Goal: Information Seeking & Learning: Learn about a topic

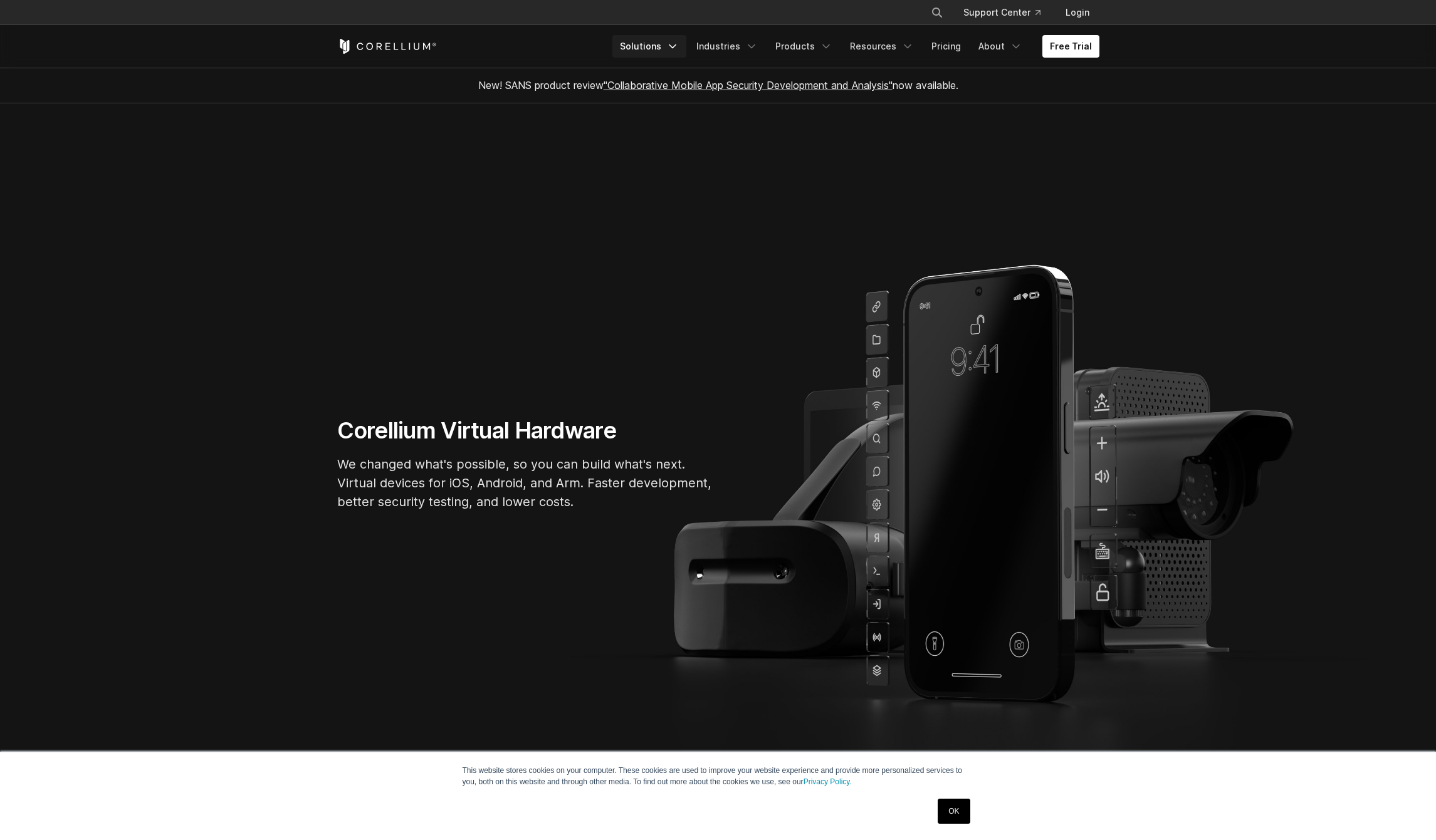
click at [670, 46] on link "Solutions" at bounding box center [649, 46] width 74 height 23
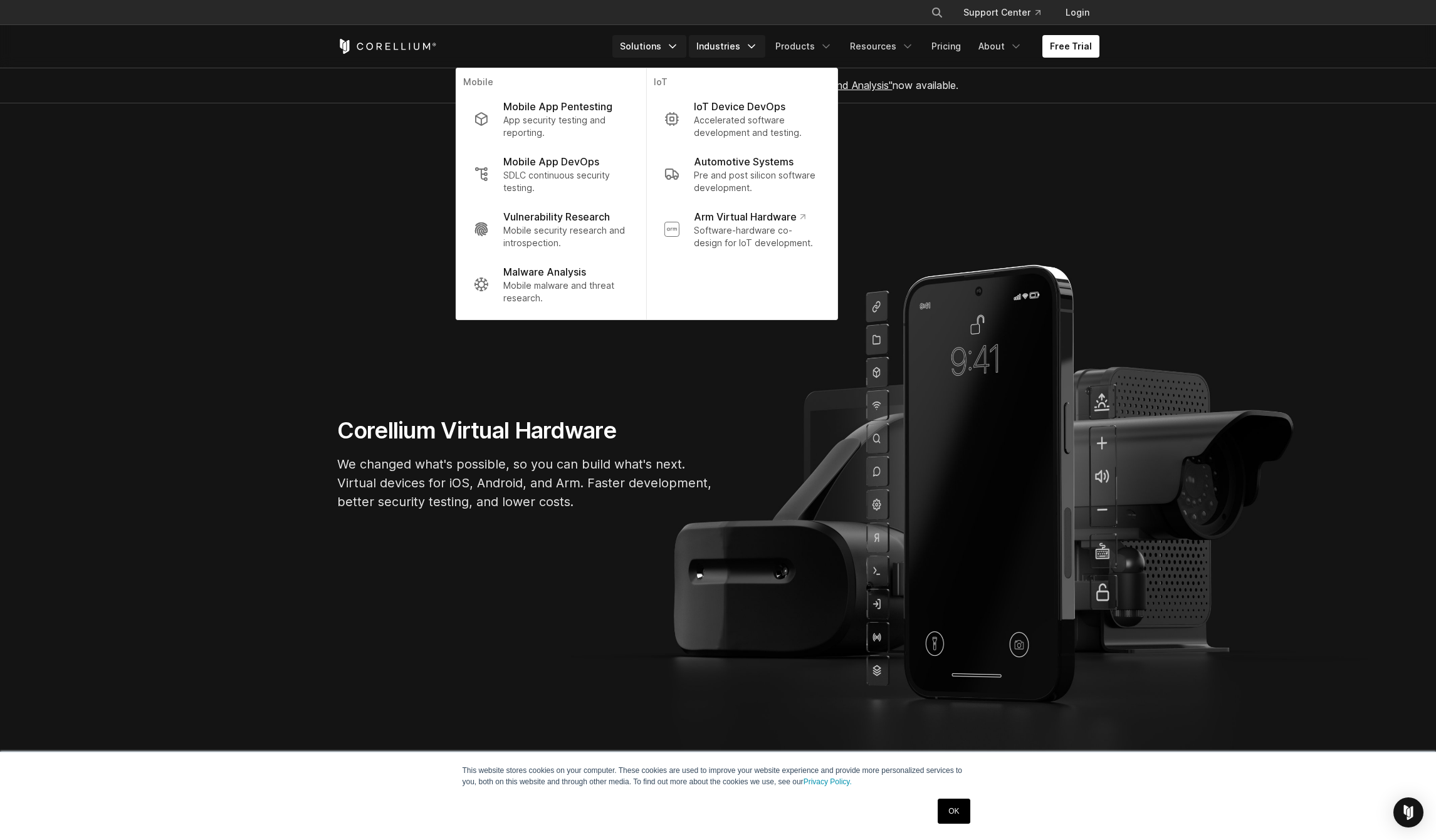
click at [733, 50] on link "Industries" at bounding box center [727, 46] width 77 height 23
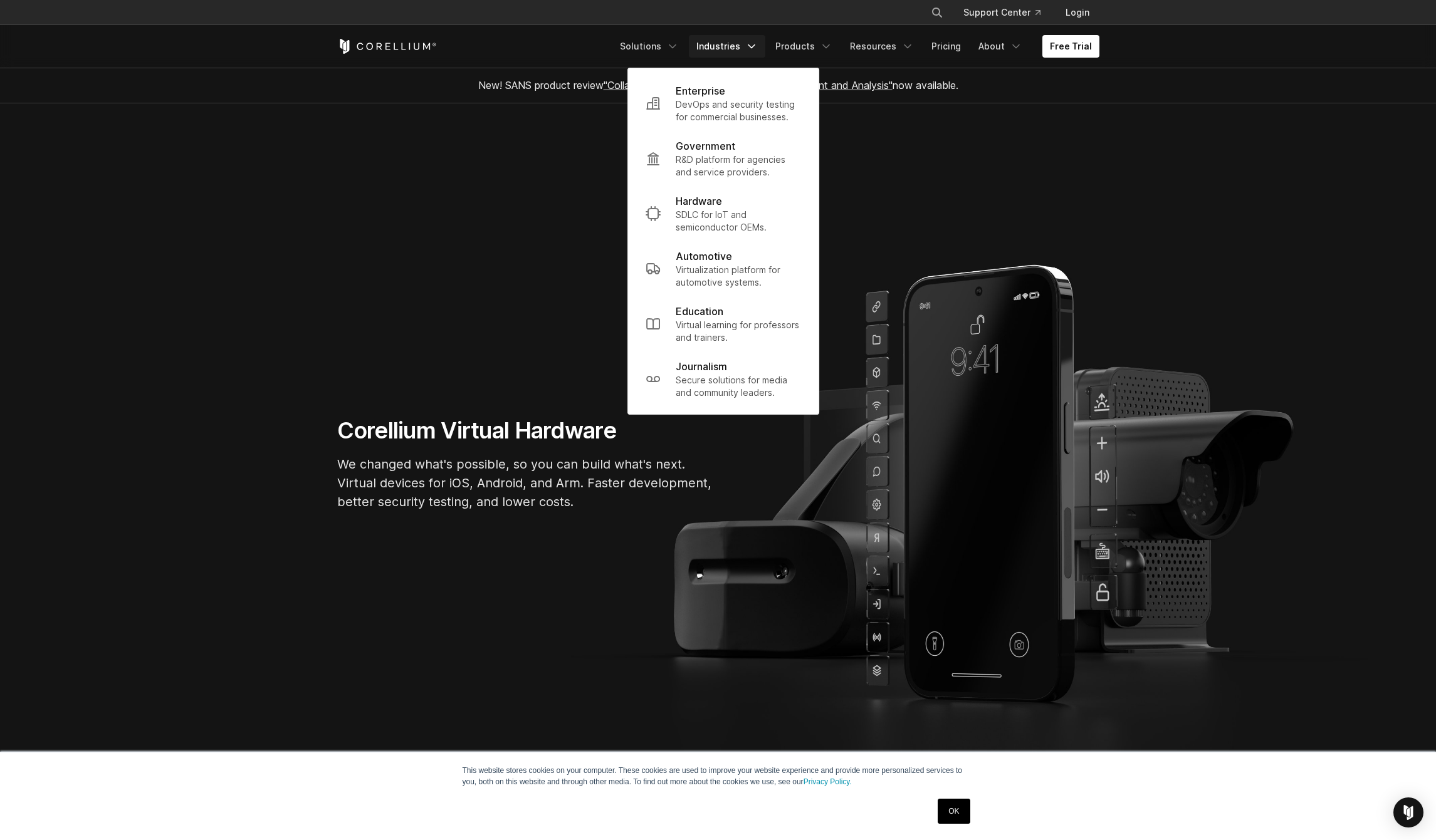
click at [783, 63] on div "Free Trial Solutions IoT" at bounding box center [718, 46] width 762 height 42
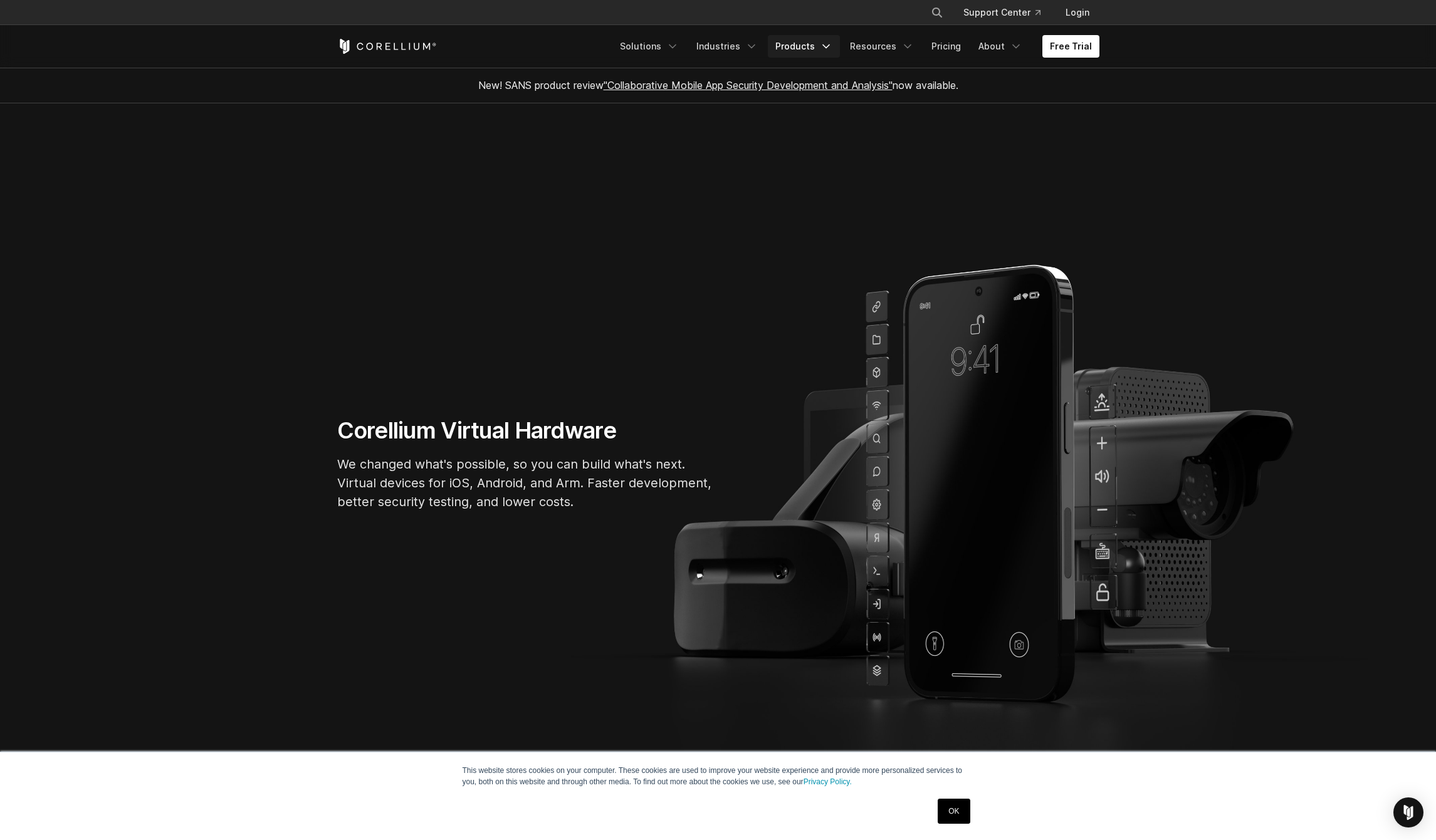
click at [792, 54] on link "Products" at bounding box center [803, 46] width 72 height 23
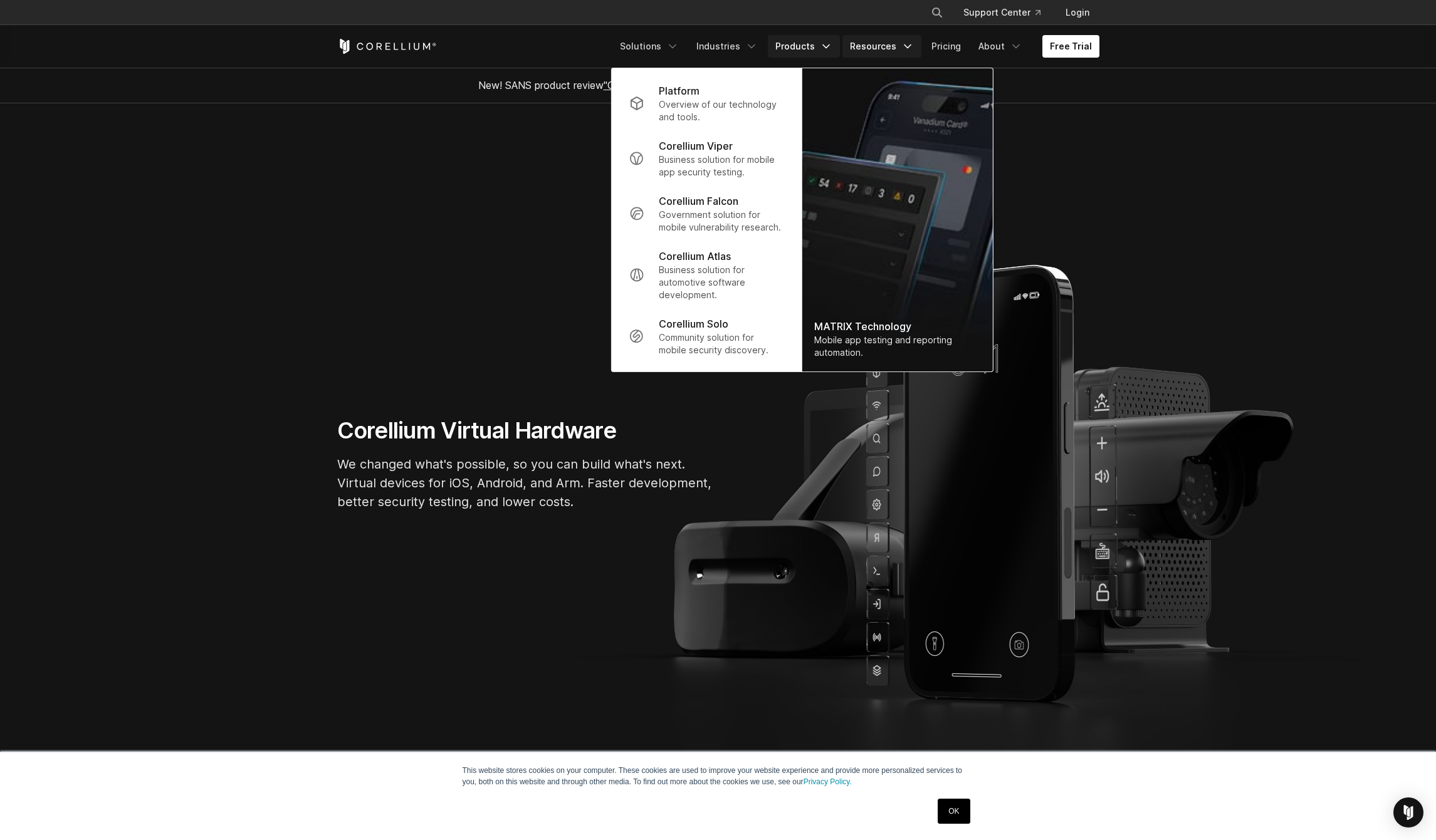
click at [872, 38] on link "Resources" at bounding box center [882, 46] width 79 height 23
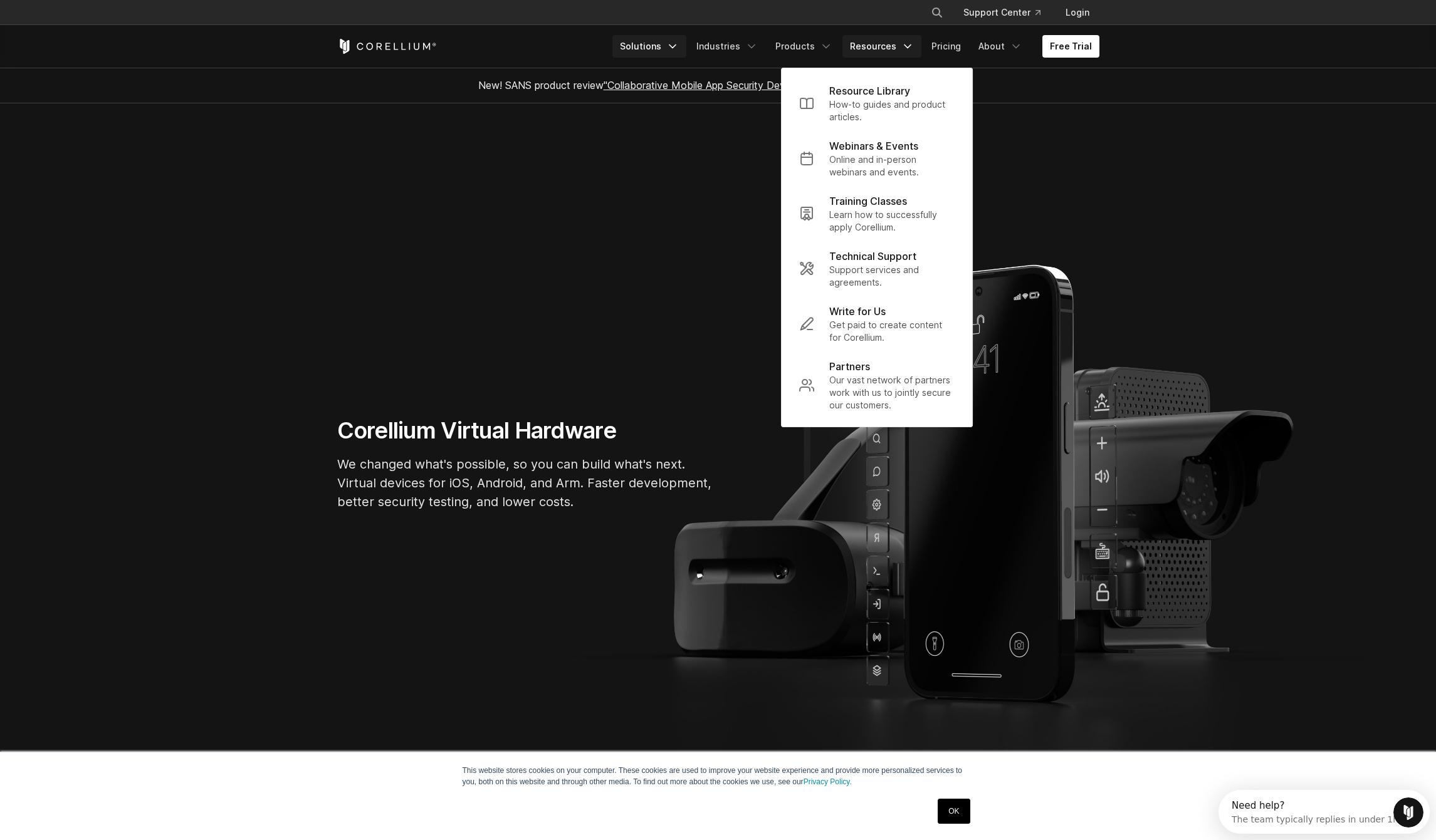
click at [672, 56] on link "Solutions" at bounding box center [649, 46] width 74 height 23
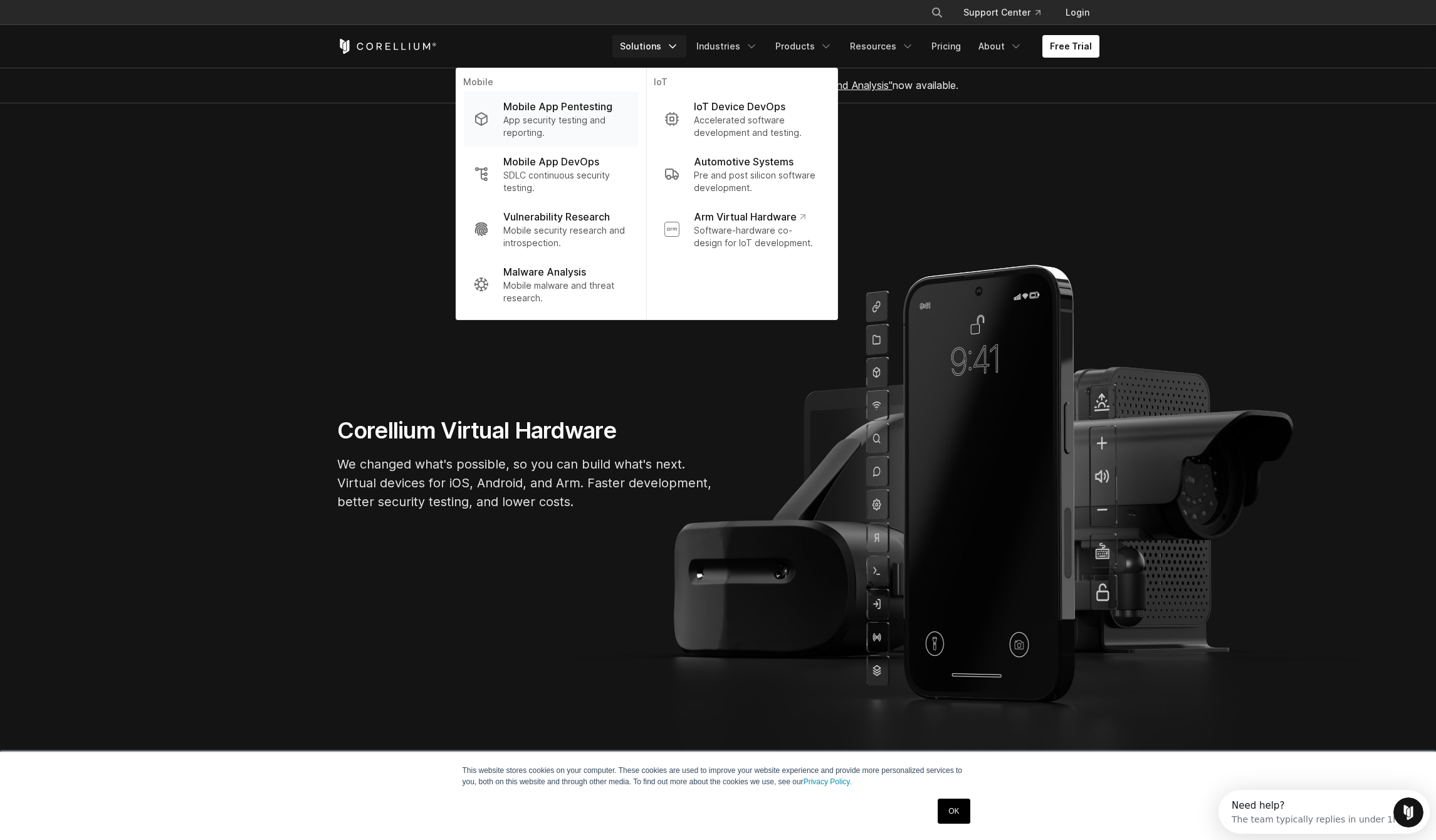
click at [607, 116] on p "App security testing and reporting." at bounding box center [565, 126] width 124 height 25
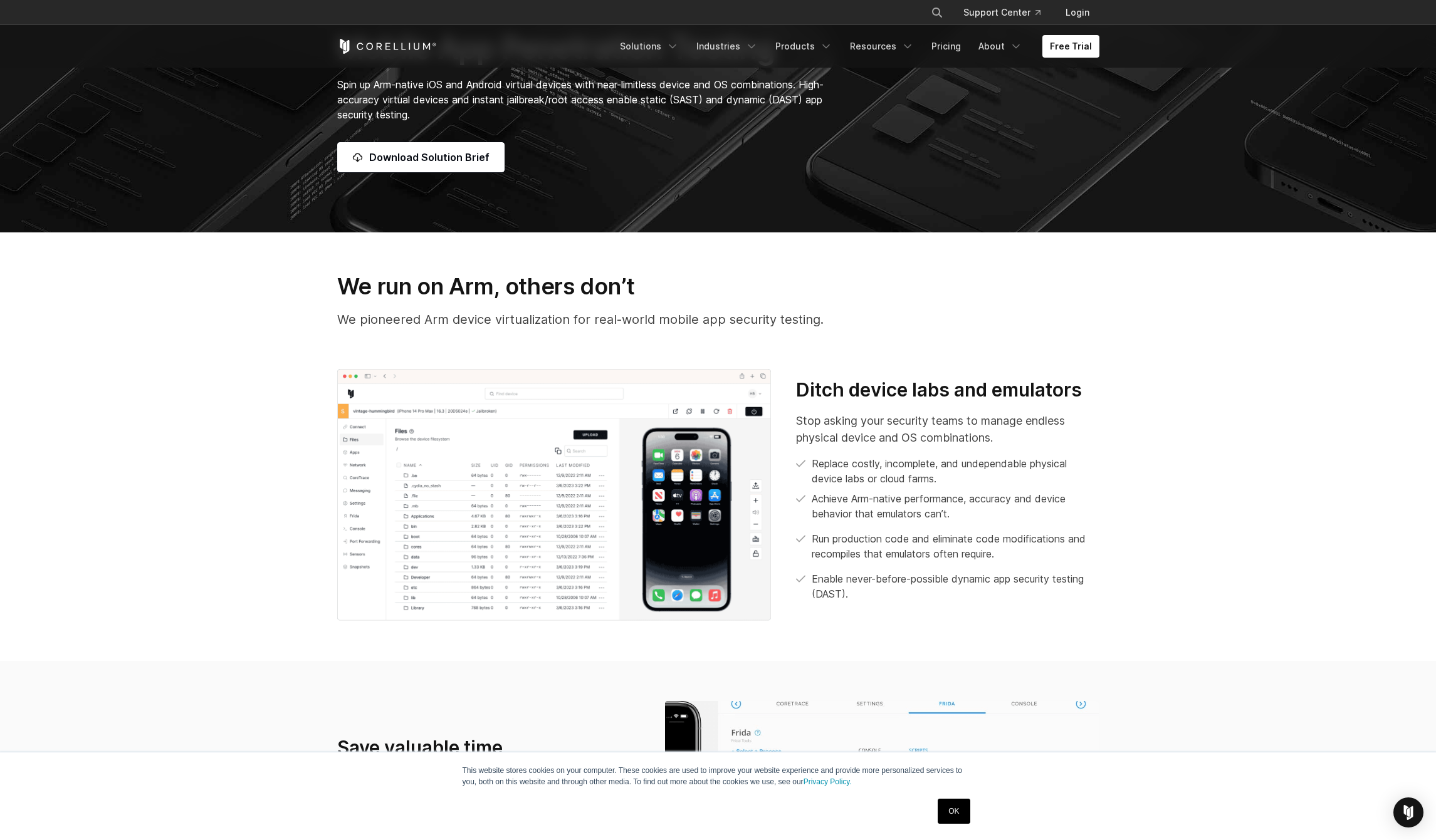
scroll to position [603, 0]
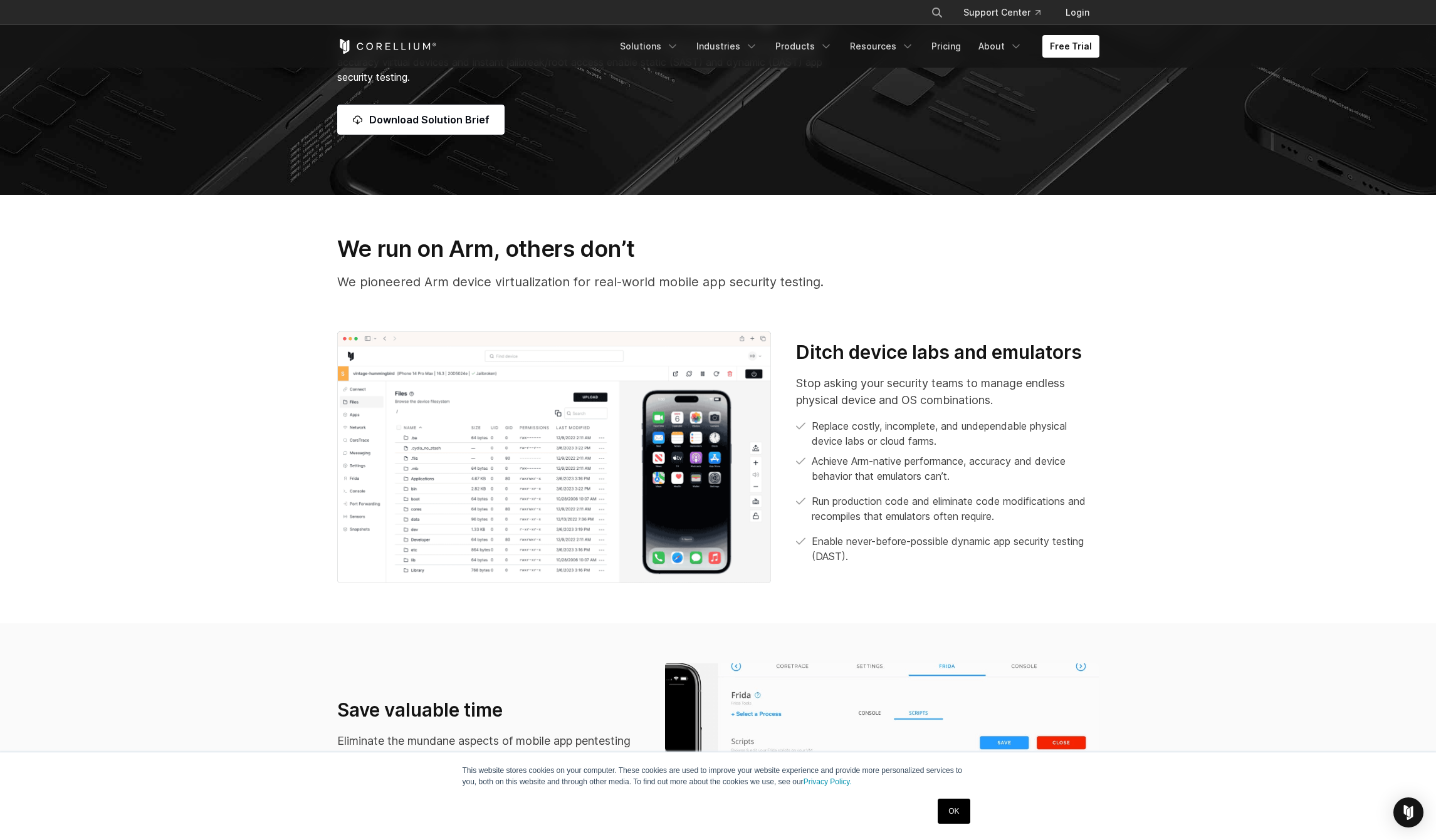
click at [956, 811] on link "OK" at bounding box center [954, 811] width 32 height 25
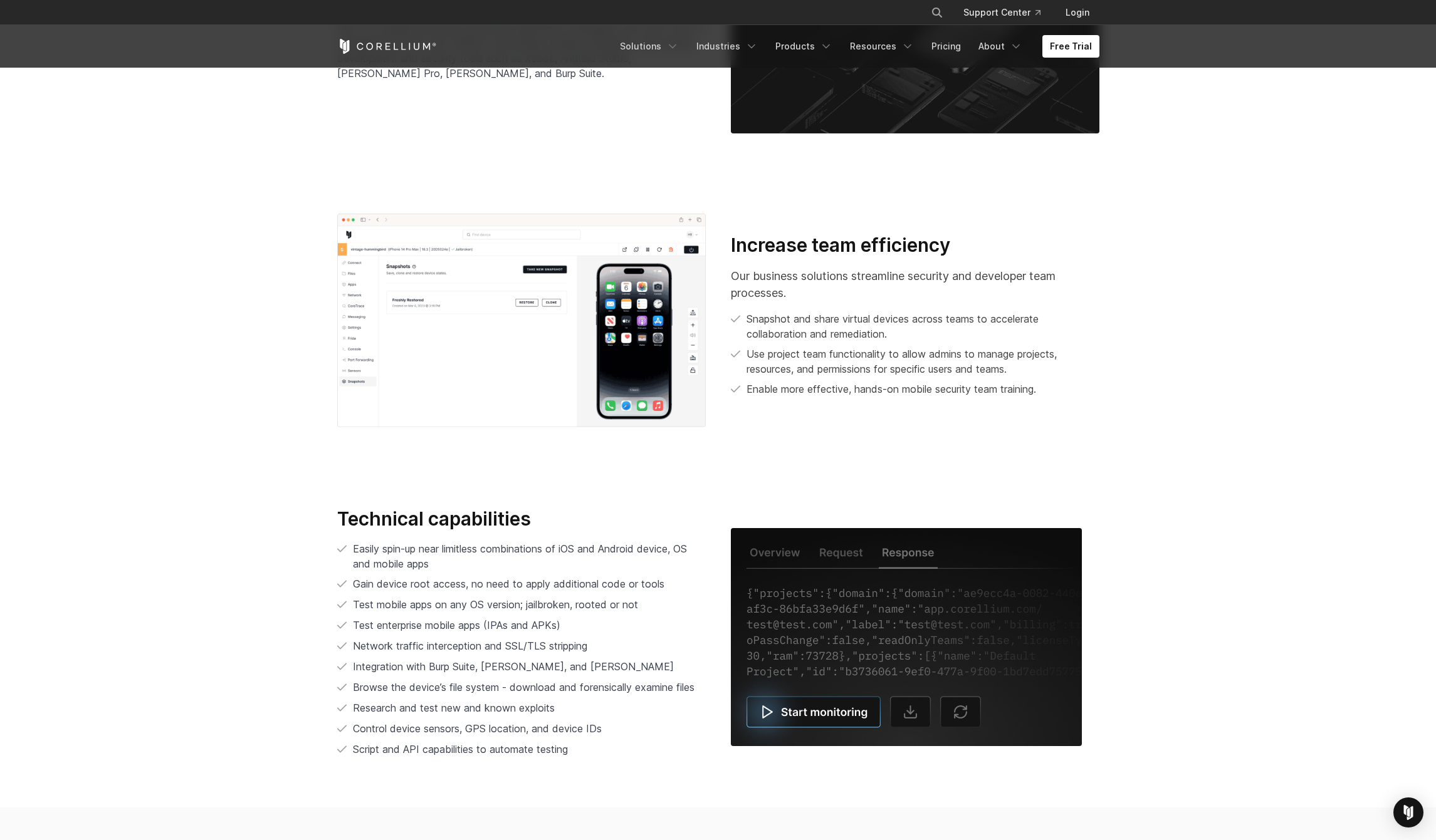
scroll to position [2495, 0]
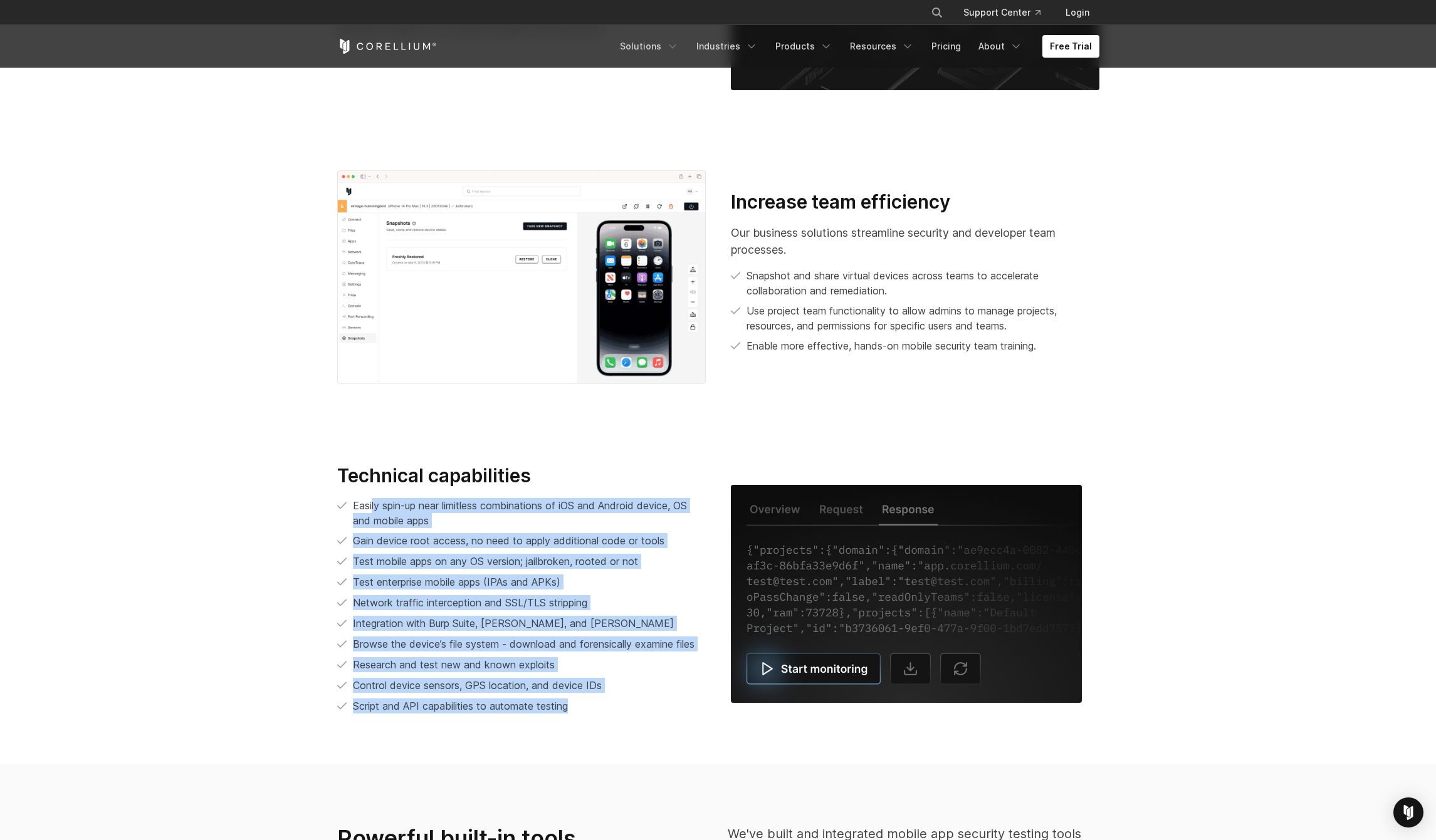
drag, startPoint x: 575, startPoint y: 708, endPoint x: 371, endPoint y: 504, distance: 288.5
click at [371, 505] on ul "Easily spin-up near limitless combinations of iOS and Android device, OS and mo…" at bounding box center [522, 606] width 369 height 216
click at [367, 502] on span "Easily spin-up near limitless combinations of iOS and Android device, OS and mo…" at bounding box center [519, 512] width 334 height 28
drag, startPoint x: 353, startPoint y: 502, endPoint x: 615, endPoint y: 693, distance: 324.2
click at [616, 690] on ul "Easily spin-up near limitless combinations of iOS and Android device, OS and mo…" at bounding box center [522, 606] width 369 height 216
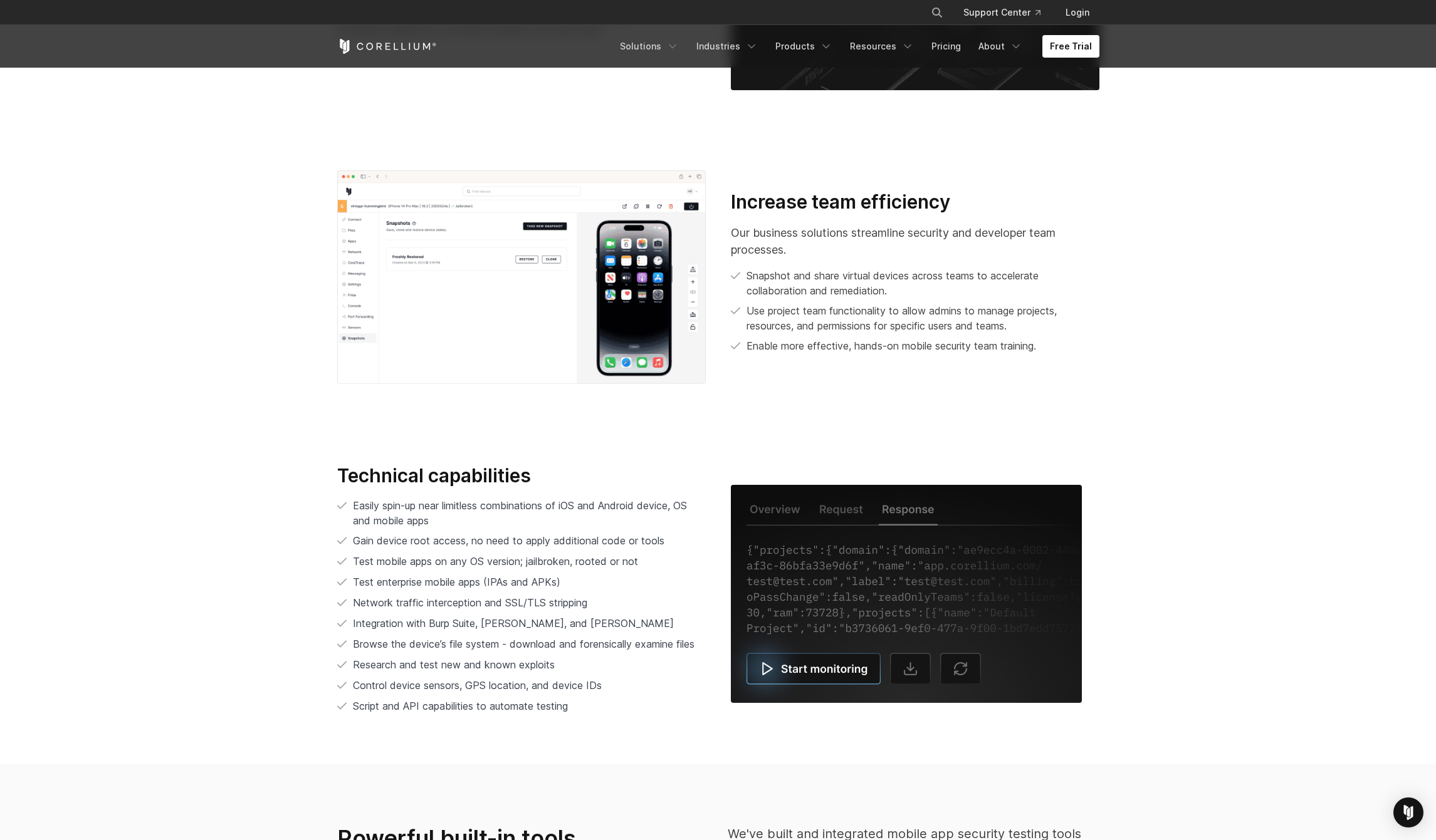
click at [612, 703] on li "Script and API capabilities to automate testing" at bounding box center [522, 706] width 369 height 15
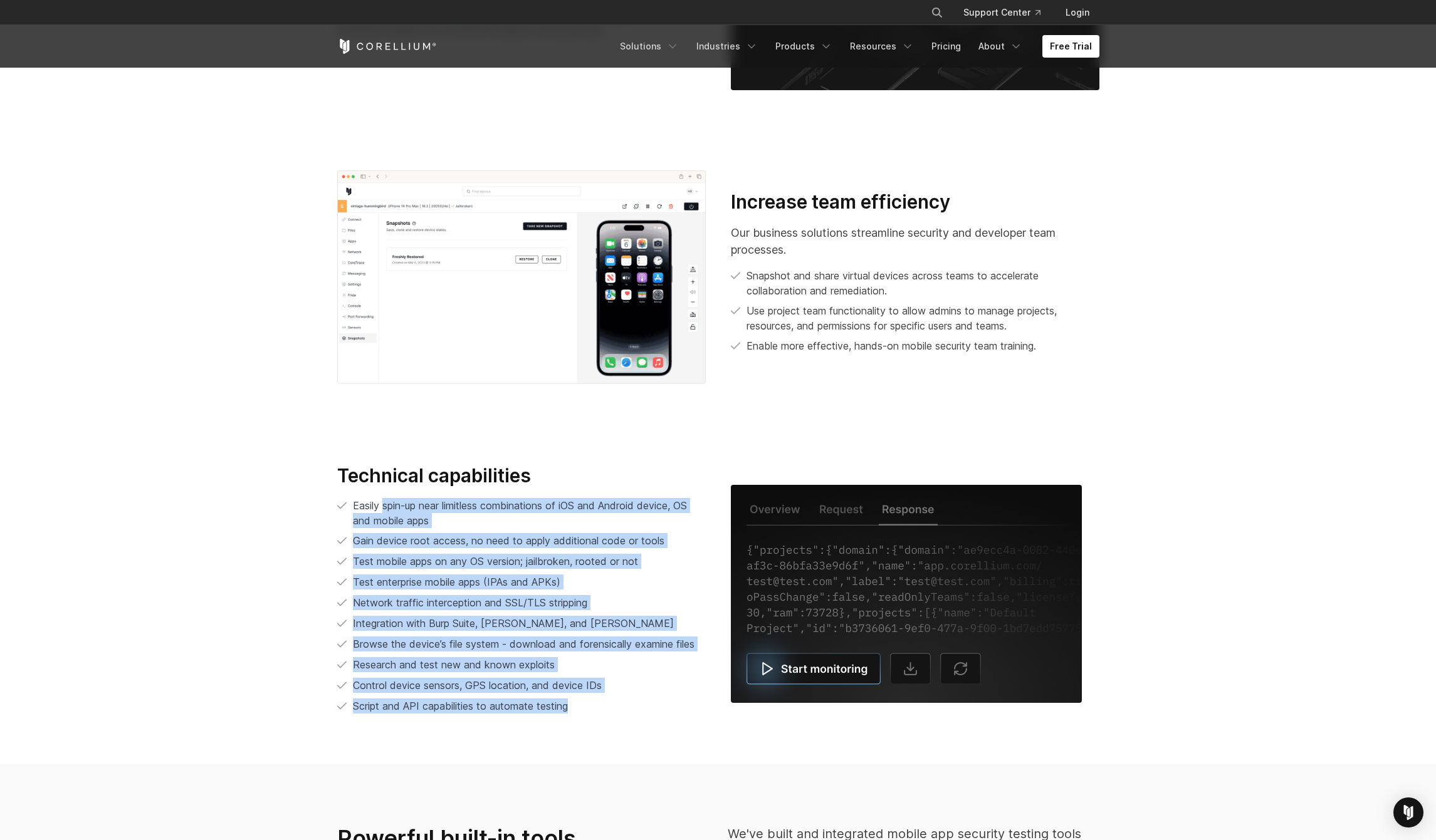
drag, startPoint x: 606, startPoint y: 713, endPoint x: 380, endPoint y: 494, distance: 314.7
click at [383, 498] on ul "Easily spin-up near limitless combinations of iOS and Android device, OS and mo…" at bounding box center [522, 606] width 369 height 216
click at [371, 500] on span "Easily spin-up near limitless combinations of iOS and Android device, OS and mo…" at bounding box center [519, 512] width 334 height 28
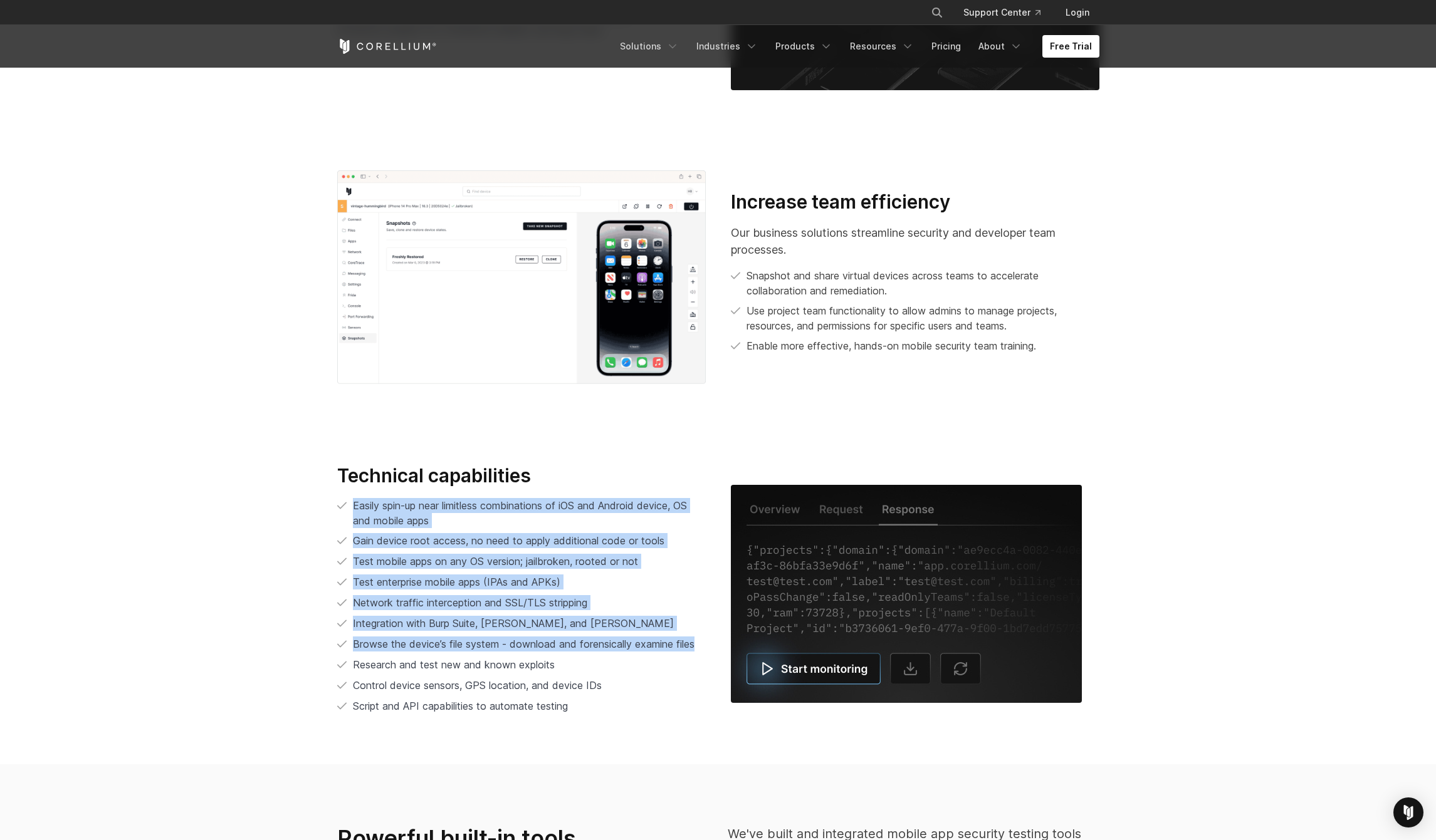
drag, startPoint x: 349, startPoint y: 500, endPoint x: 604, endPoint y: 677, distance: 310.4
click at [601, 667] on ul "Easily spin-up near limitless combinations of iOS and Android device, OS and mo…" at bounding box center [522, 606] width 369 height 216
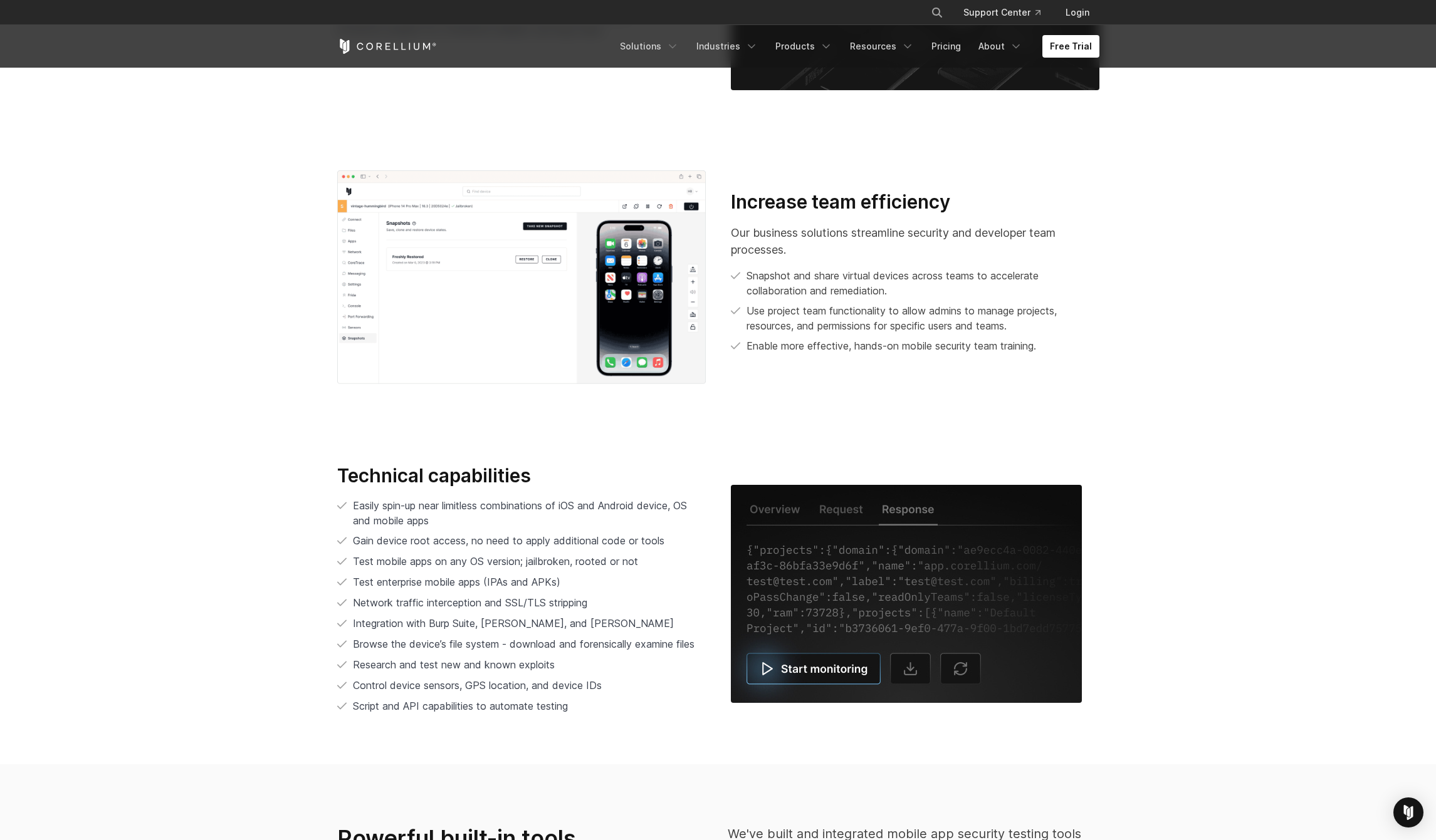
drag, startPoint x: 604, startPoint y: 679, endPoint x: 594, endPoint y: 713, distance: 35.4
click at [604, 680] on li "Control device sensors, GPS location, and device IDs" at bounding box center [522, 685] width 369 height 15
drag, startPoint x: 591, startPoint y: 716, endPoint x: 580, endPoint y: 709, distance: 13.0
click at [591, 716] on div "Technical capabilities Easily spin-up near limitless combinations of iOS and An…" at bounding box center [522, 594] width 394 height 260
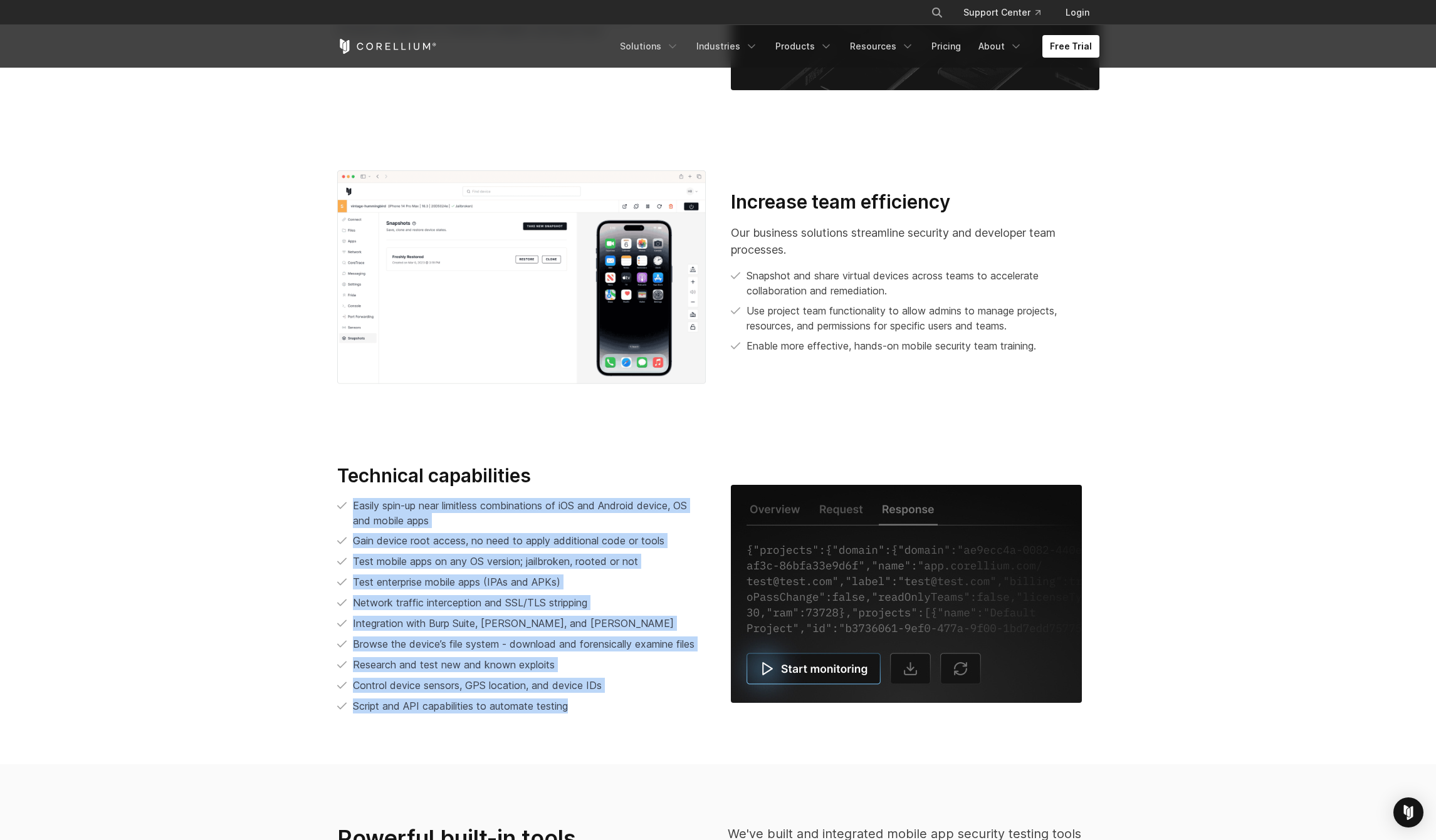
drag, startPoint x: 580, startPoint y: 709, endPoint x: 343, endPoint y: 506, distance: 312.1
click at [343, 508] on ul "Easily spin-up near limitless combinations of iOS and Android device, OS and mo…" at bounding box center [522, 606] width 369 height 216
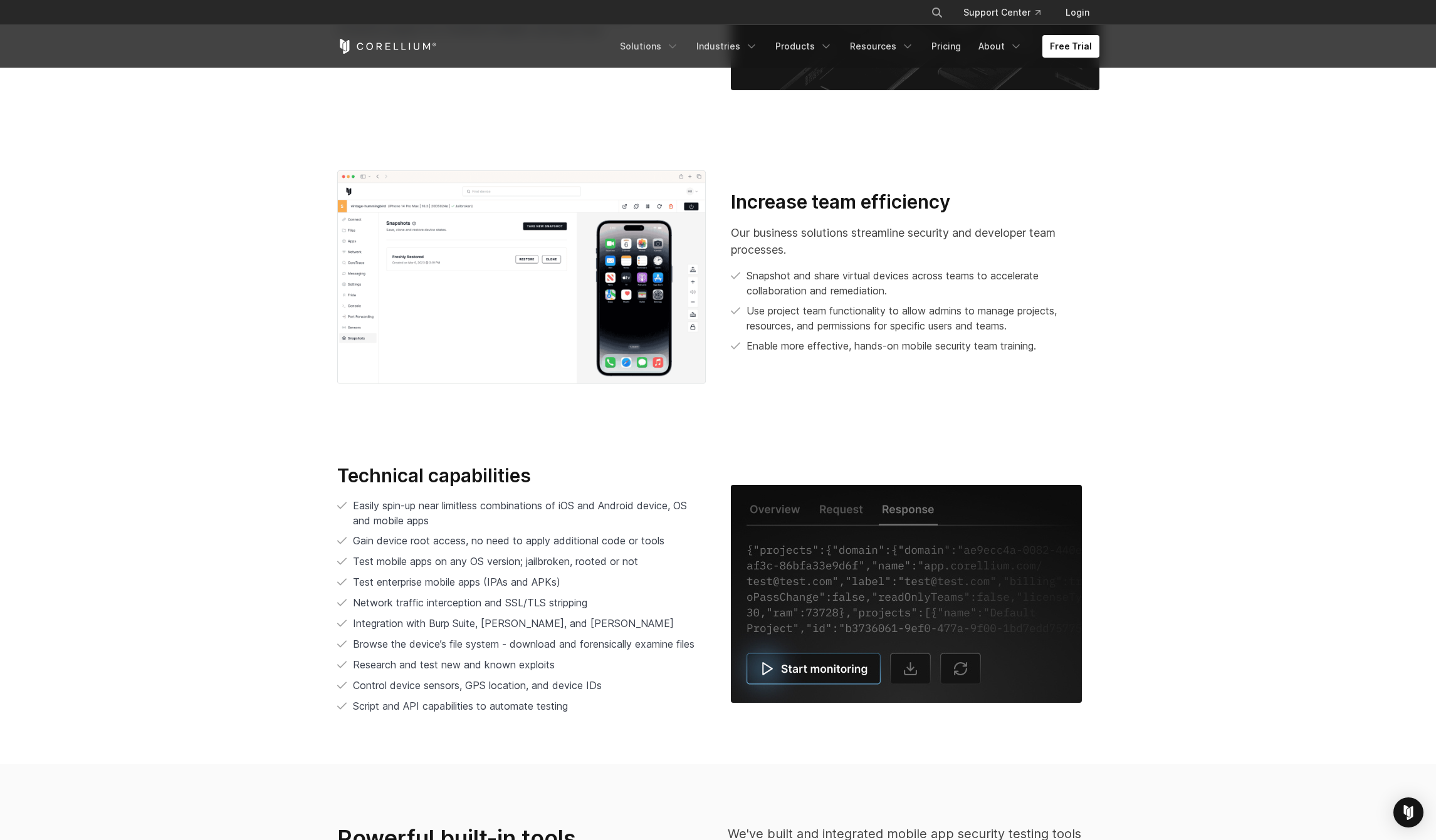
click at [343, 506] on li "Easily spin-up near limitless combinations of iOS and Android device, OS and mo…" at bounding box center [522, 513] width 369 height 30
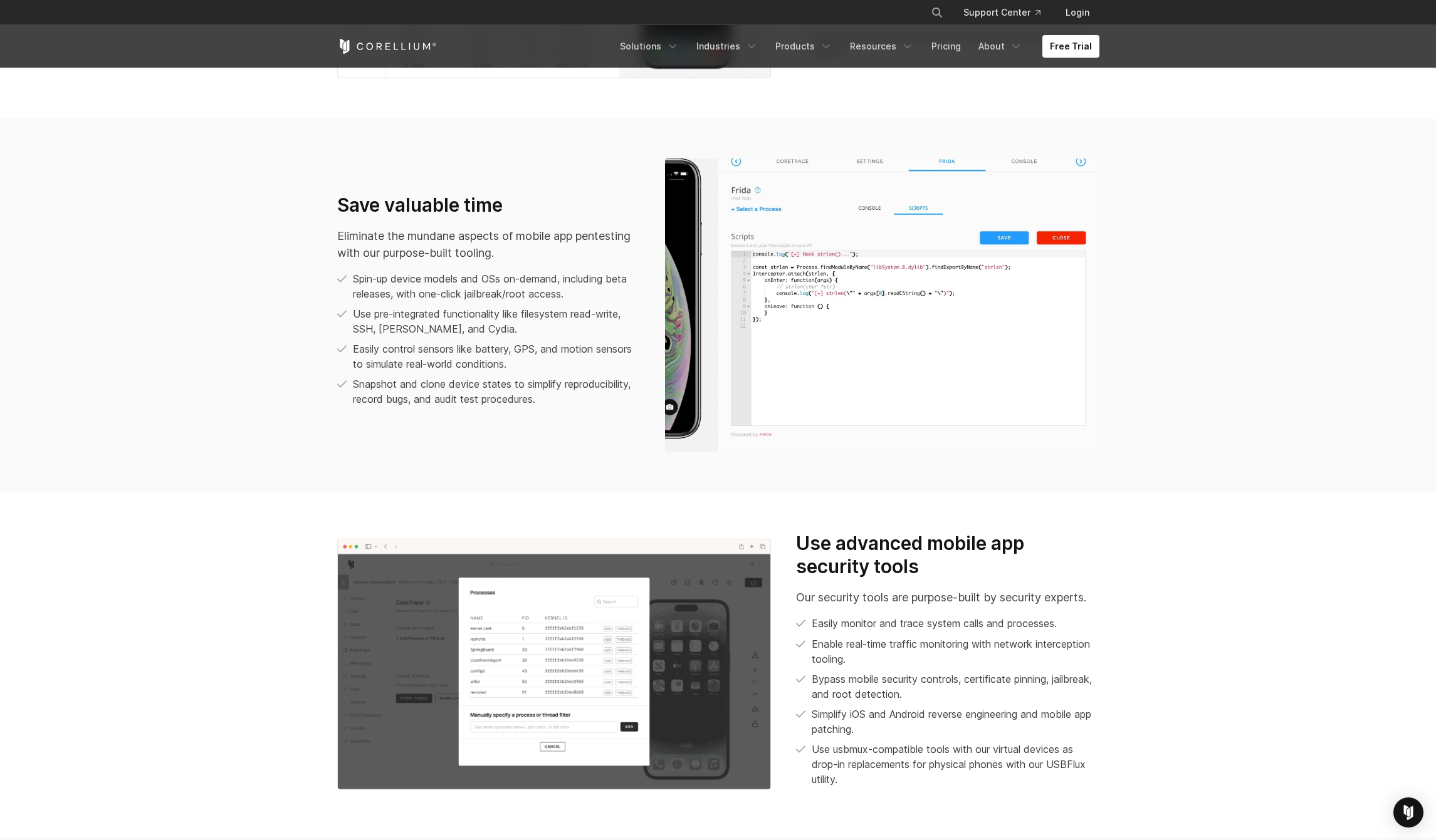
scroll to position [1116, 0]
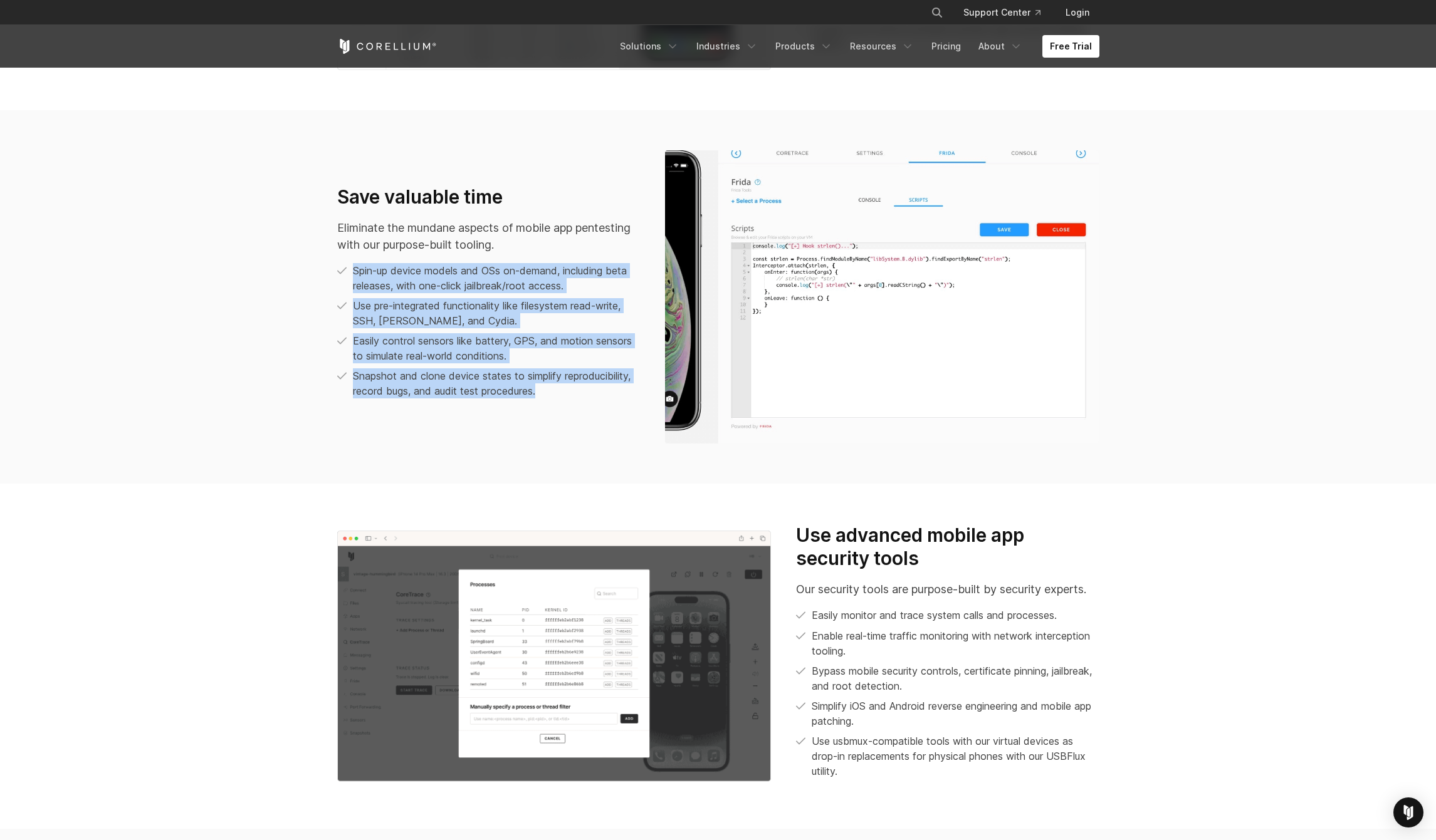
drag, startPoint x: 546, startPoint y: 395, endPoint x: 359, endPoint y: 260, distance: 230.6
click at [363, 260] on div "Save valuable time Eliminate the mundane aspects of mobile app pentesting with …" at bounding box center [489, 292] width 303 height 213
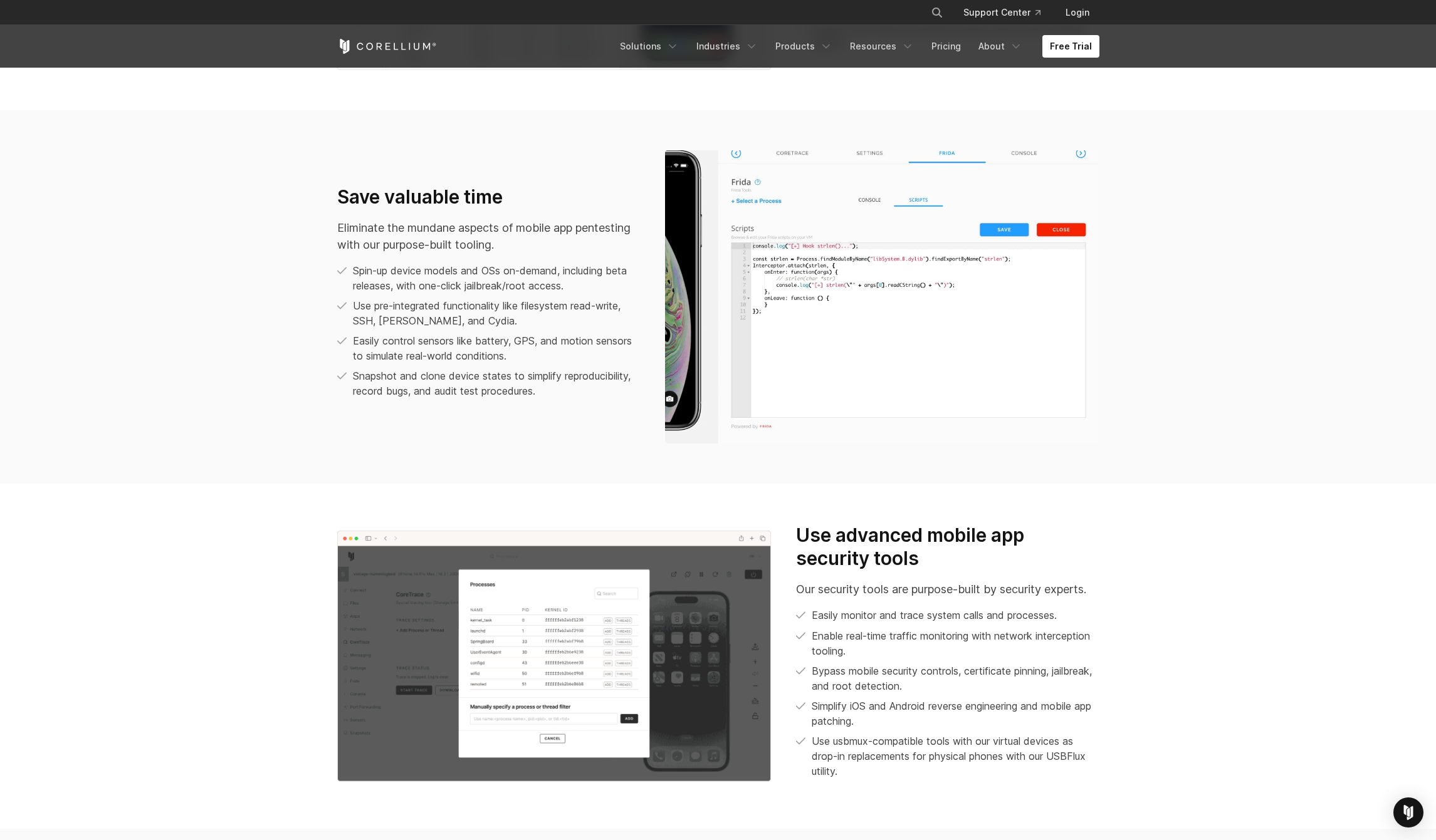
click at [359, 260] on div "Save valuable time Eliminate the mundane aspects of mobile app pentesting with …" at bounding box center [489, 292] width 303 height 213
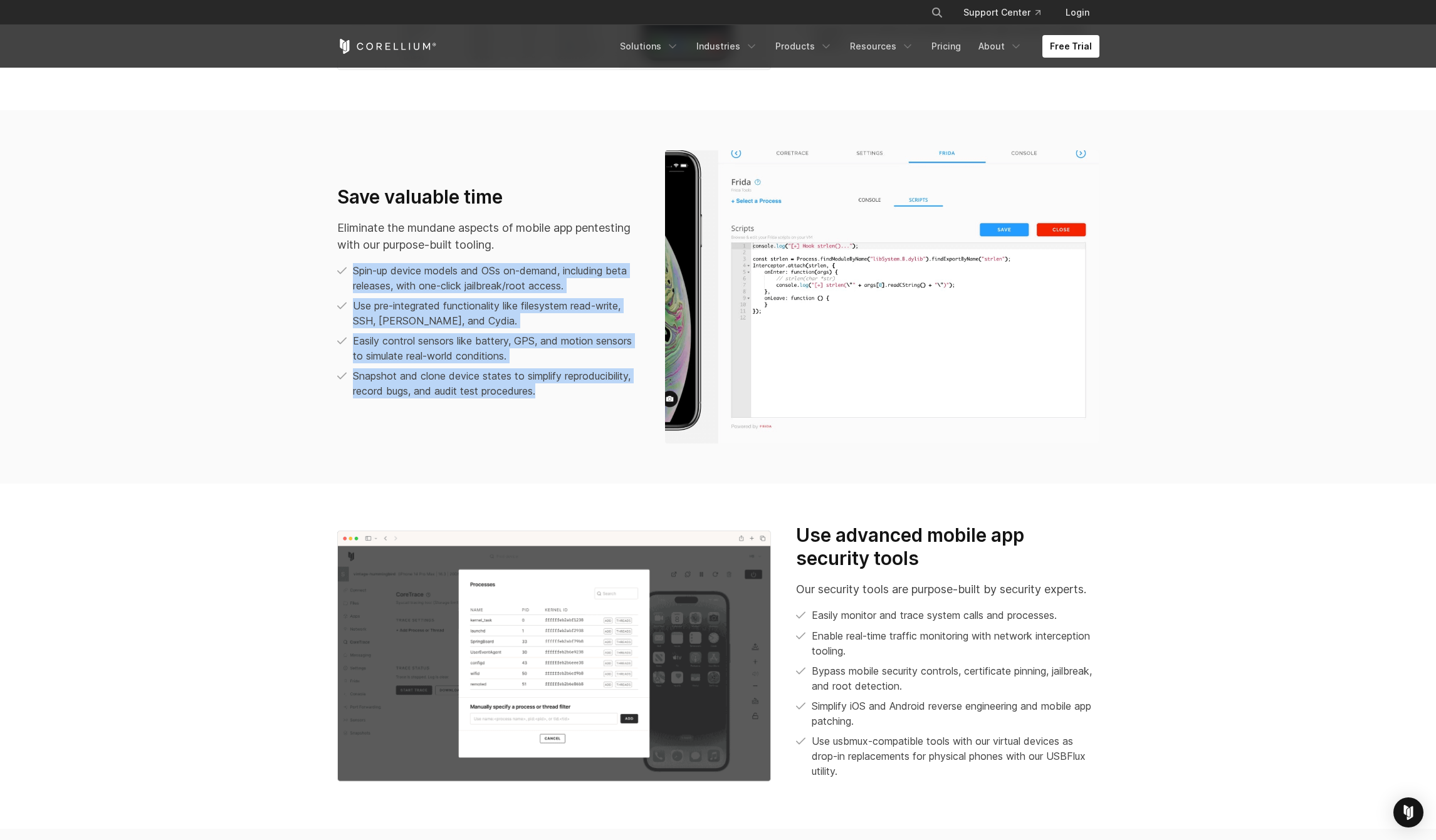
drag, startPoint x: 354, startPoint y: 268, endPoint x: 571, endPoint y: 387, distance: 247.5
click at [571, 387] on ul "Spin-up device models and OSs on-demand, including beta releases, with one-clic…" at bounding box center [489, 330] width 303 height 135
click at [571, 388] on p "Snapshot and clone device states to simplify reproducibility, record bugs, and …" at bounding box center [496, 383] width 287 height 30
drag, startPoint x: 554, startPoint y: 387, endPoint x: 347, endPoint y: 272, distance: 236.8
click at [347, 272] on ul "Spin-up device models and OSs on-demand, including beta releases, with one-clic…" at bounding box center [489, 330] width 303 height 135
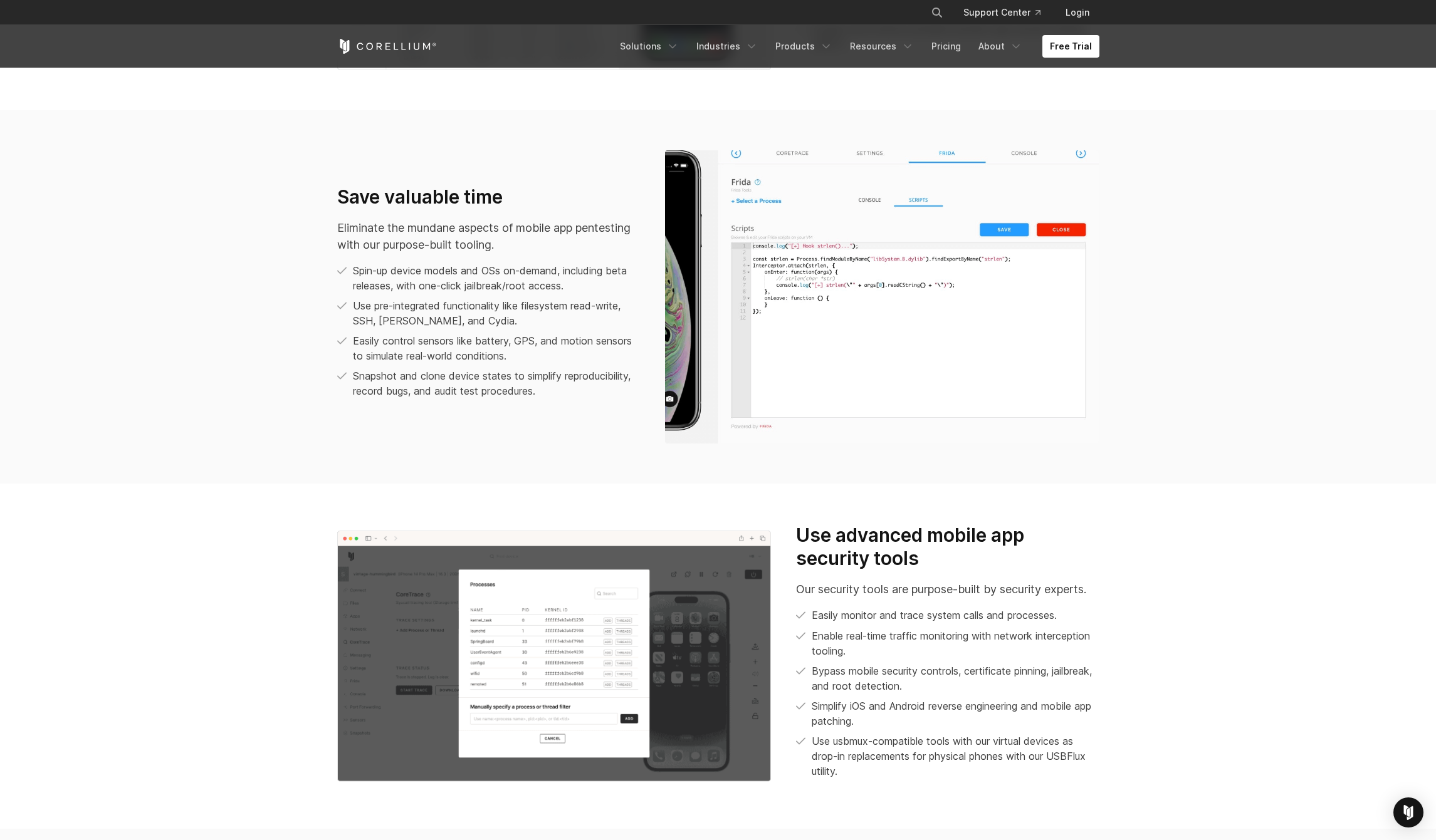
click at [347, 272] on li "Spin-up device models and OSs on-demand, including beta releases, with one-clic…" at bounding box center [489, 278] width 303 height 30
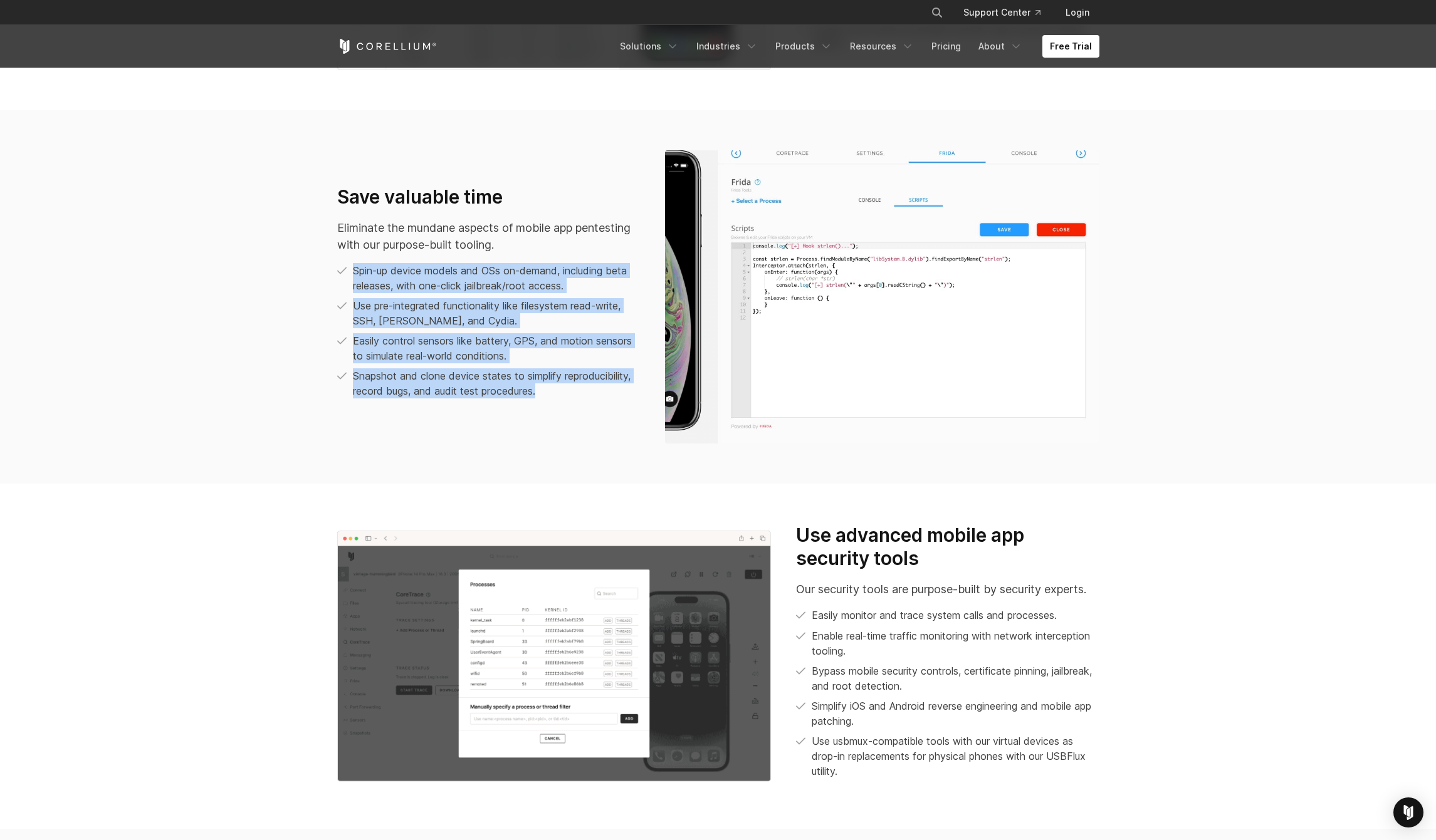
drag, startPoint x: 351, startPoint y: 268, endPoint x: 559, endPoint y: 387, distance: 239.6
click at [559, 387] on ul "Spin-up device models and OSs on-demand, including beta releases, with one-clic…" at bounding box center [489, 330] width 303 height 135
click at [559, 387] on p "Snapshot and clone device states to simplify reproducibility, record bugs, and …" at bounding box center [496, 383] width 287 height 30
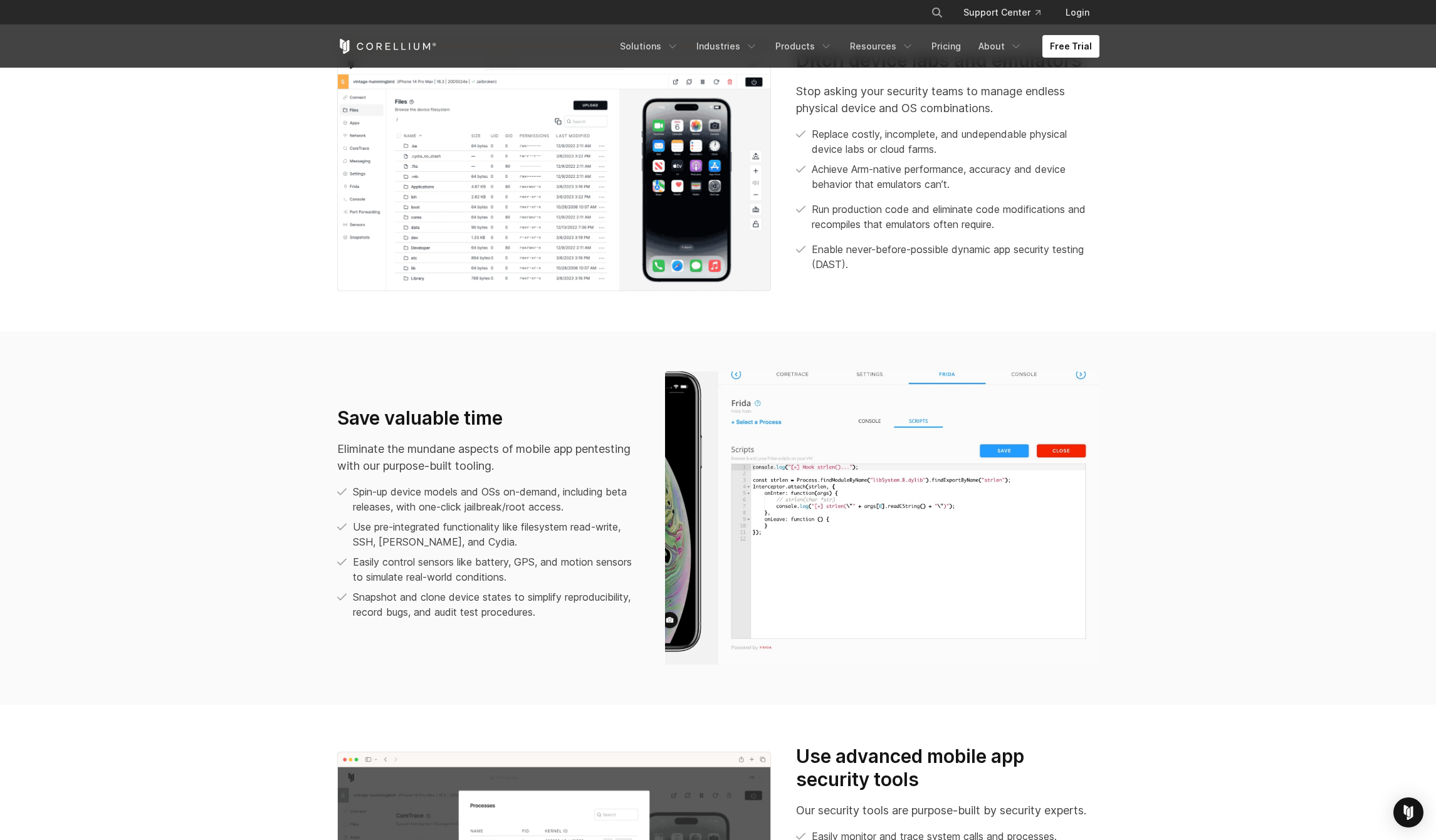
scroll to position [887, 0]
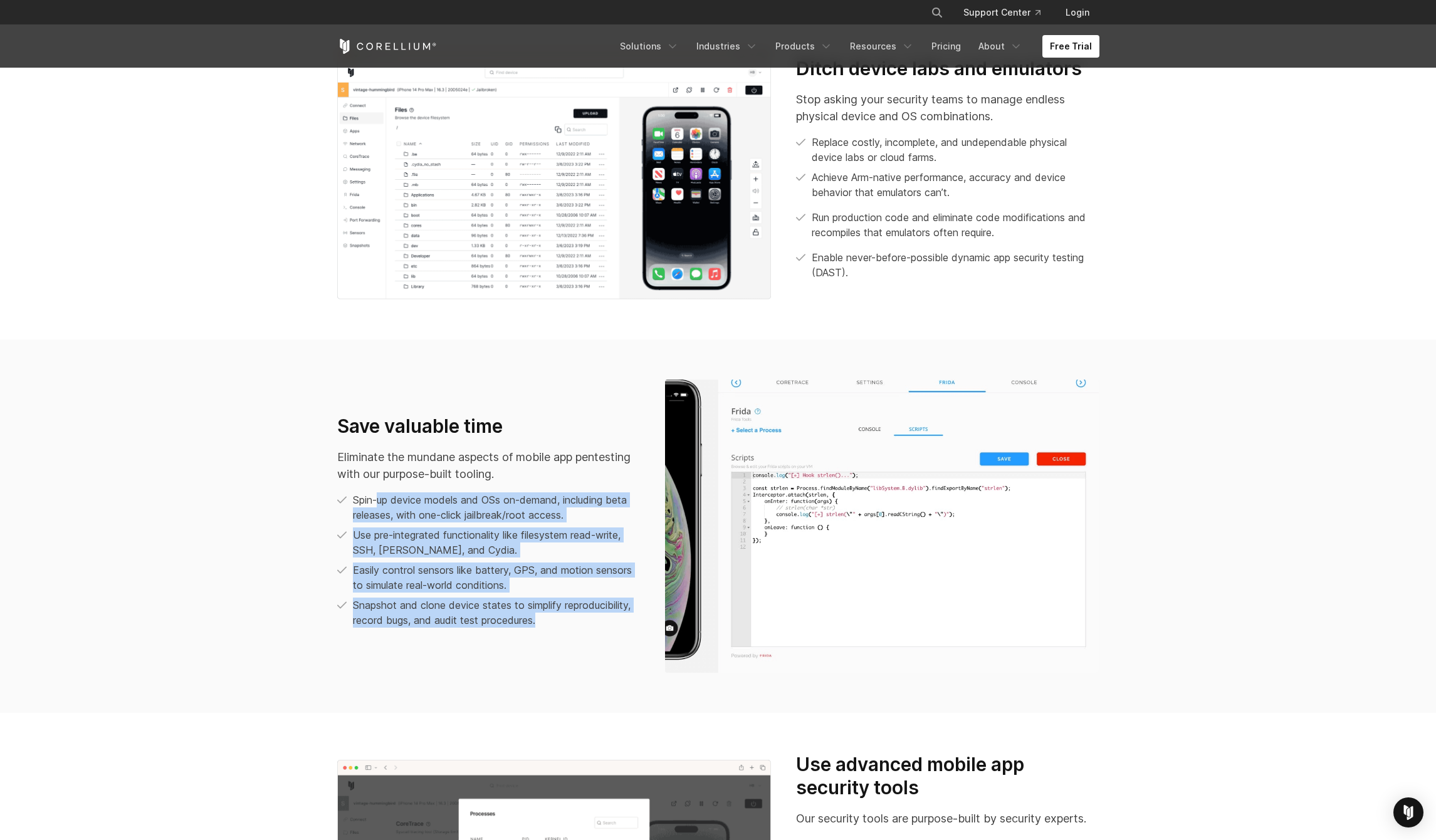
drag, startPoint x: 542, startPoint y: 624, endPoint x: 376, endPoint y: 500, distance: 207.2
click at [376, 500] on ul "Spin-up device models and OSs on-demand, including beta releases, with one-clic…" at bounding box center [489, 560] width 303 height 135
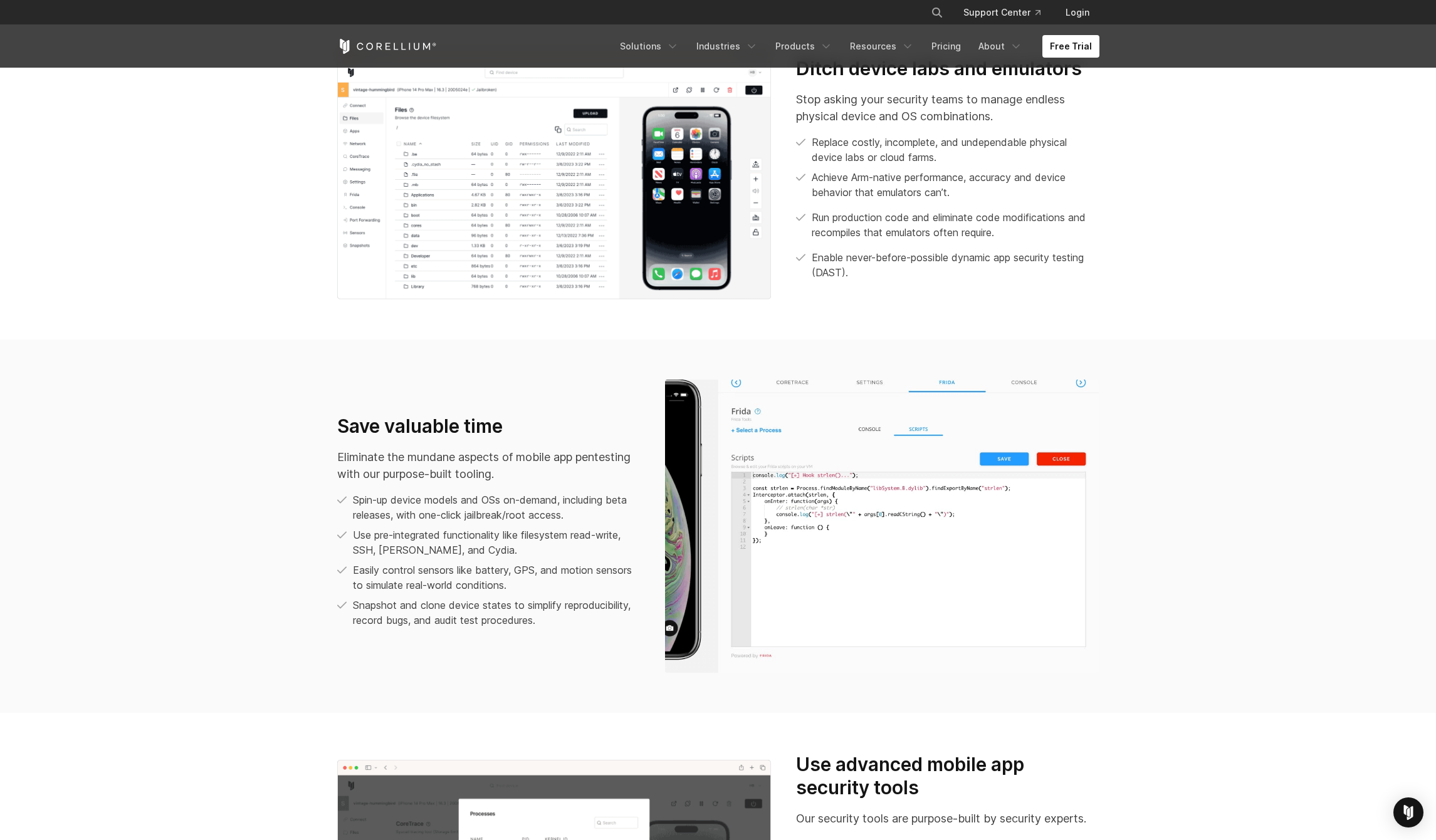
click at [361, 500] on p "Spin-up device models and OSs on-demand, including beta releases, with one-clic…" at bounding box center [496, 507] width 287 height 30
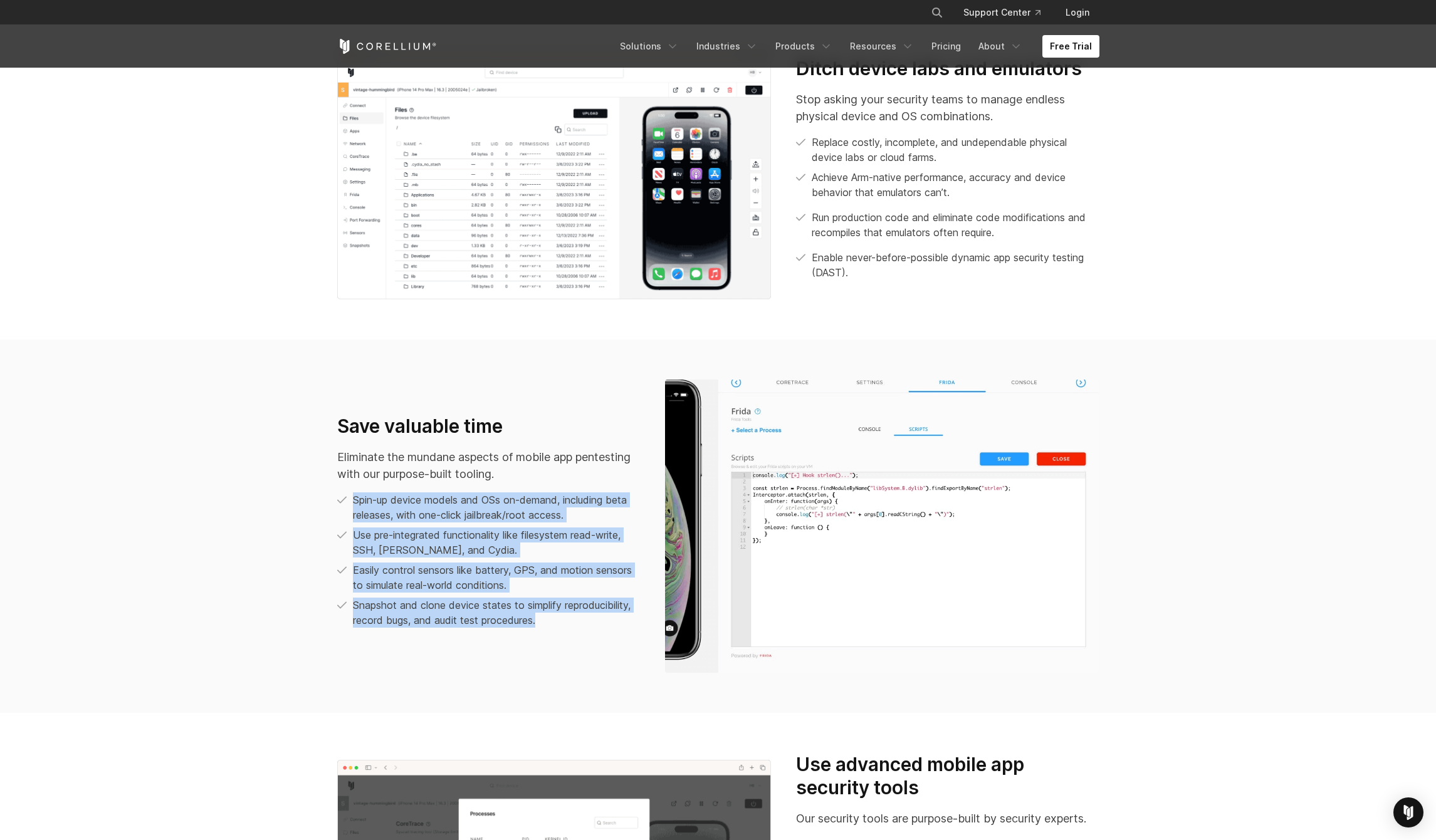
drag, startPoint x: 353, startPoint y: 500, endPoint x: 610, endPoint y: 617, distance: 282.4
click at [610, 617] on ul "Spin-up device models and OSs on-demand, including beta releases, with one-clic…" at bounding box center [489, 560] width 303 height 135
click at [599, 617] on p "Snapshot and clone device states to simplify reproducibility, record bugs, and …" at bounding box center [496, 613] width 287 height 30
drag, startPoint x: 542, startPoint y: 610, endPoint x: 355, endPoint y: 502, distance: 215.9
click at [359, 507] on ul "Spin-up device models and OSs on-demand, including beta releases, with one-clic…" at bounding box center [489, 560] width 303 height 135
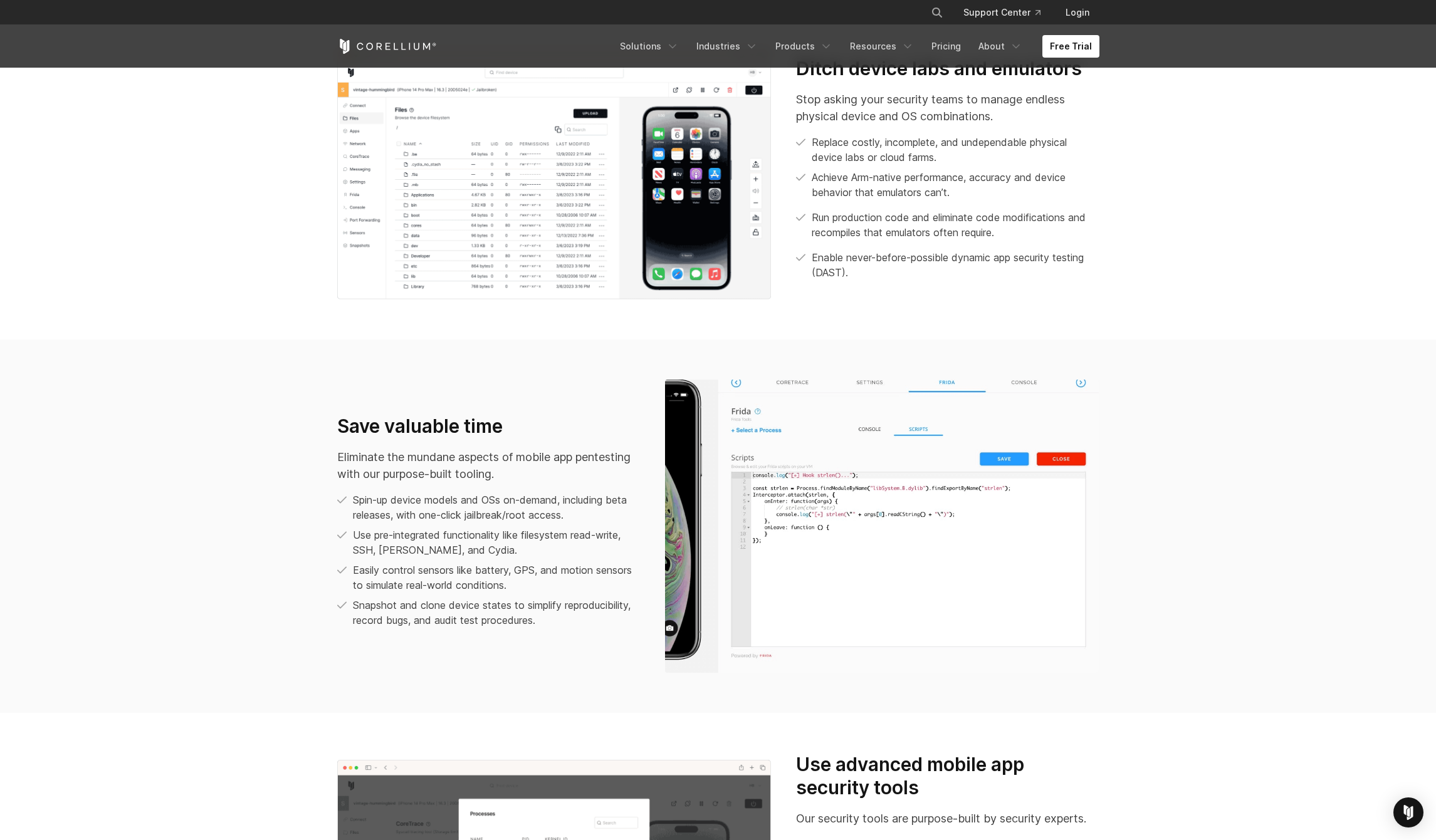
click at [355, 502] on p "Spin-up device models and OSs on-demand, including beta releases, with one-clic…" at bounding box center [496, 507] width 287 height 30
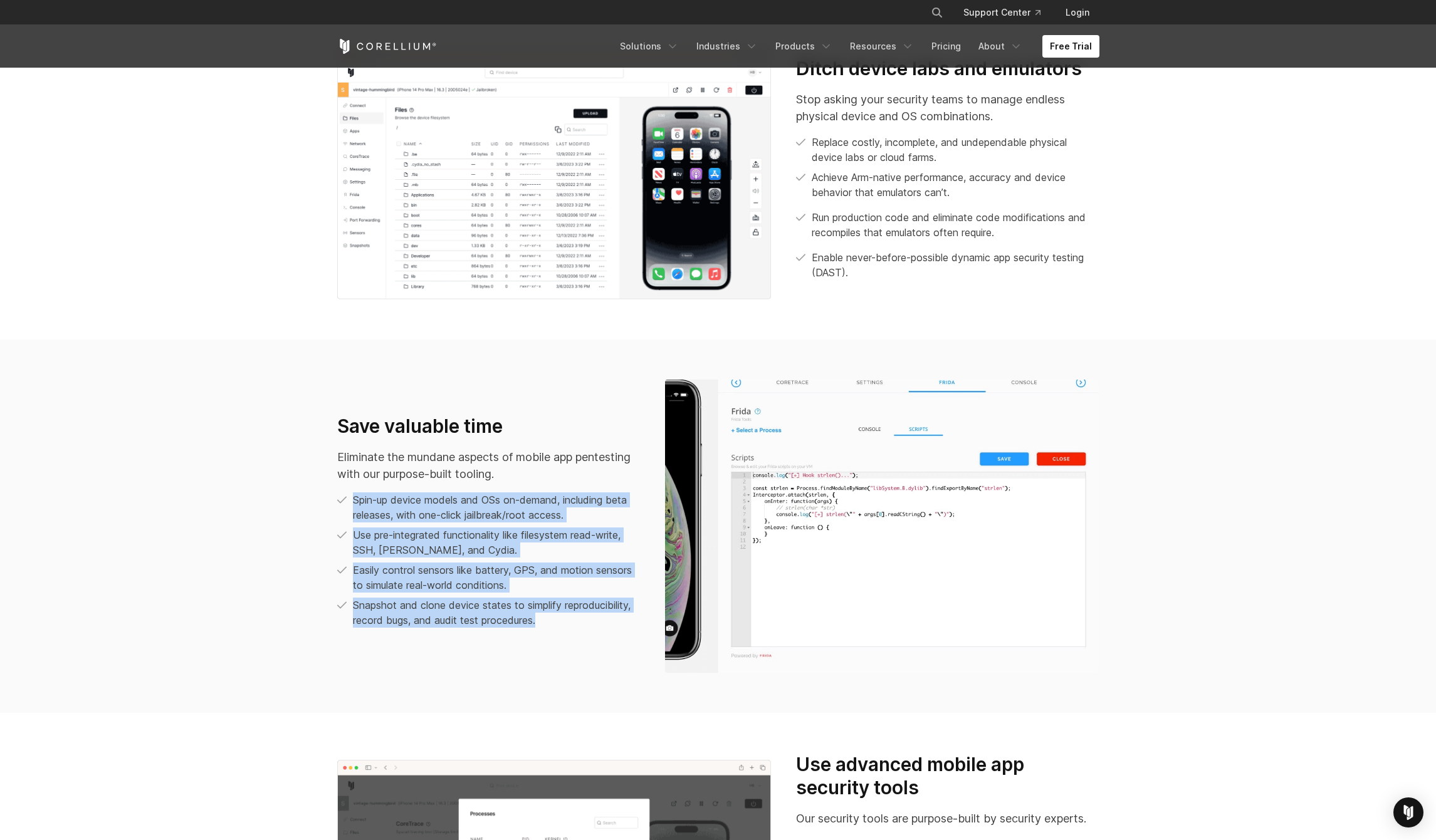
drag, startPoint x: 353, startPoint y: 498, endPoint x: 579, endPoint y: 624, distance: 258.8
click at [579, 624] on ul "Spin-up device models and OSs on-demand, including beta releases, with one-clic…" at bounding box center [489, 560] width 303 height 135
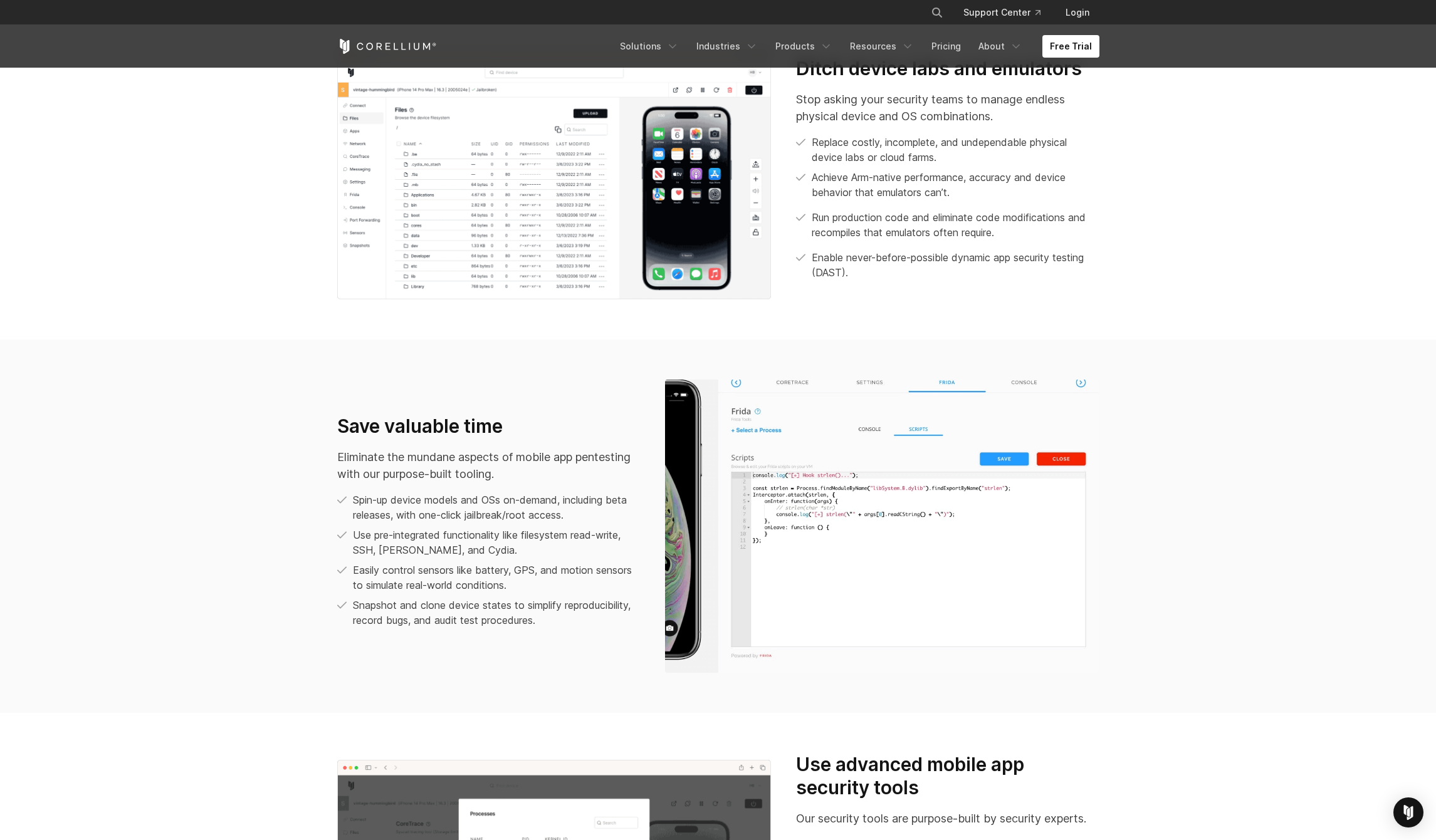
drag, startPoint x: 579, startPoint y: 624, endPoint x: 555, endPoint y: 615, distance: 25.6
click at [579, 623] on p "Snapshot and clone device states to simplify reproducibility, record bugs, and …" at bounding box center [496, 613] width 287 height 30
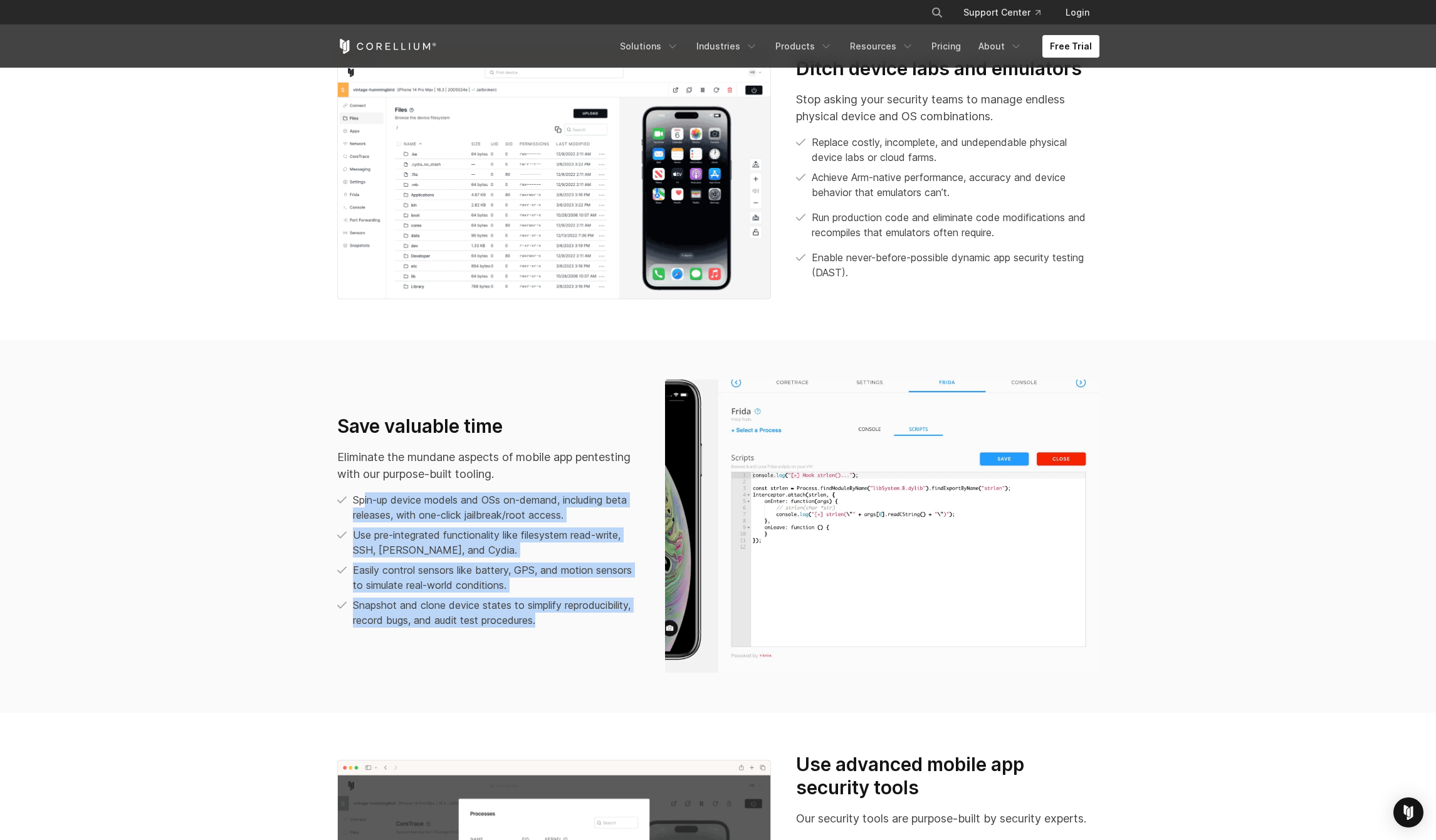
drag, startPoint x: 554, startPoint y: 614, endPoint x: 357, endPoint y: 502, distance: 226.6
click at [357, 502] on ul "Spin-up device models and OSs on-demand, including beta releases, with one-clic…" at bounding box center [489, 560] width 303 height 135
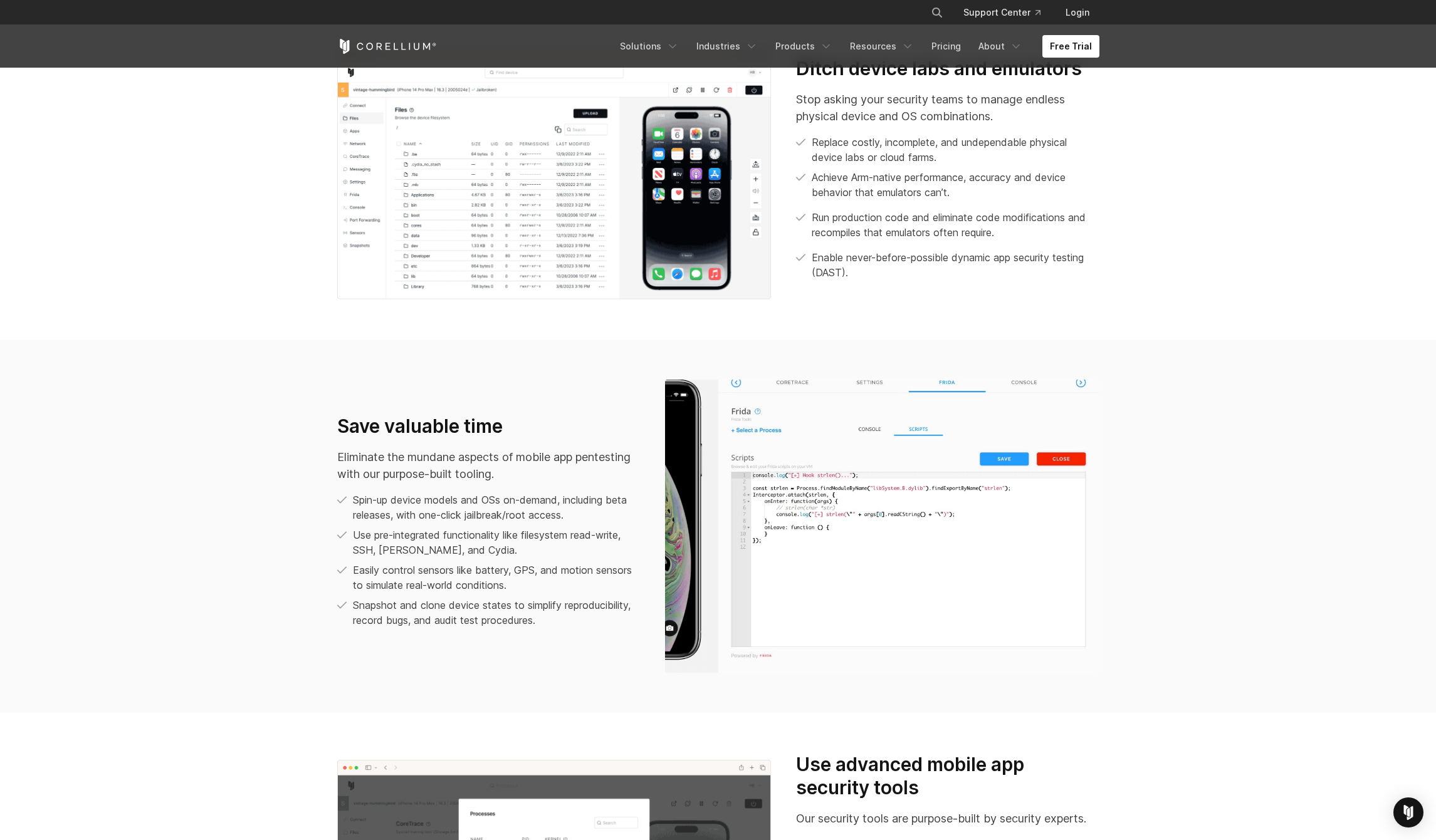
click at [355, 498] on p "Spin-up device models and OSs on-demand, including beta releases, with one-clic…" at bounding box center [496, 507] width 287 height 30
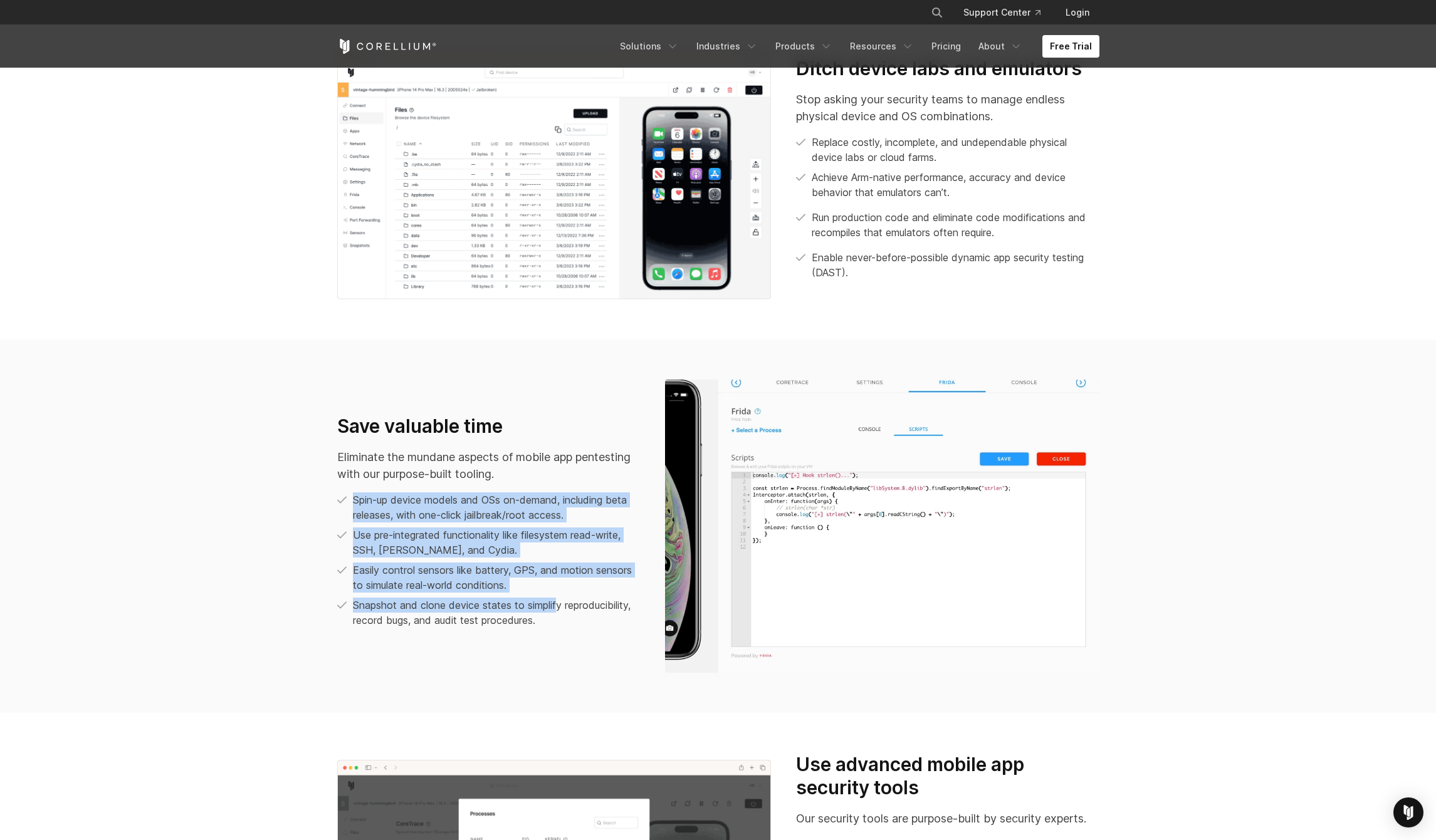
drag, startPoint x: 355, startPoint y: 502, endPoint x: 560, endPoint y: 613, distance: 233.1
click at [560, 613] on ul "Spin-up device models and OSs on-demand, including beta releases, with one-clic…" at bounding box center [489, 560] width 303 height 135
click at [559, 617] on p "Snapshot and clone device states to simplify reproducibility, record bugs, and …" at bounding box center [496, 613] width 287 height 30
drag, startPoint x: 552, startPoint y: 618, endPoint x: 360, endPoint y: 502, distance: 224.3
click at [363, 502] on ul "Spin-up device models and OSs on-demand, including beta releases, with one-clic…" at bounding box center [489, 560] width 303 height 135
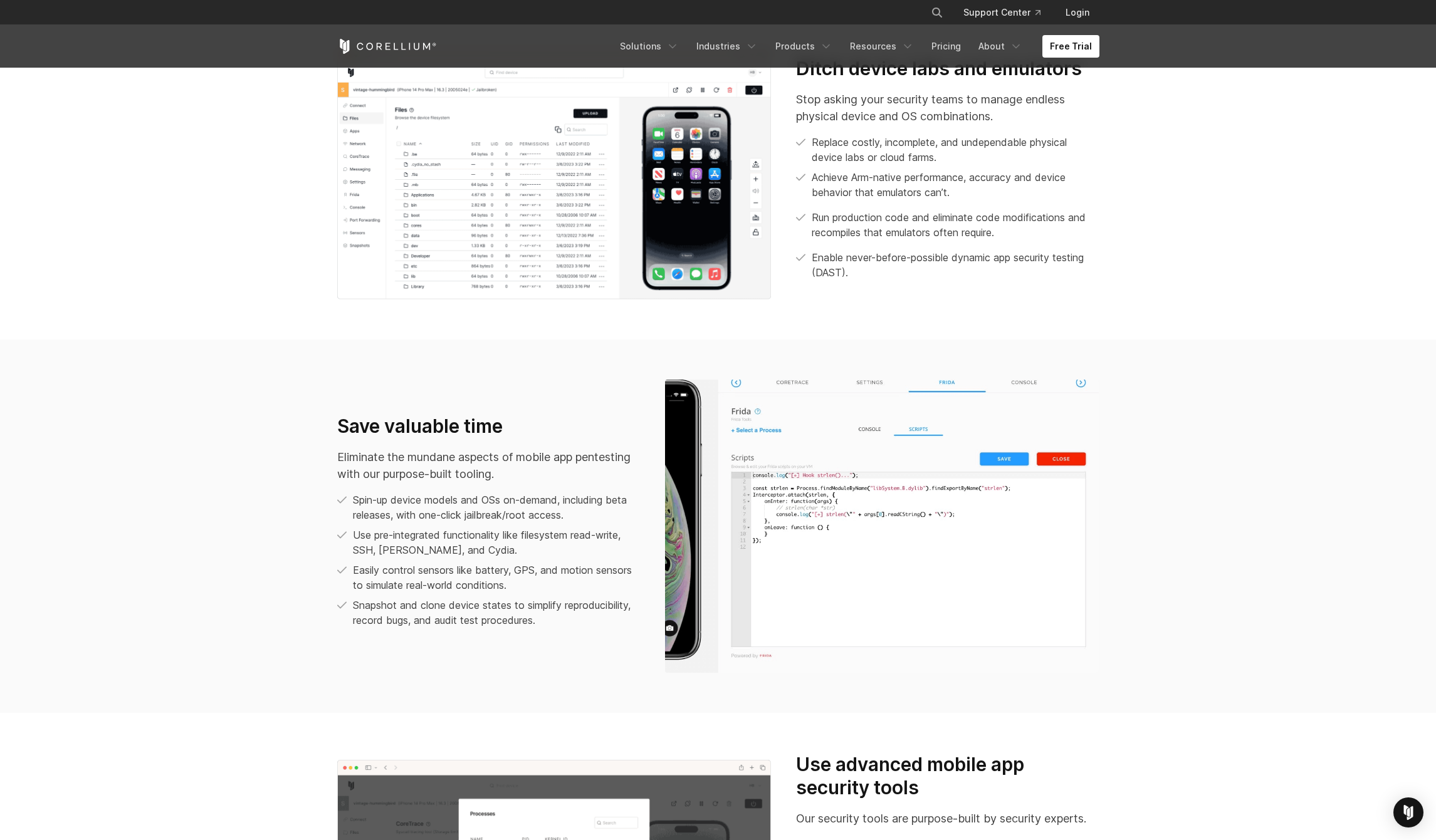
click at [357, 500] on p "Spin-up device models and OSs on-demand, including beta releases, with one-clic…" at bounding box center [496, 507] width 287 height 30
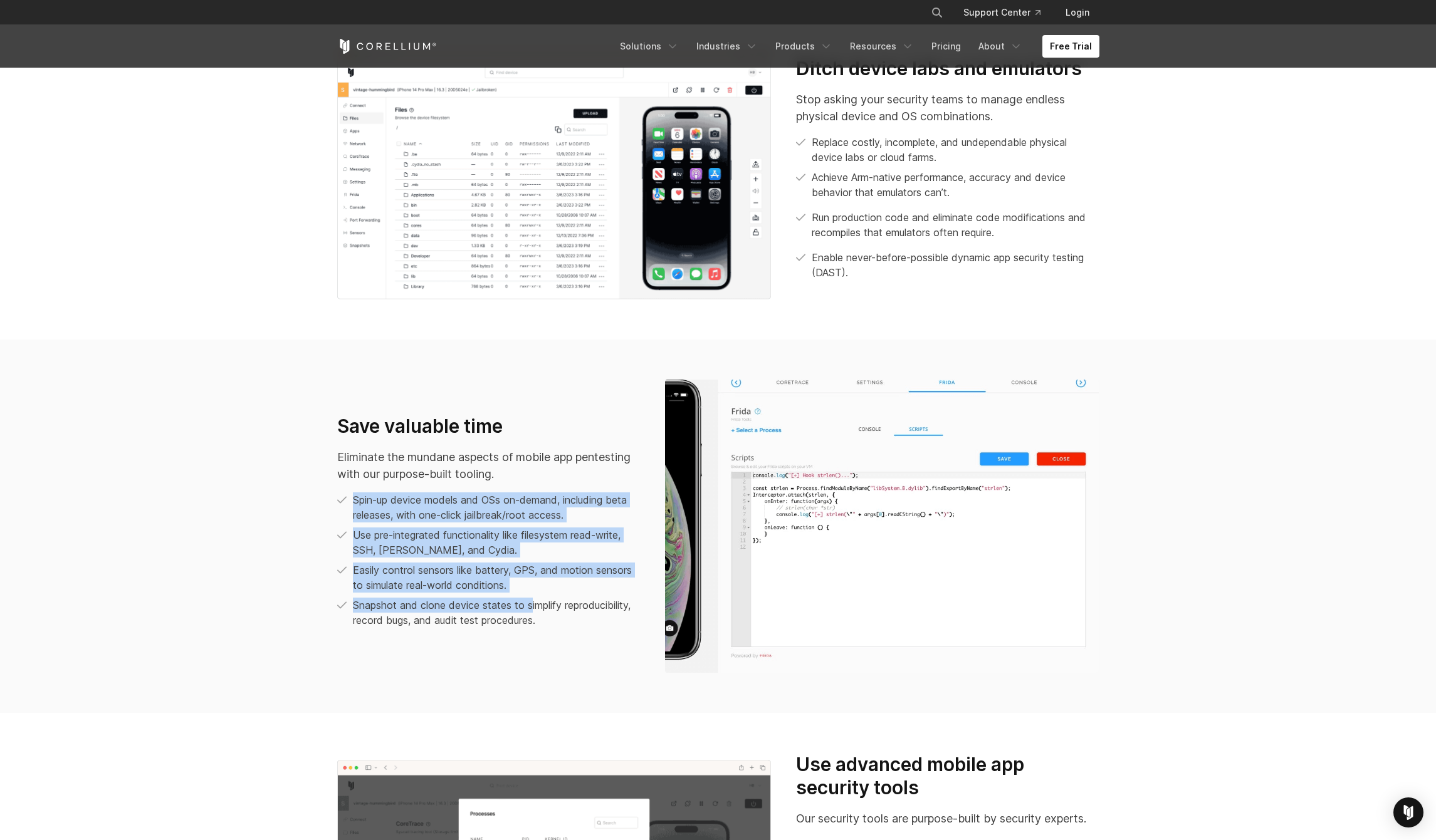
drag, startPoint x: 355, startPoint y: 498, endPoint x: 542, endPoint y: 613, distance: 219.5
click at [536, 609] on ul "Spin-up device models and OSs on-demand, including beta releases, with one-clic…" at bounding box center [489, 560] width 303 height 135
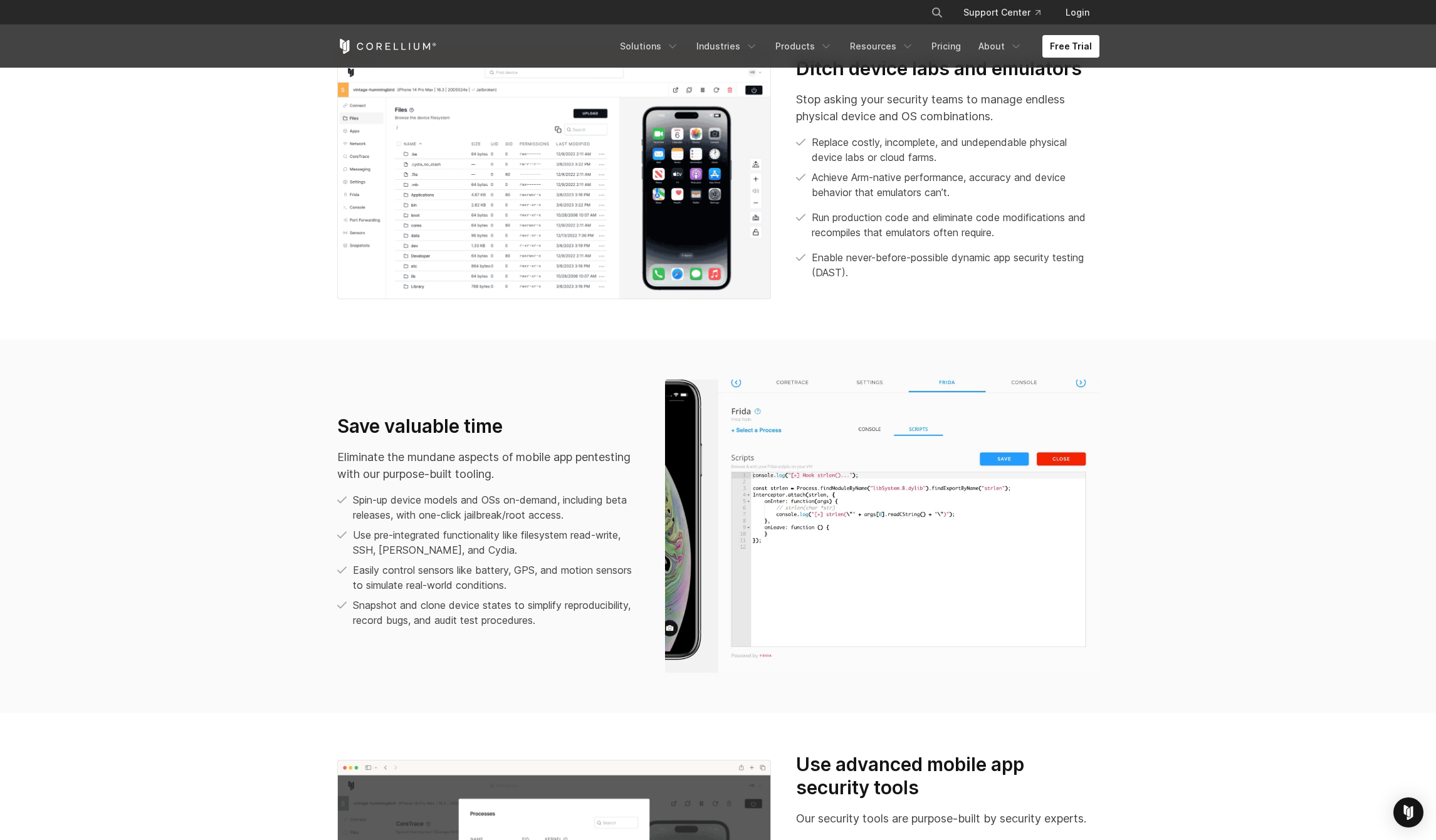
click at [551, 619] on p "Snapshot and clone device states to simplify reproducibility, record bugs, and …" at bounding box center [496, 613] width 287 height 30
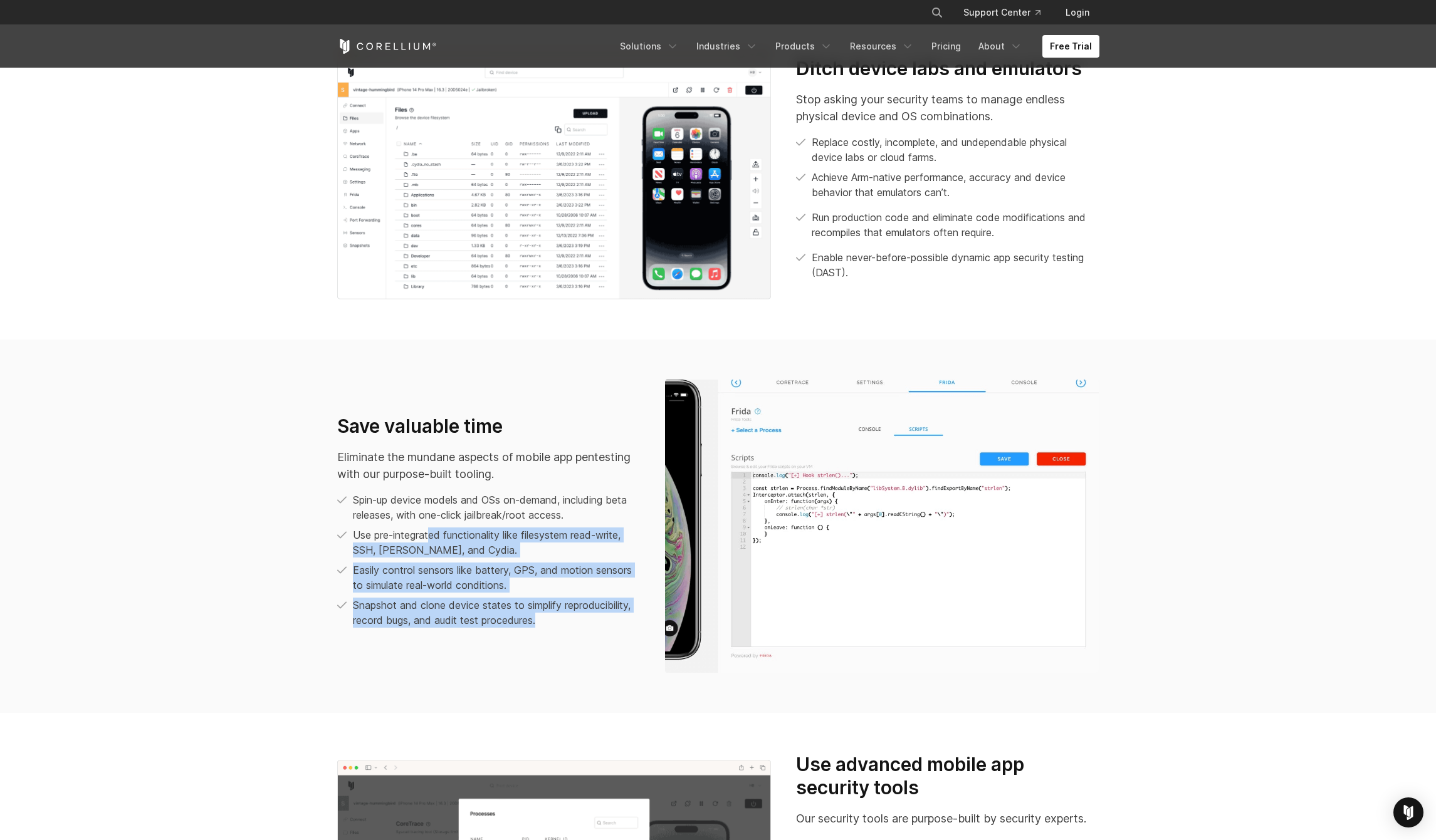
drag, startPoint x: 554, startPoint y: 621, endPoint x: 427, endPoint y: 526, distance: 158.6
click at [429, 528] on ul "Spin-up device models and OSs on-demand, including beta releases, with one-clic…" at bounding box center [489, 560] width 303 height 135
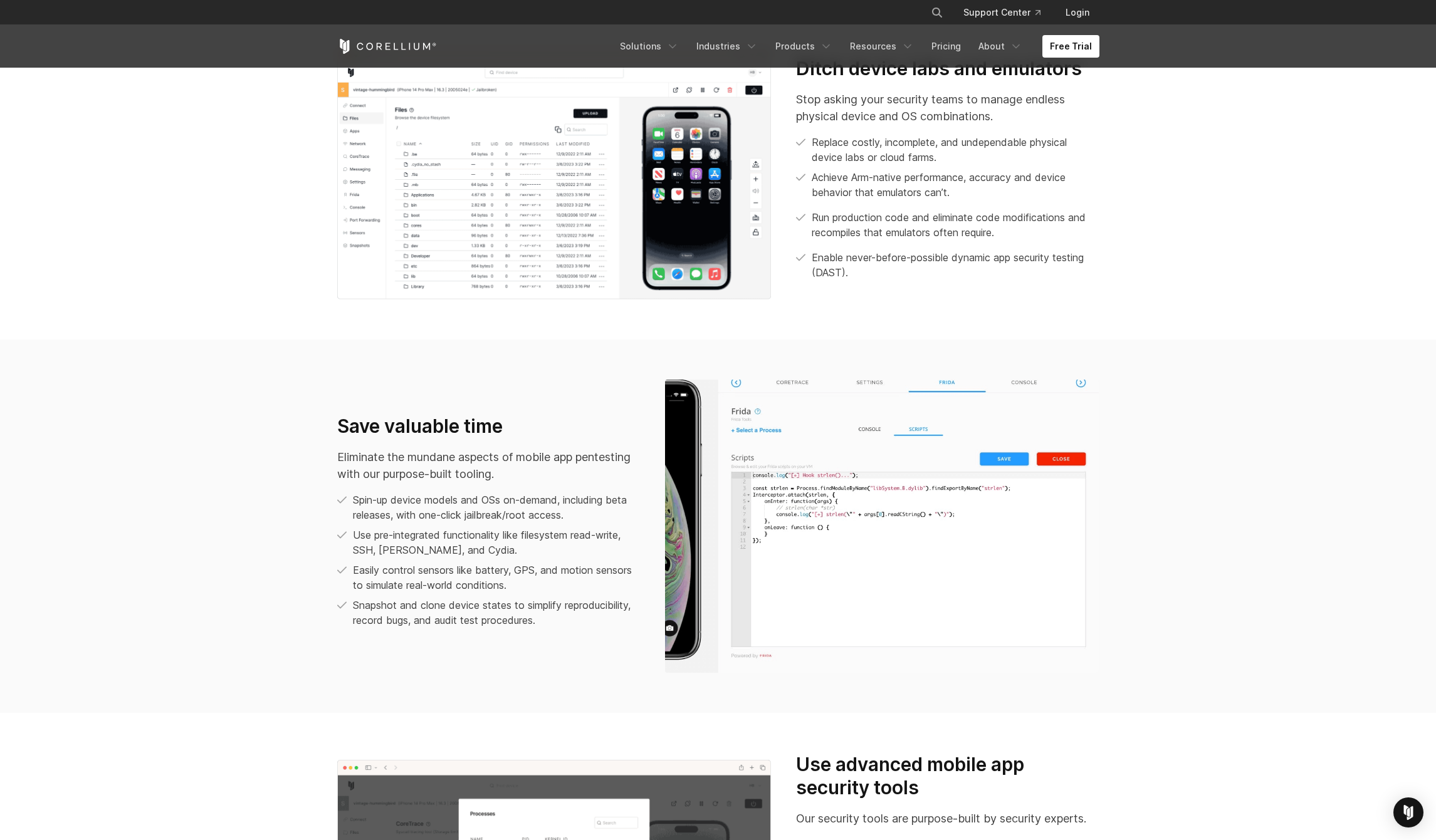
click at [427, 526] on ul "Spin-up device models and OSs on-demand, including beta releases, with one-clic…" at bounding box center [489, 560] width 303 height 135
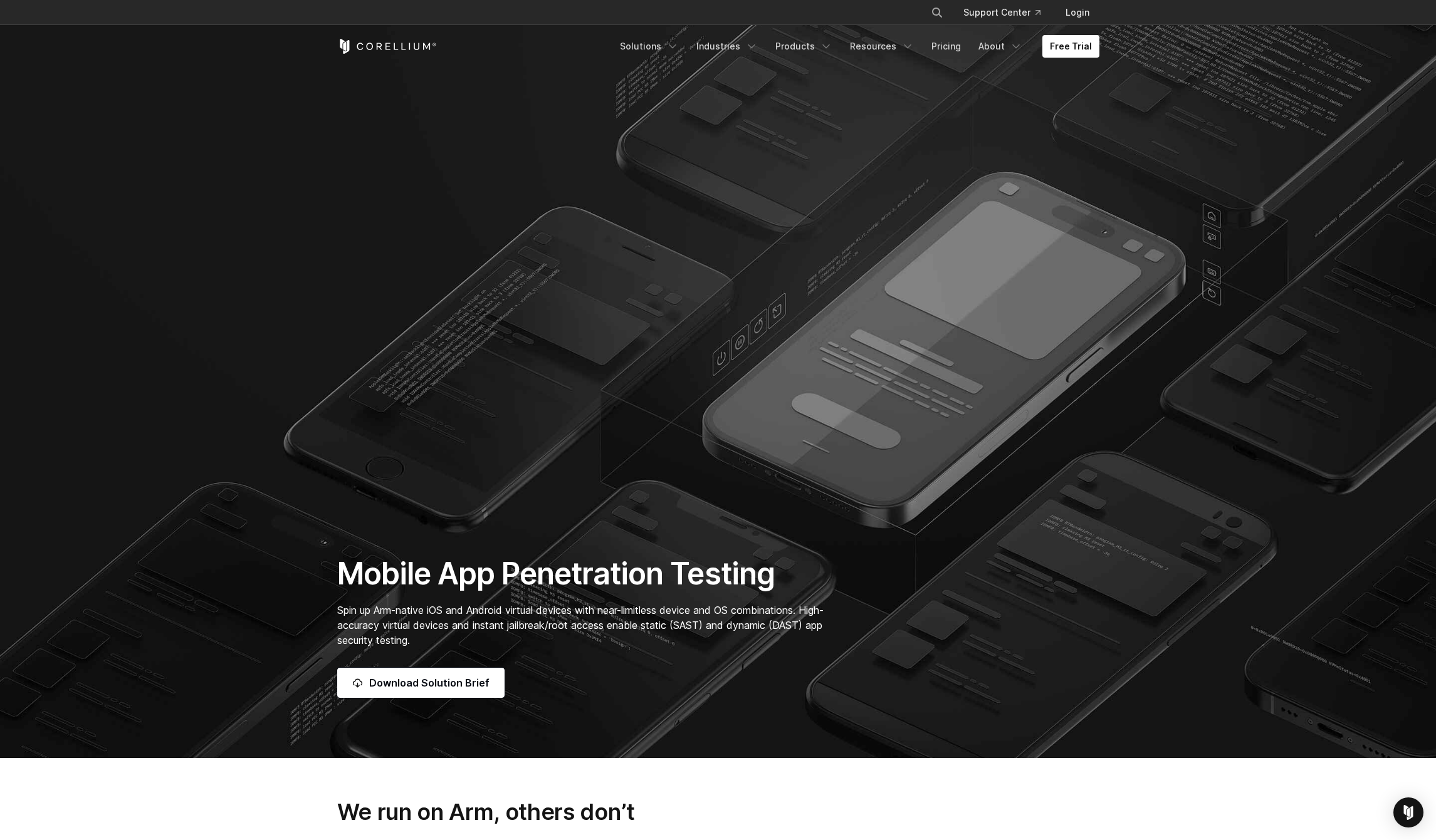
scroll to position [0, 0]
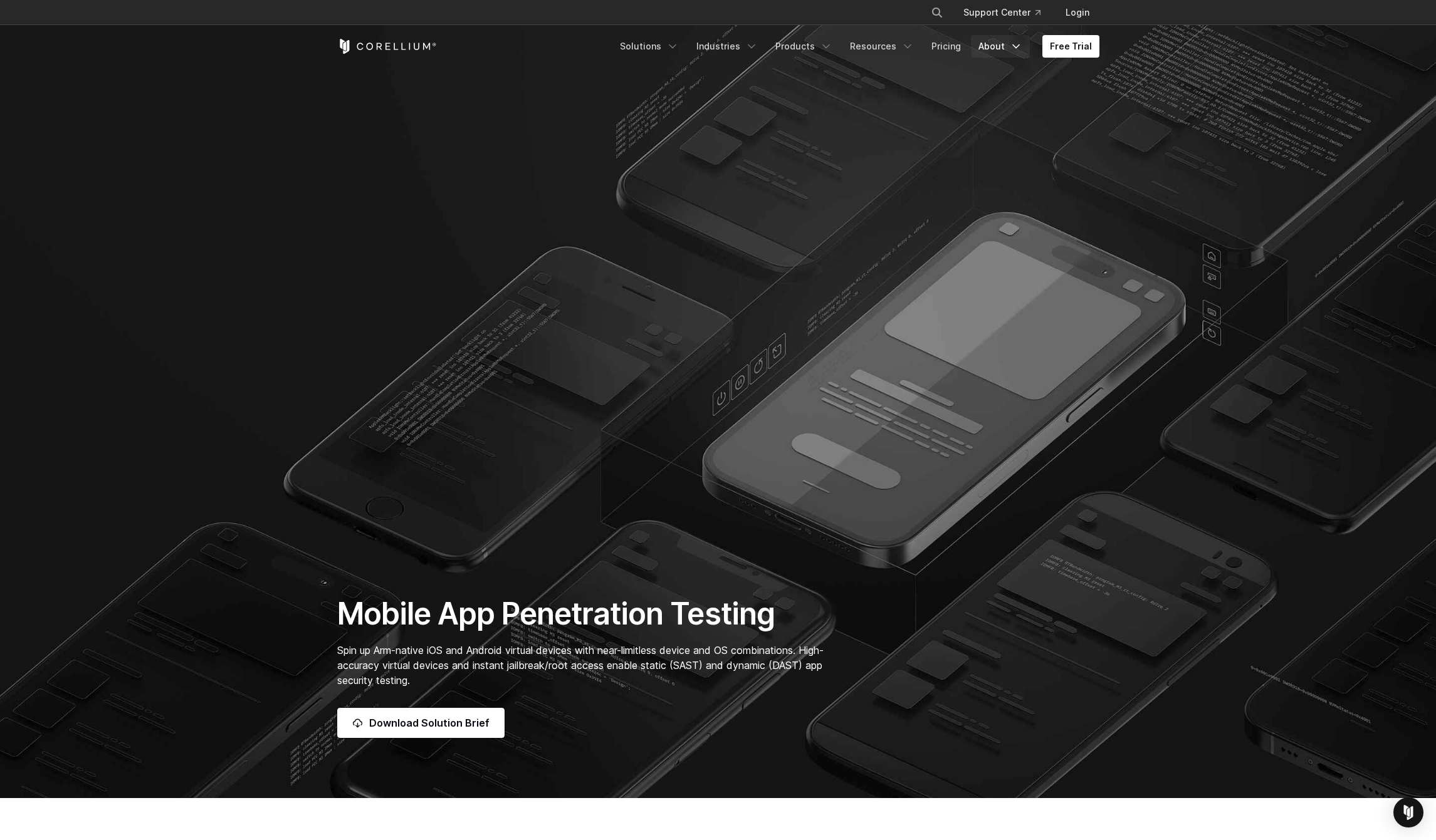
click at [992, 42] on link "About" at bounding box center [1001, 46] width 59 height 23
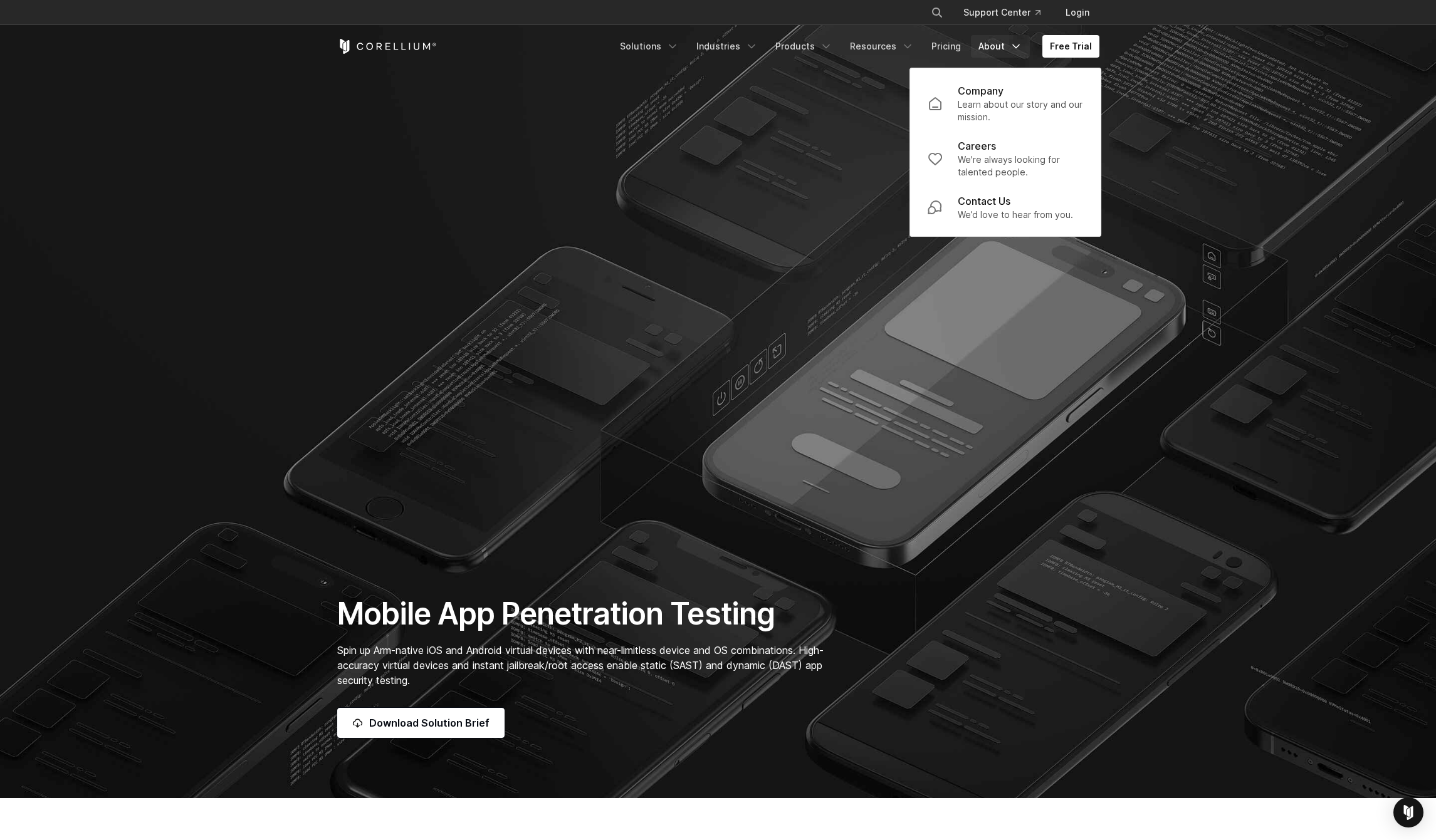
click at [838, 128] on section "Mobile App Penetration Testing Spin up Arm-native iOS and Android virtual devic…" at bounding box center [718, 399] width 1436 height 798
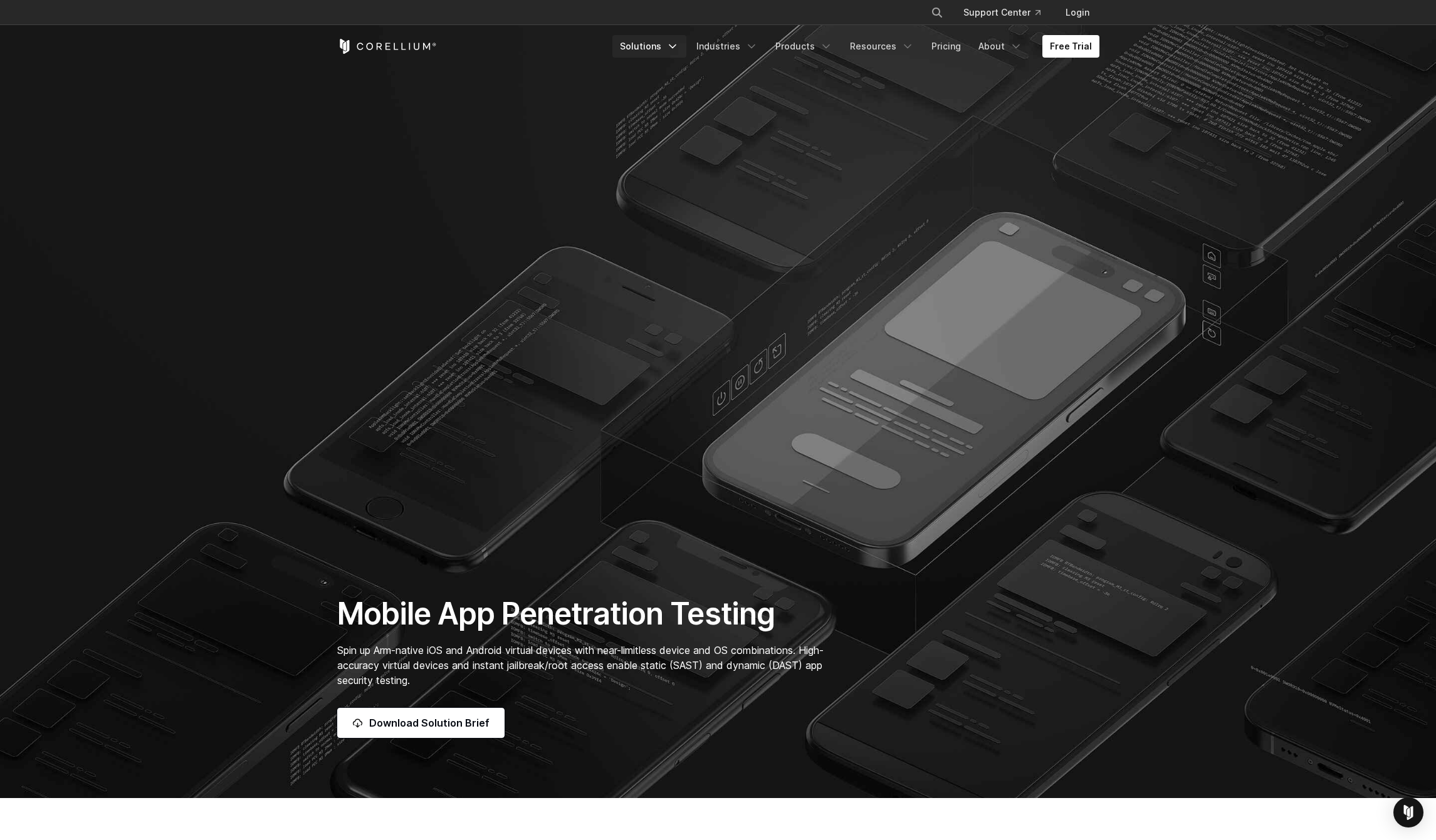
click at [655, 43] on link "Solutions" at bounding box center [649, 46] width 74 height 23
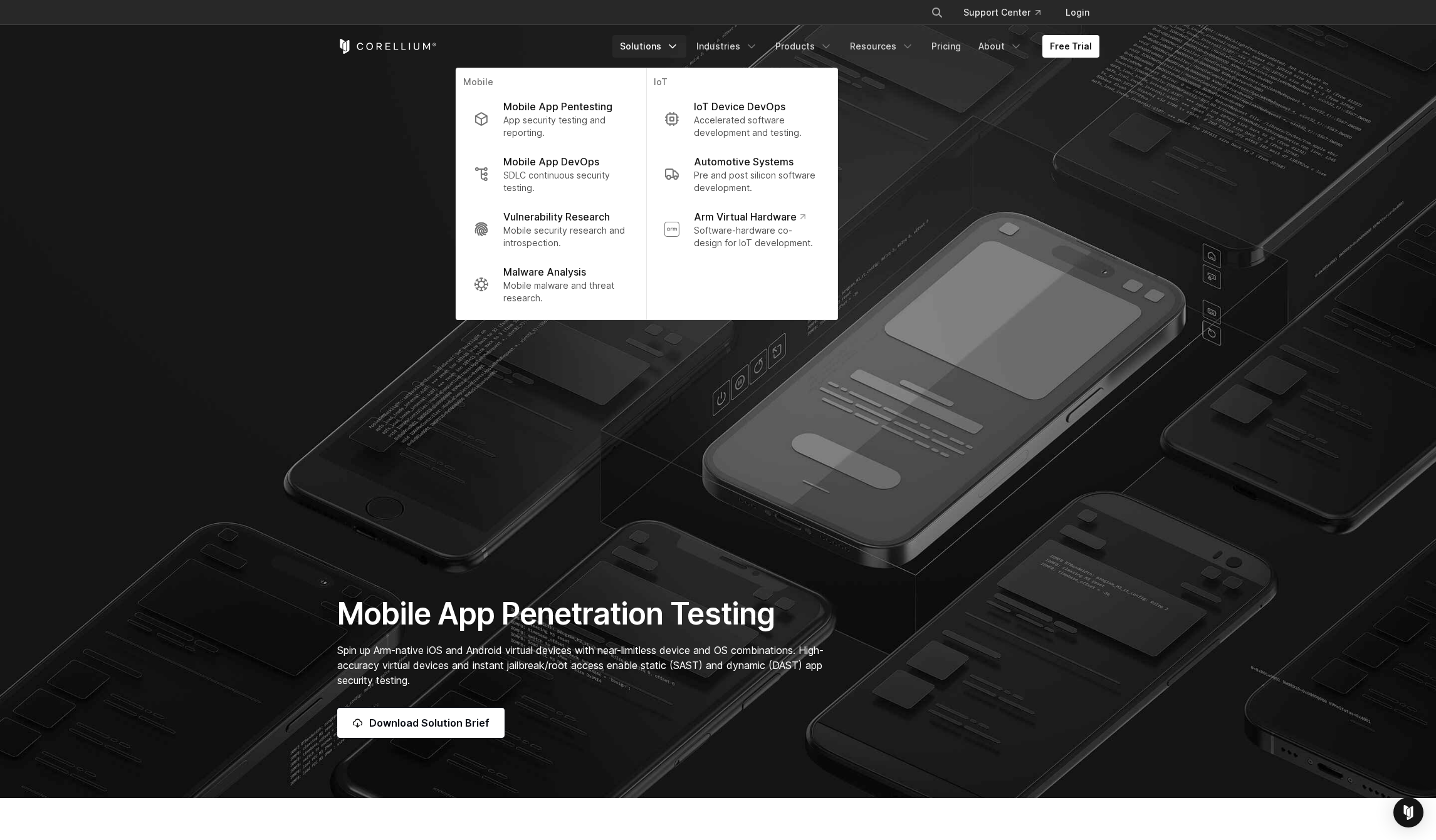
click at [746, 387] on section "Mobile App Penetration Testing Spin up Arm-native iOS and Android virtual devic…" at bounding box center [718, 399] width 1436 height 798
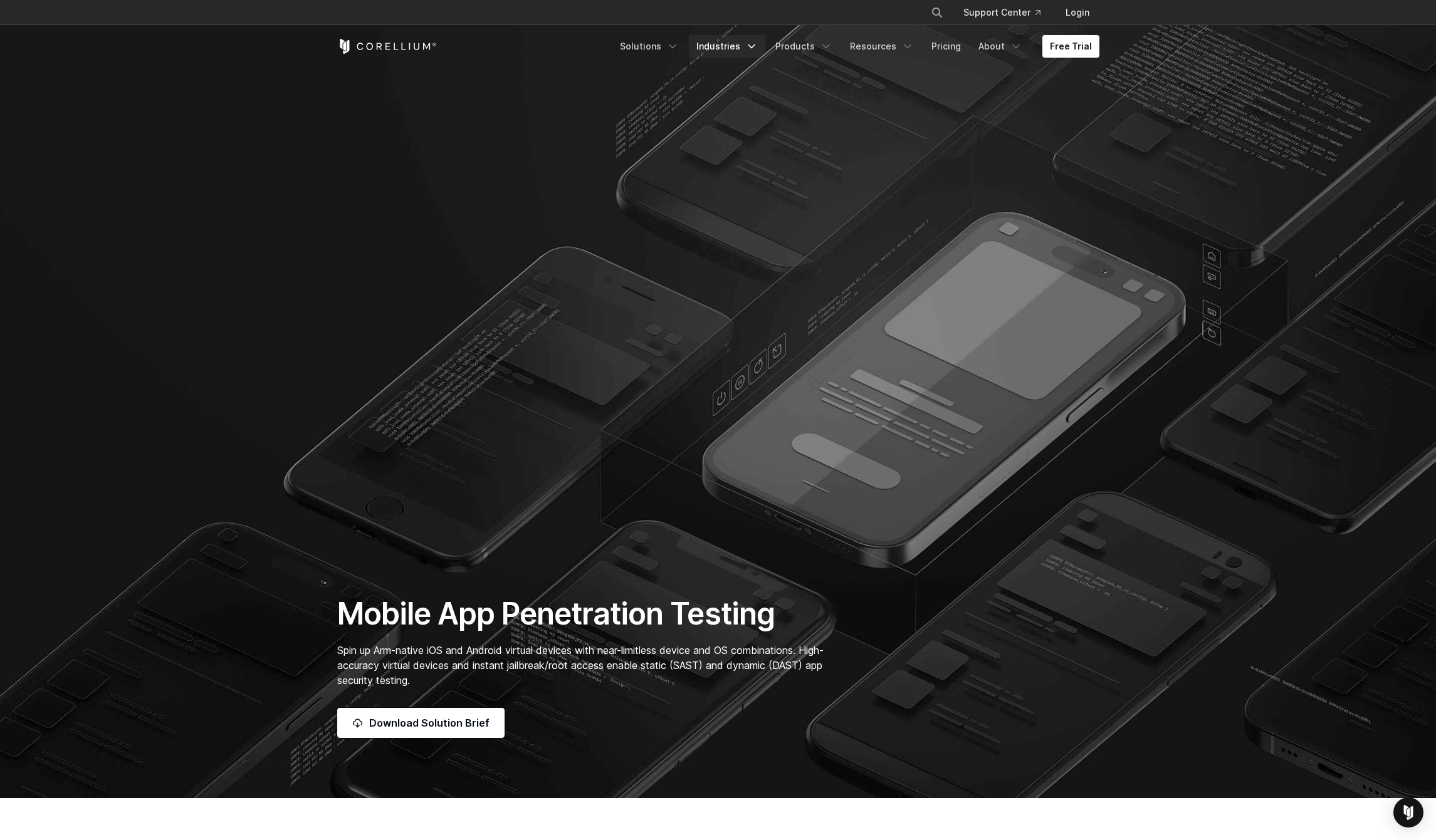
click at [725, 45] on link "Industries" at bounding box center [727, 46] width 77 height 23
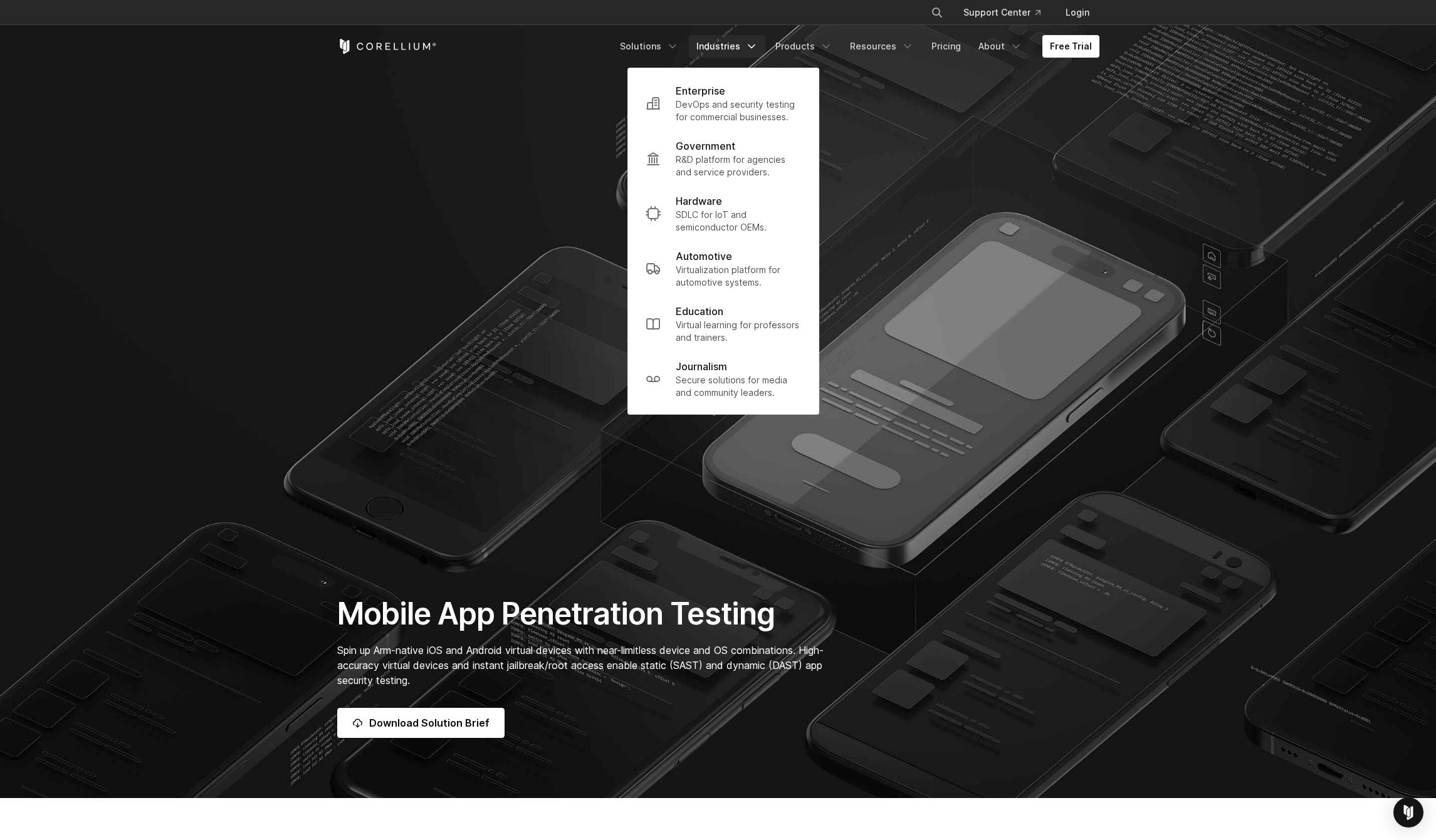
click at [583, 124] on section "Mobile App Penetration Testing Spin up Arm-native iOS and Android virtual devic…" at bounding box center [718, 399] width 1436 height 798
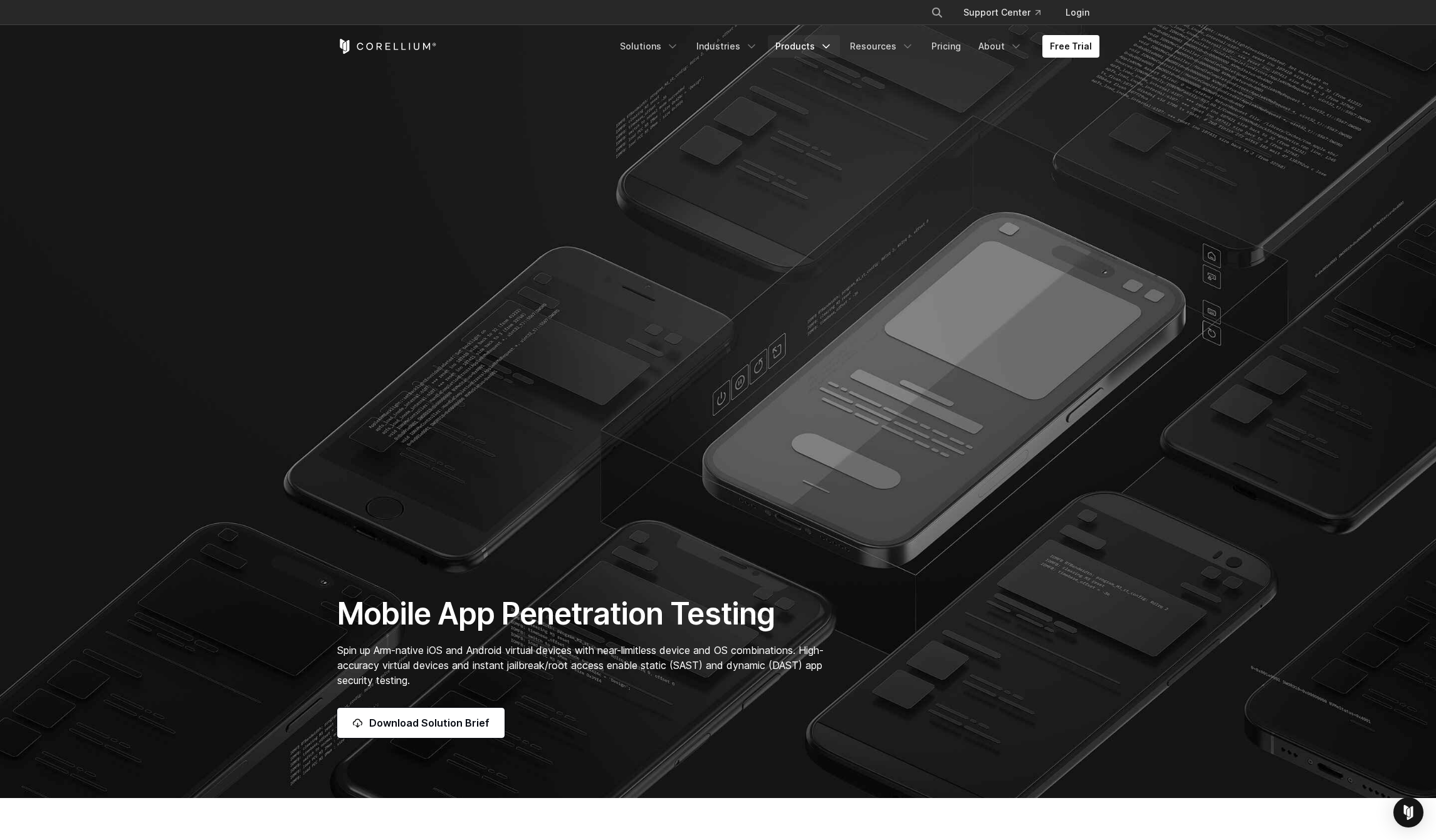
click at [789, 54] on link "Products" at bounding box center [803, 46] width 72 height 23
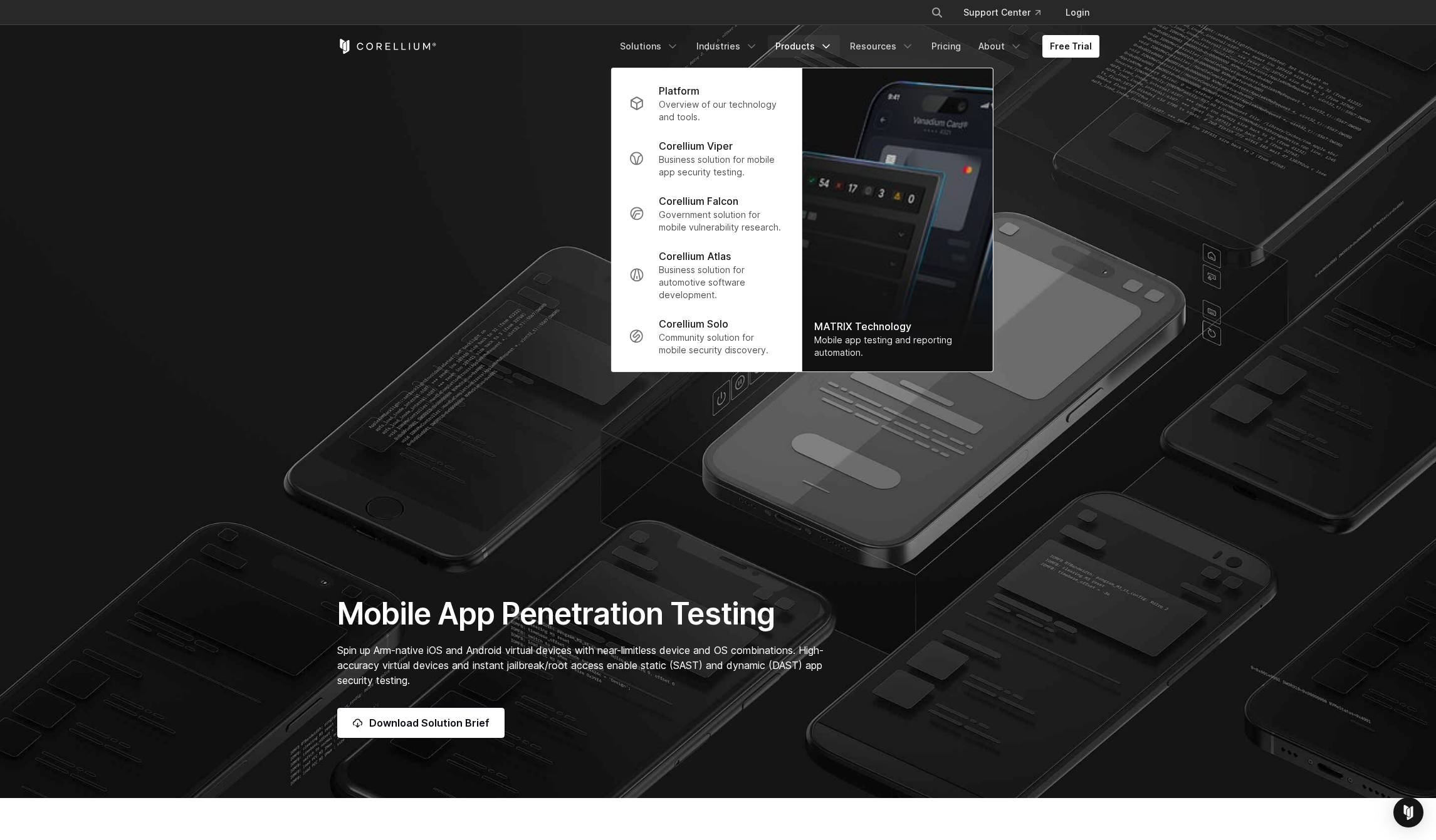
click at [546, 100] on section "Mobile App Penetration Testing Spin up Arm-native iOS and Android virtual devic…" at bounding box center [718, 399] width 1436 height 798
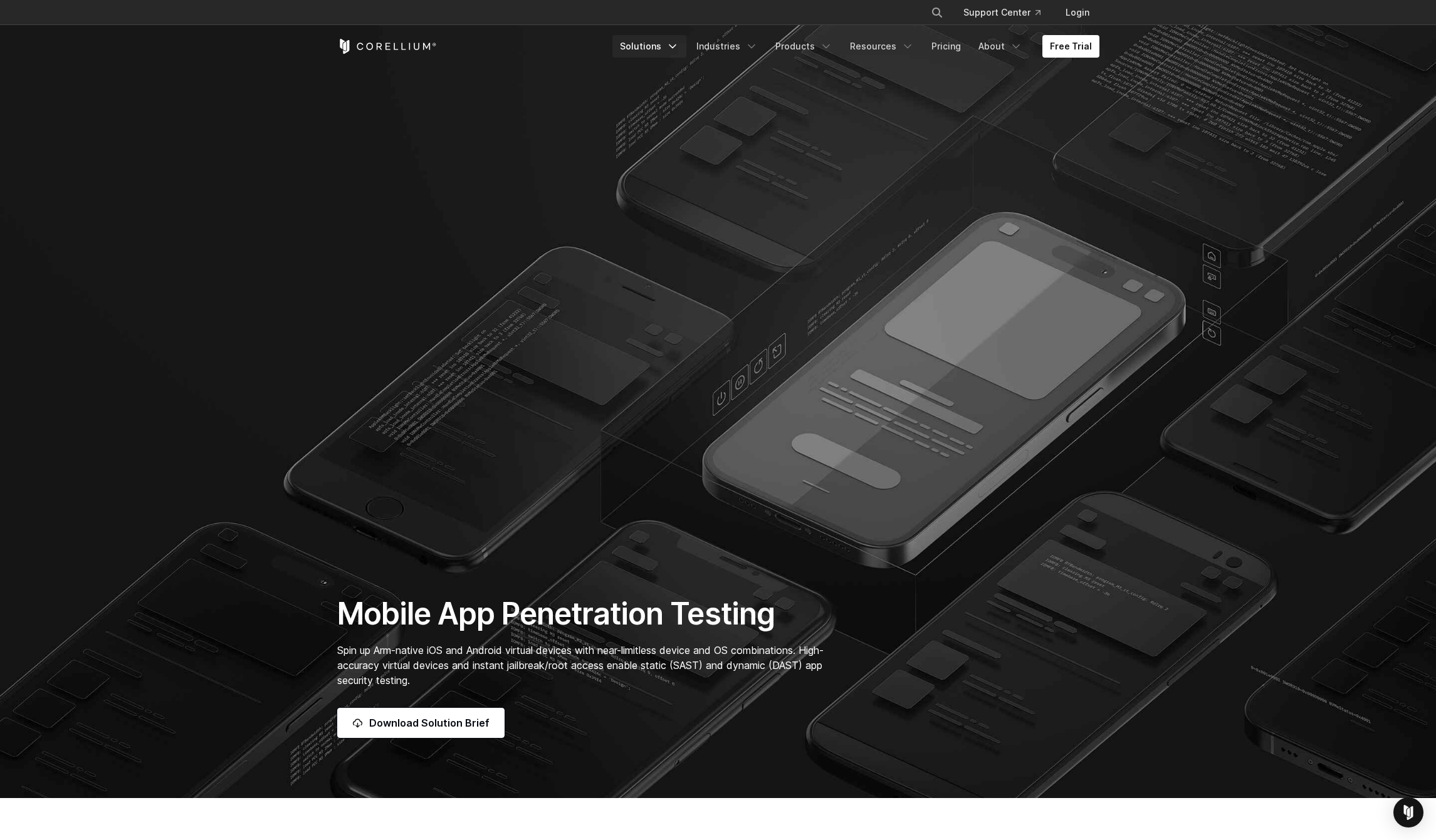
click at [646, 50] on link "Solutions" at bounding box center [649, 46] width 74 height 23
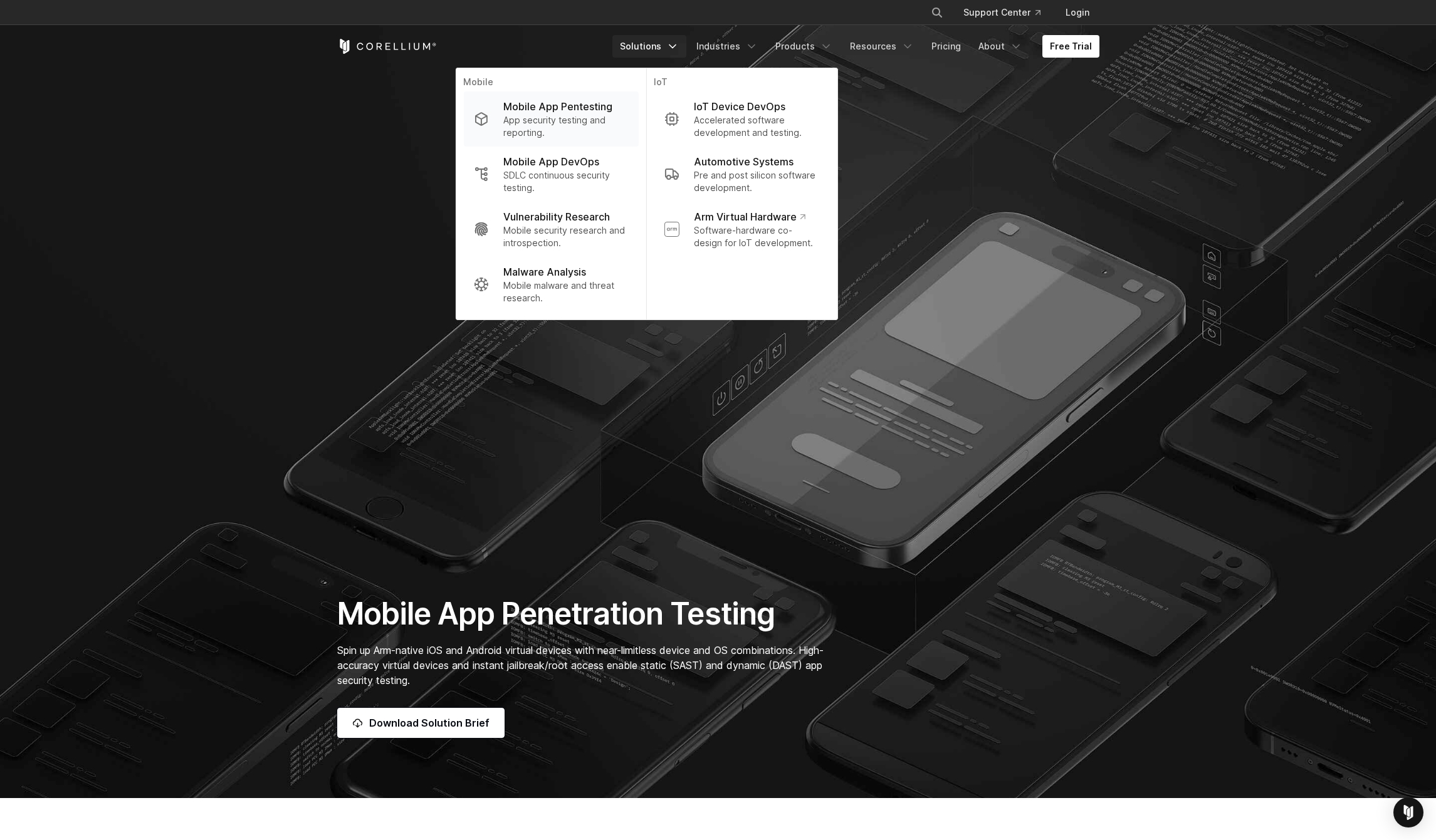
click at [628, 100] on div "Mobile App Pentesting" at bounding box center [565, 106] width 124 height 15
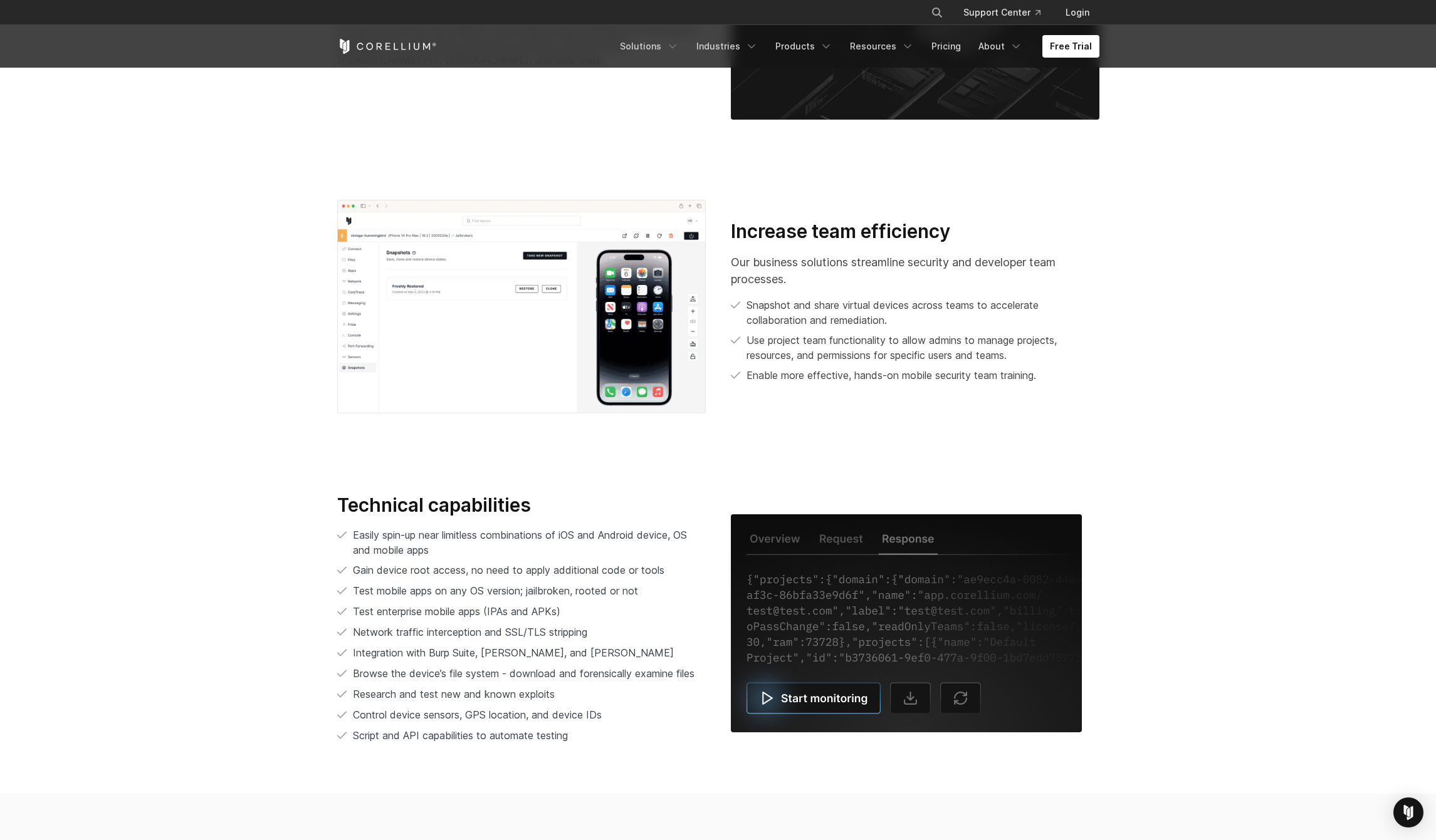
scroll to position [2485, 0]
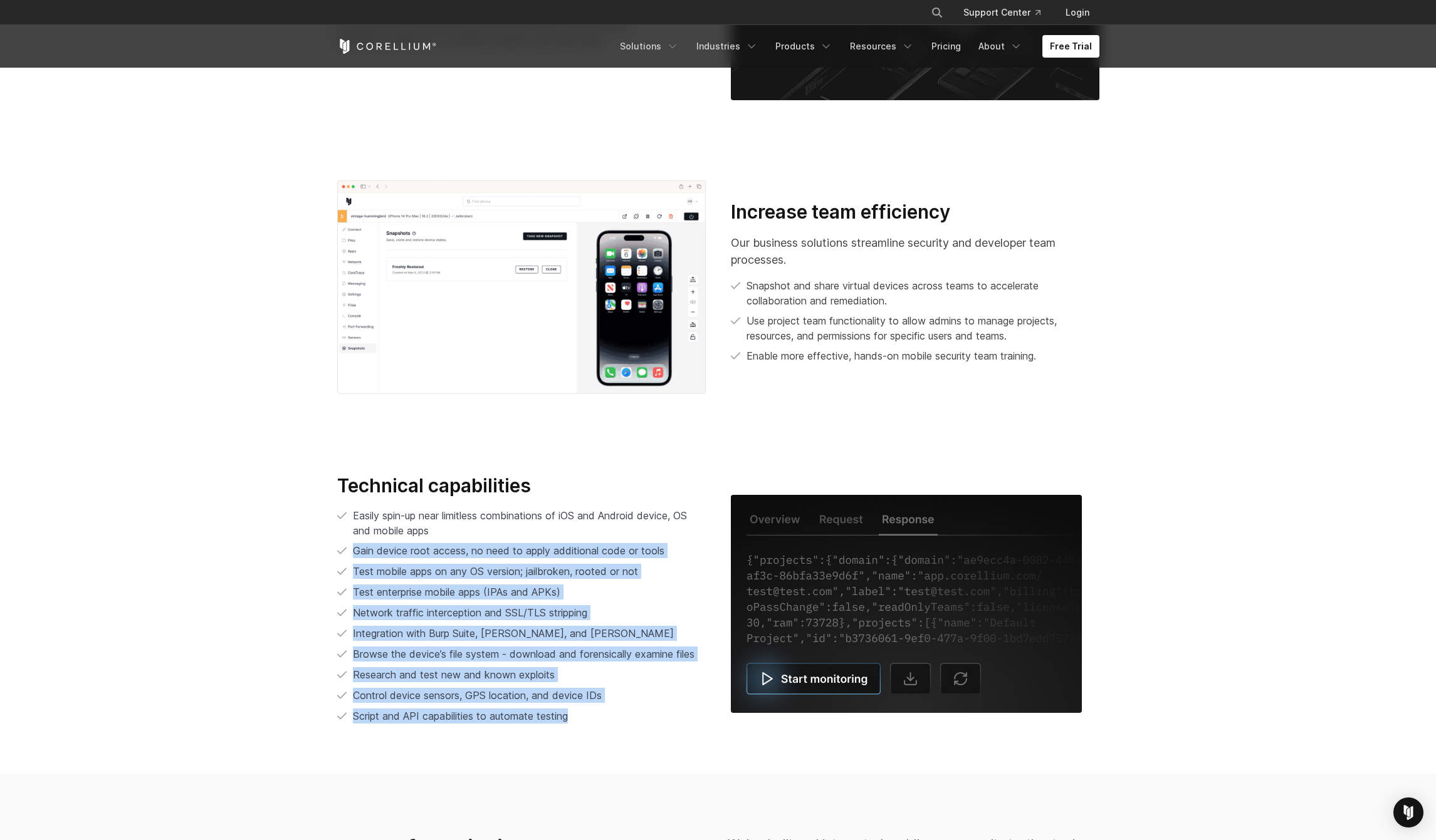
drag, startPoint x: 584, startPoint y: 718, endPoint x: 357, endPoint y: 538, distance: 289.7
click at [358, 542] on ul "Easily spin-up near limitless combinations of iOS and Android device, OS and mo…" at bounding box center [522, 615] width 369 height 216
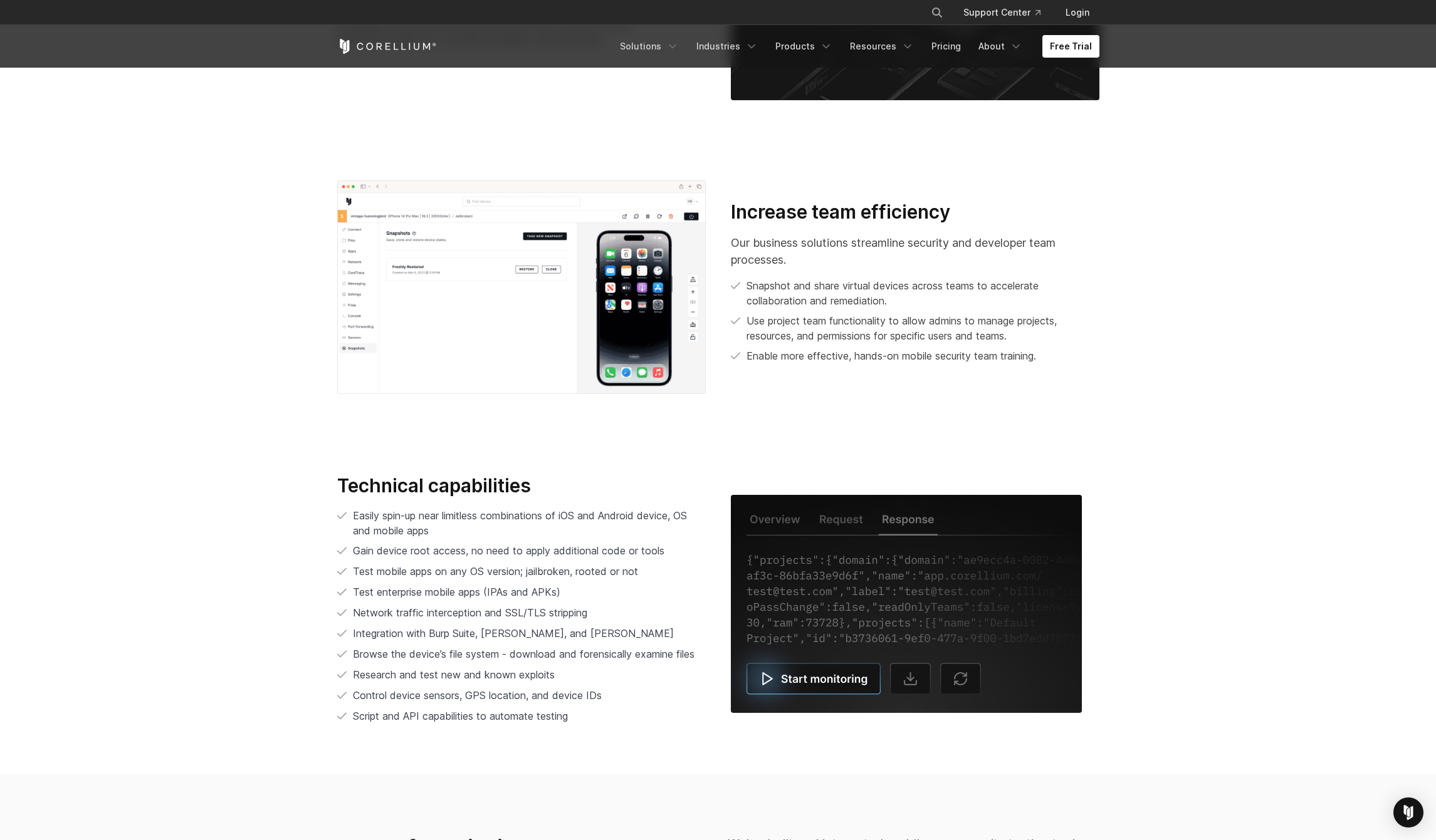
click at [355, 527] on span "Easily spin-up near limitless combinations of iOS and Android device, OS and mo…" at bounding box center [519, 523] width 334 height 28
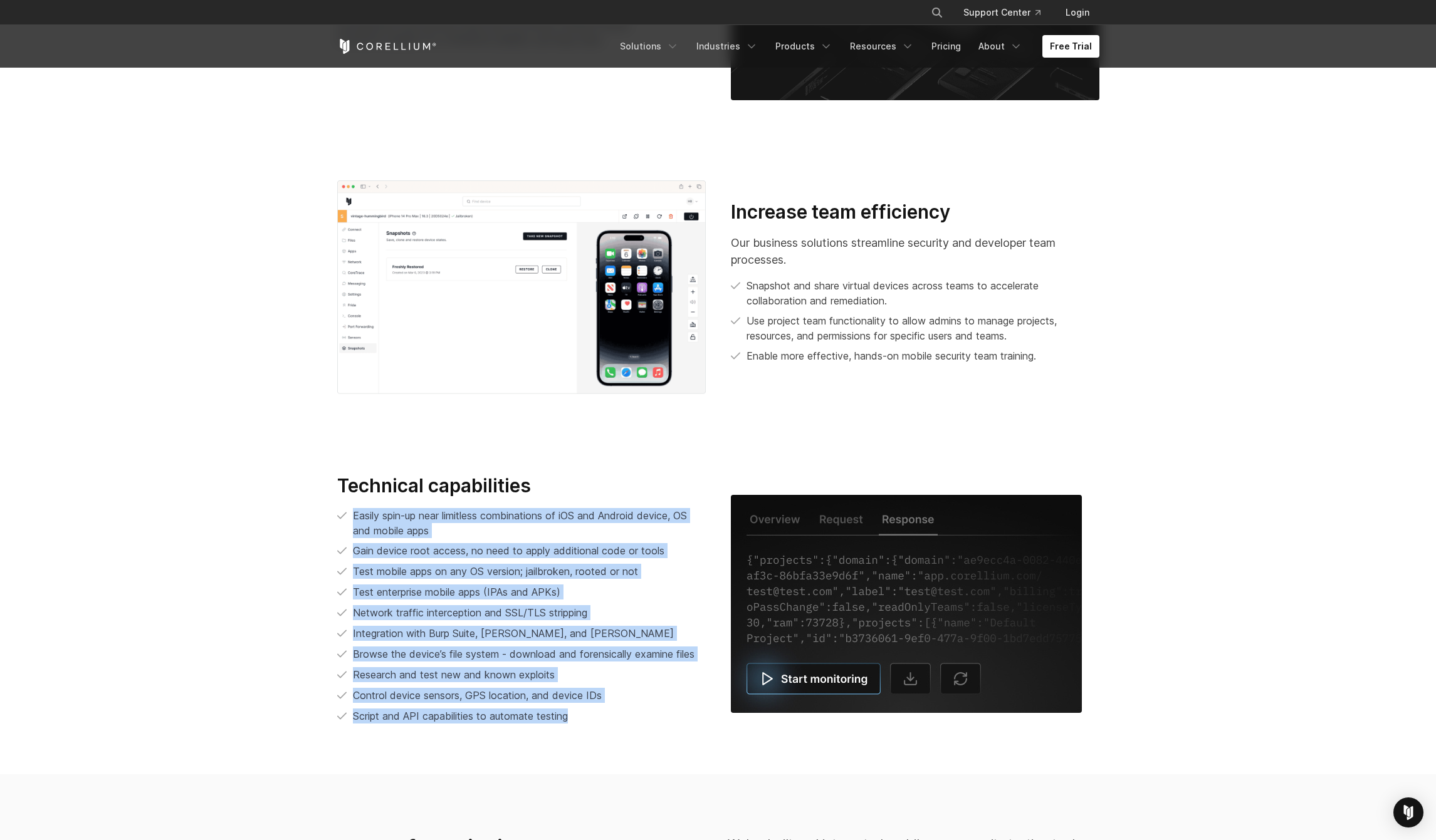
drag, startPoint x: 354, startPoint y: 512, endPoint x: 585, endPoint y: 724, distance: 313.5
click at [585, 724] on div "Technical capabilities Easily spin-up near limitless combinations of iOS and An…" at bounding box center [522, 604] width 394 height 260
drag, startPoint x: 583, startPoint y: 718, endPoint x: 355, endPoint y: 521, distance: 301.3
click at [355, 523] on ul "Easily spin-up near limitless combinations of iOS and Android device, OS and mo…" at bounding box center [522, 615] width 369 height 216
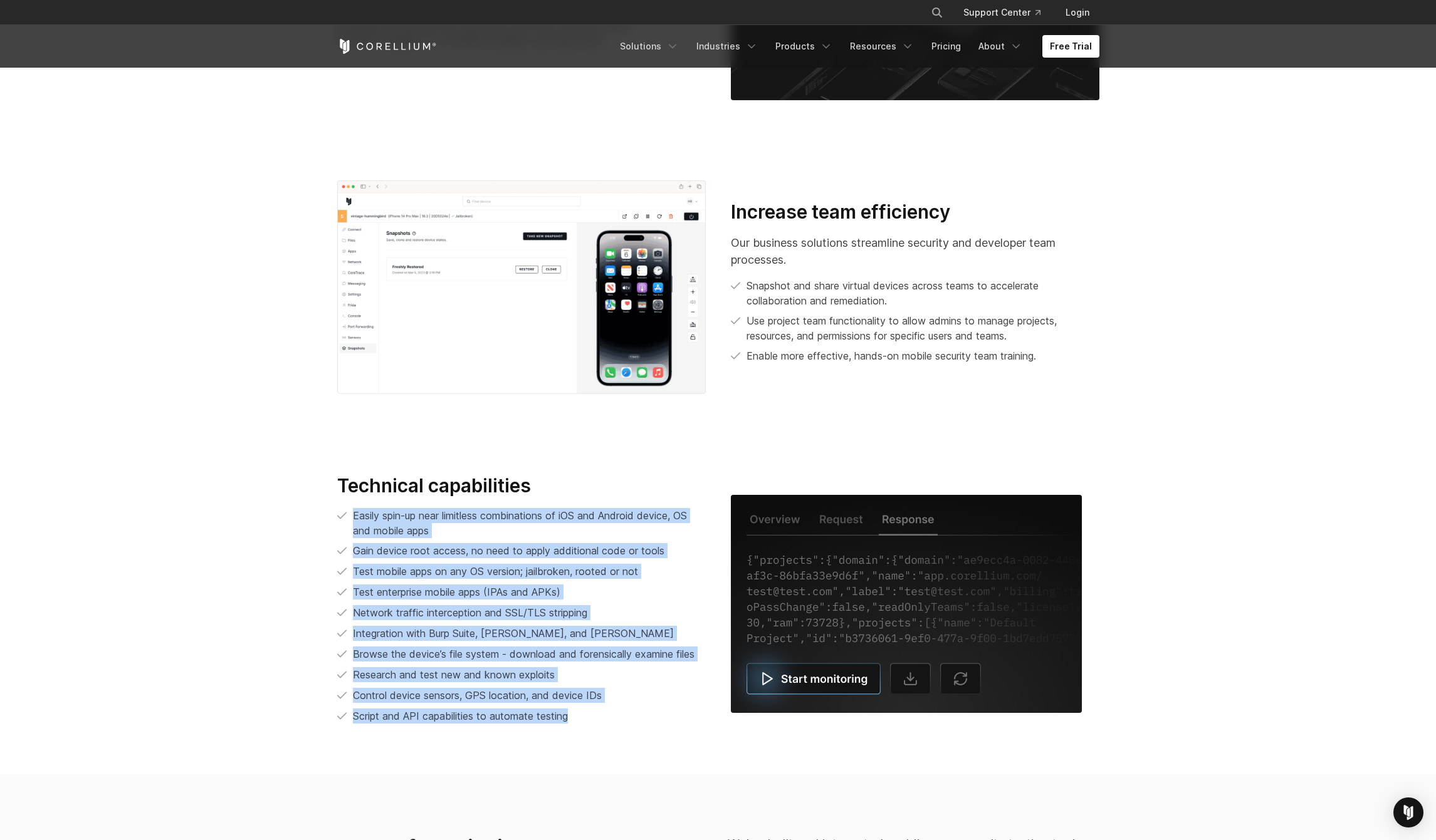
click at [353, 517] on span "Easily spin-up near limitless combinations of iOS and Android device, OS and mo…" at bounding box center [519, 523] width 334 height 28
drag, startPoint x: 353, startPoint y: 517, endPoint x: 577, endPoint y: 727, distance: 307.0
click at [577, 727] on div "Technical capabilities Easily spin-up near limitless combinations of iOS and An…" at bounding box center [522, 604] width 394 height 260
click at [578, 726] on div "Technical capabilities Easily spin-up near limitless combinations of iOS and An…" at bounding box center [522, 604] width 394 height 260
drag, startPoint x: 585, startPoint y: 718, endPoint x: 345, endPoint y: 513, distance: 315.6
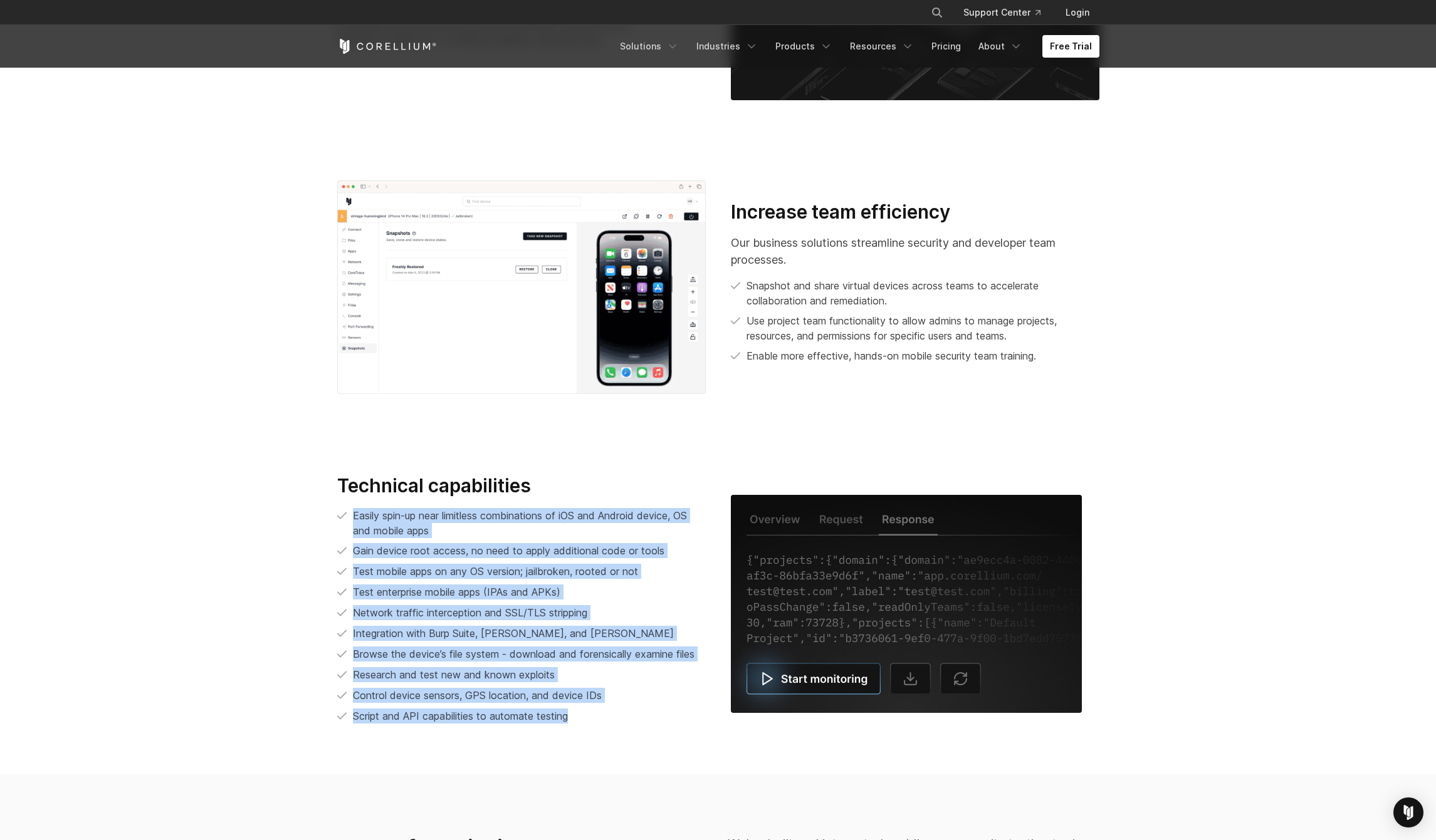
click at [345, 513] on ul "Easily spin-up near limitless combinations of iOS and Android device, OS and mo…" at bounding box center [522, 615] width 369 height 216
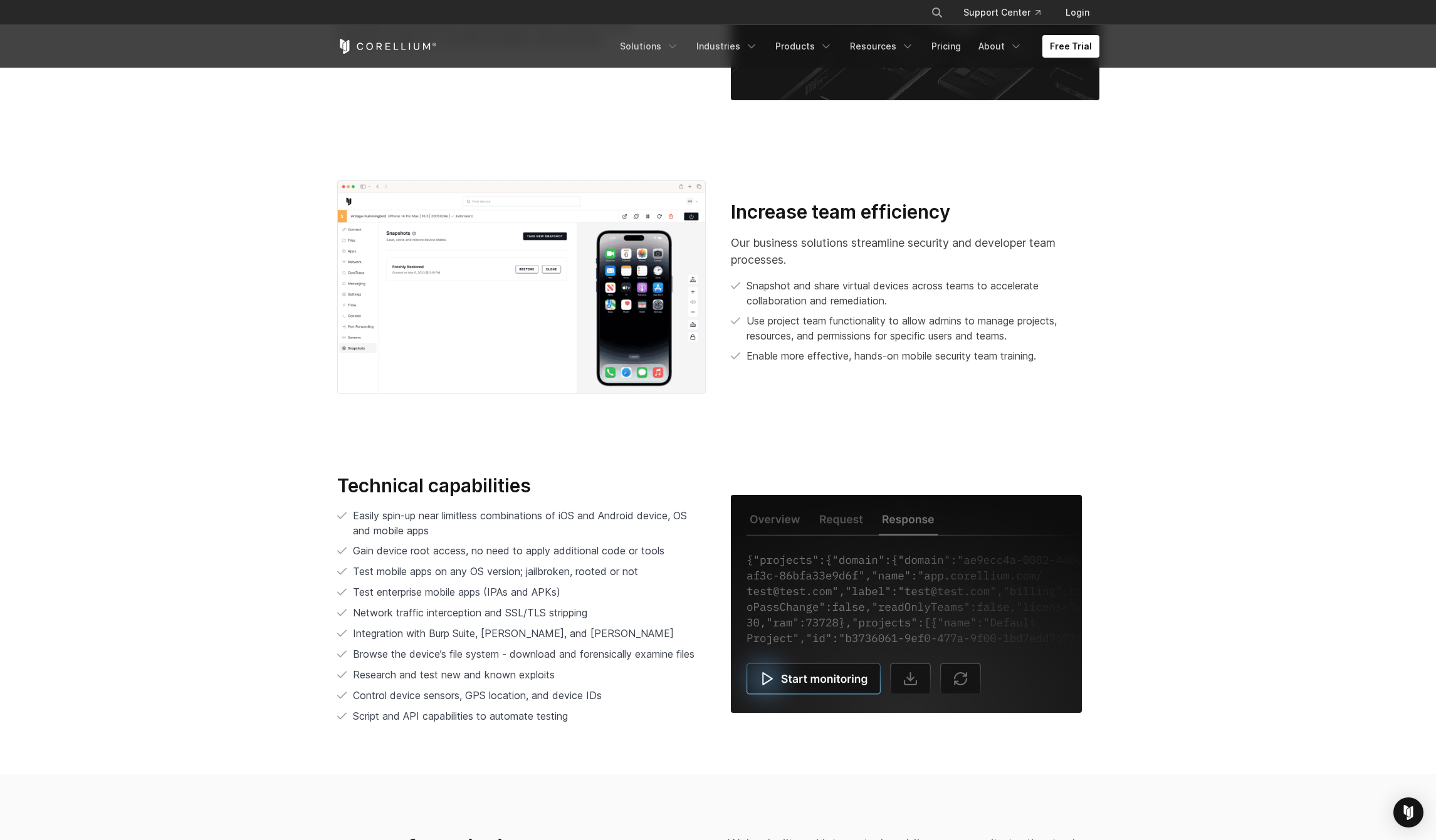
click at [347, 513] on li "Easily spin-up near limitless combinations of iOS and Android device, OS and mo…" at bounding box center [522, 523] width 369 height 30
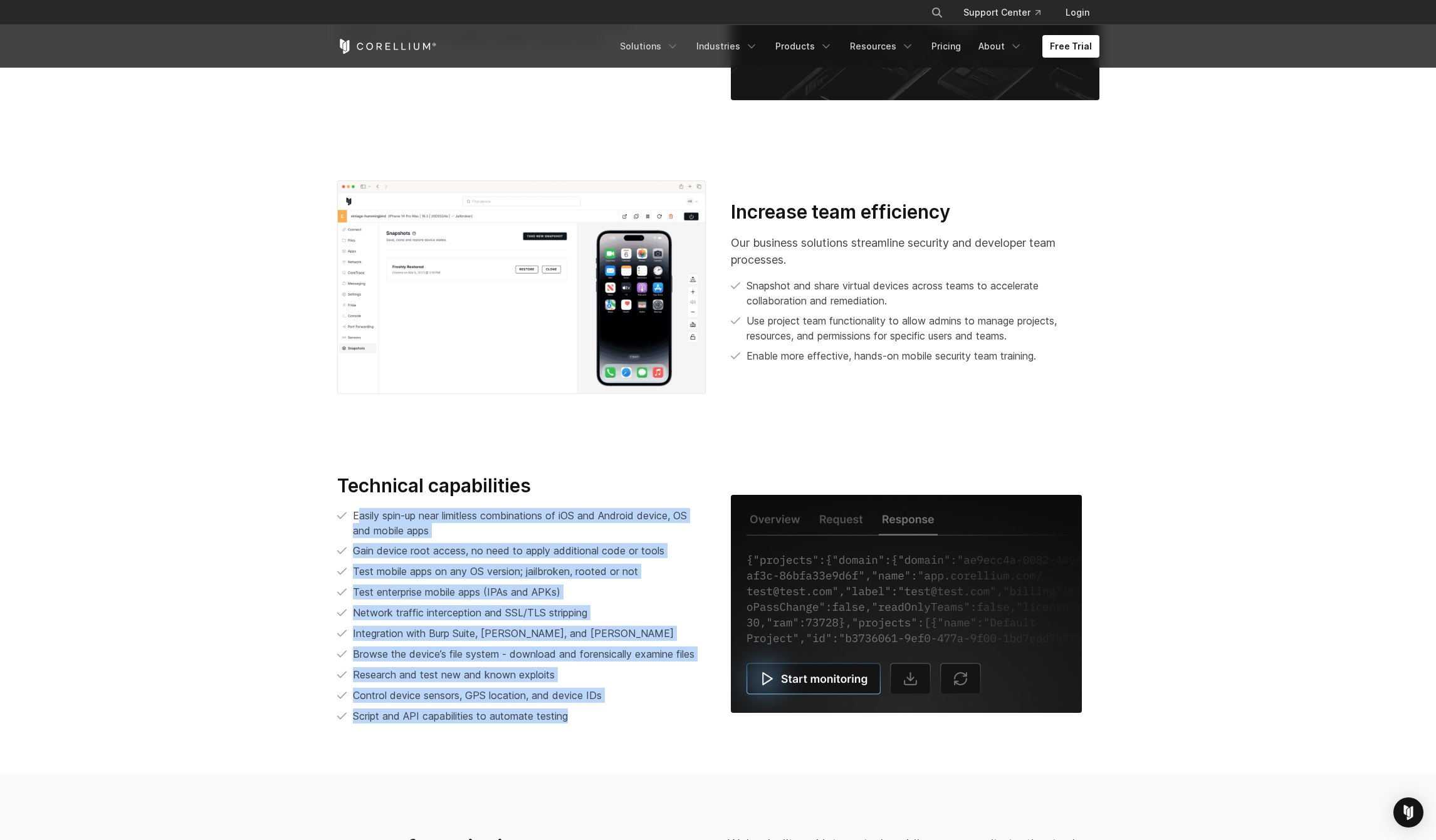
drag, startPoint x: 579, startPoint y: 720, endPoint x: 360, endPoint y: 508, distance: 304.8
click at [360, 508] on ul "Easily spin-up near limitless combinations of iOS and Android device, OS and mo…" at bounding box center [522, 615] width 369 height 216
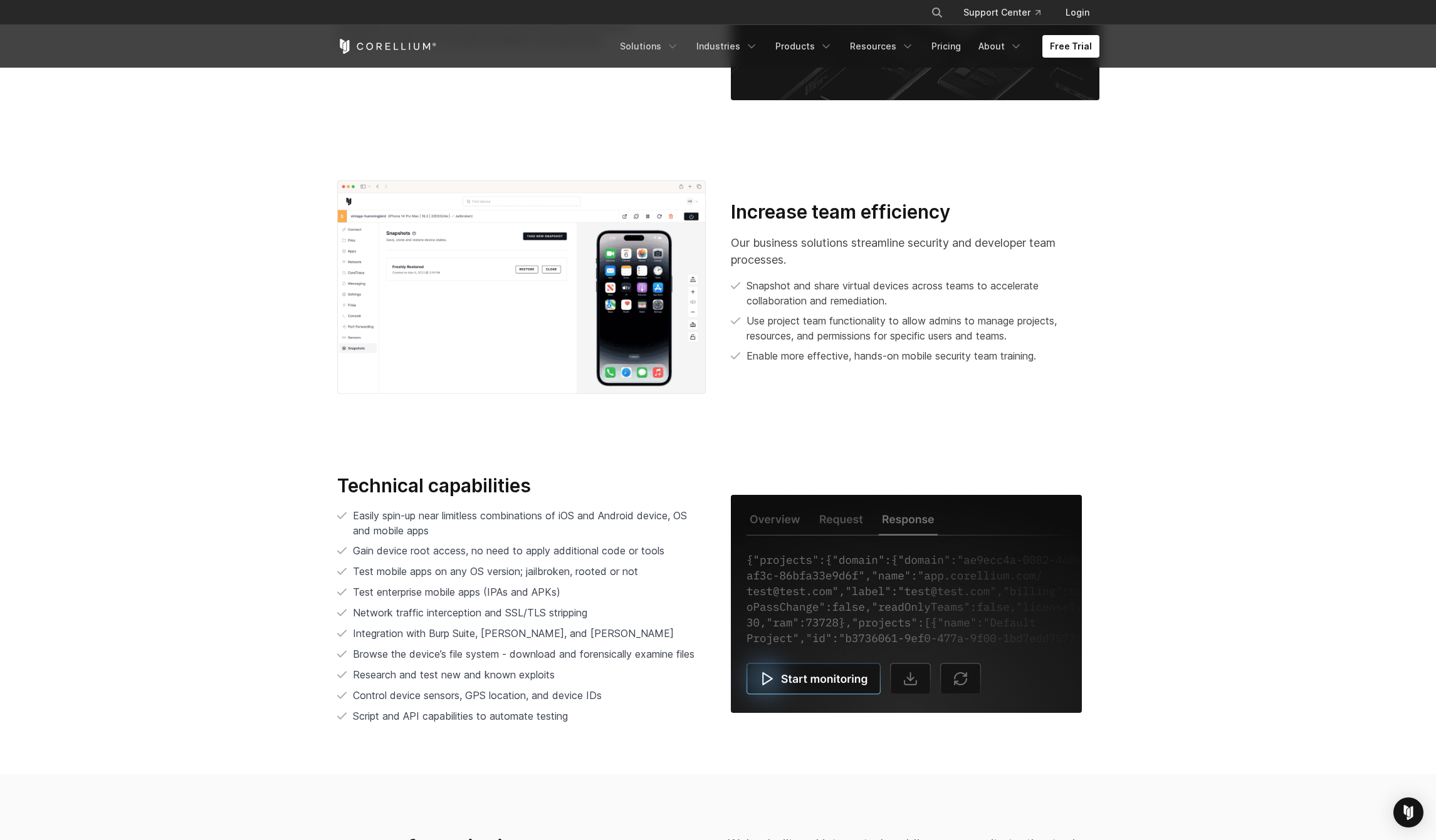
click at [353, 514] on span "Easily spin-up near limitless combinations of iOS and Android device, OS and mo…" at bounding box center [519, 523] width 334 height 28
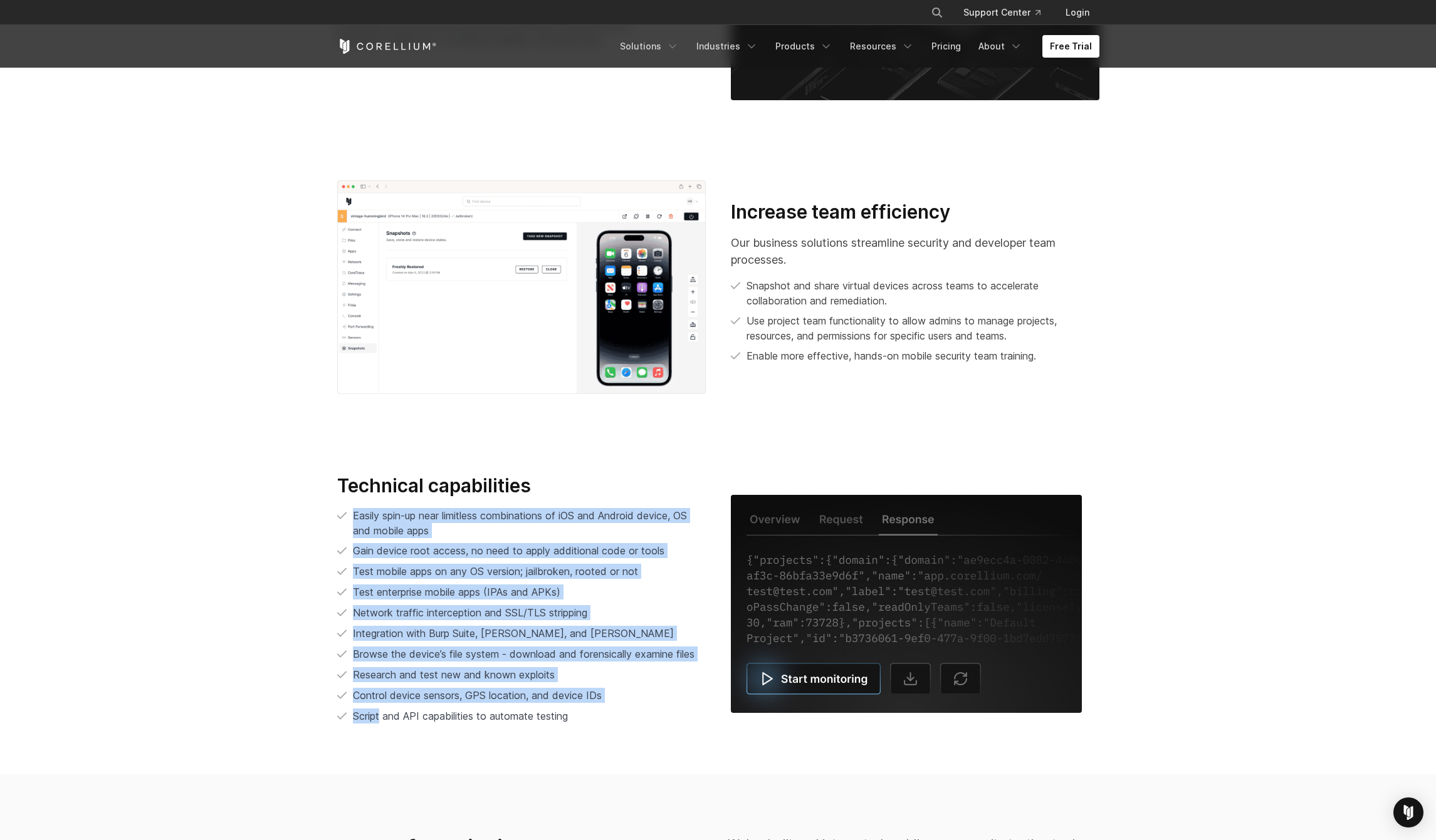
drag, startPoint x: 353, startPoint y: 514, endPoint x: 600, endPoint y: 705, distance: 312.2
click at [600, 705] on ul "Easily spin-up near limitless combinations of iOS and Android device, OS and mo…" at bounding box center [522, 615] width 369 height 216
click at [600, 709] on li "Script and API capabilities to automate testing" at bounding box center [522, 716] width 369 height 15
drag, startPoint x: 589, startPoint y: 720, endPoint x: 345, endPoint y: 512, distance: 320.6
click at [345, 512] on ul "Easily spin-up near limitless combinations of iOS and Android device, OS and mo…" at bounding box center [522, 615] width 369 height 216
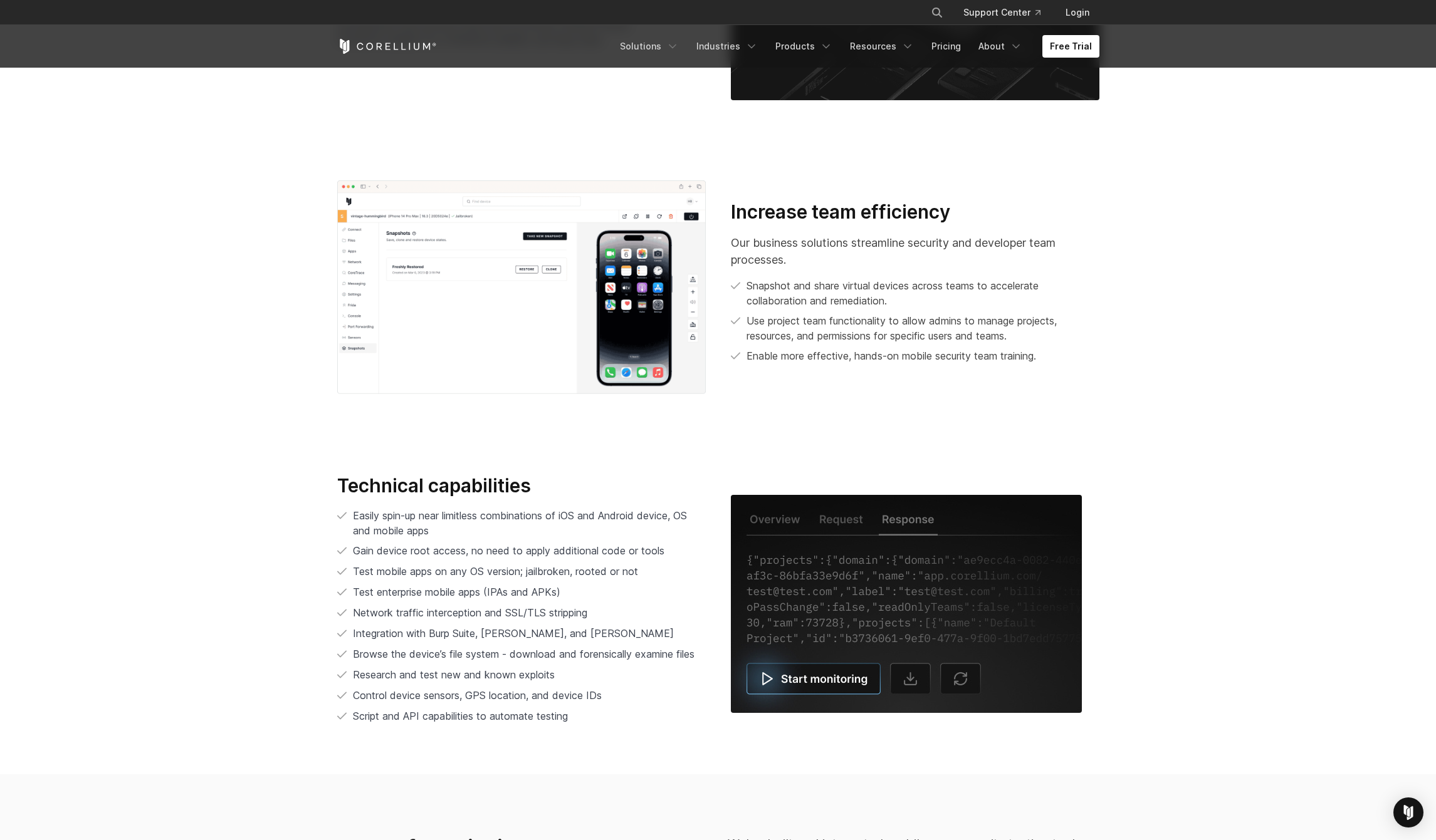
click at [345, 512] on li "Easily spin-up near limitless combinations of iOS and Android device, OS and mo…" at bounding box center [522, 523] width 369 height 30
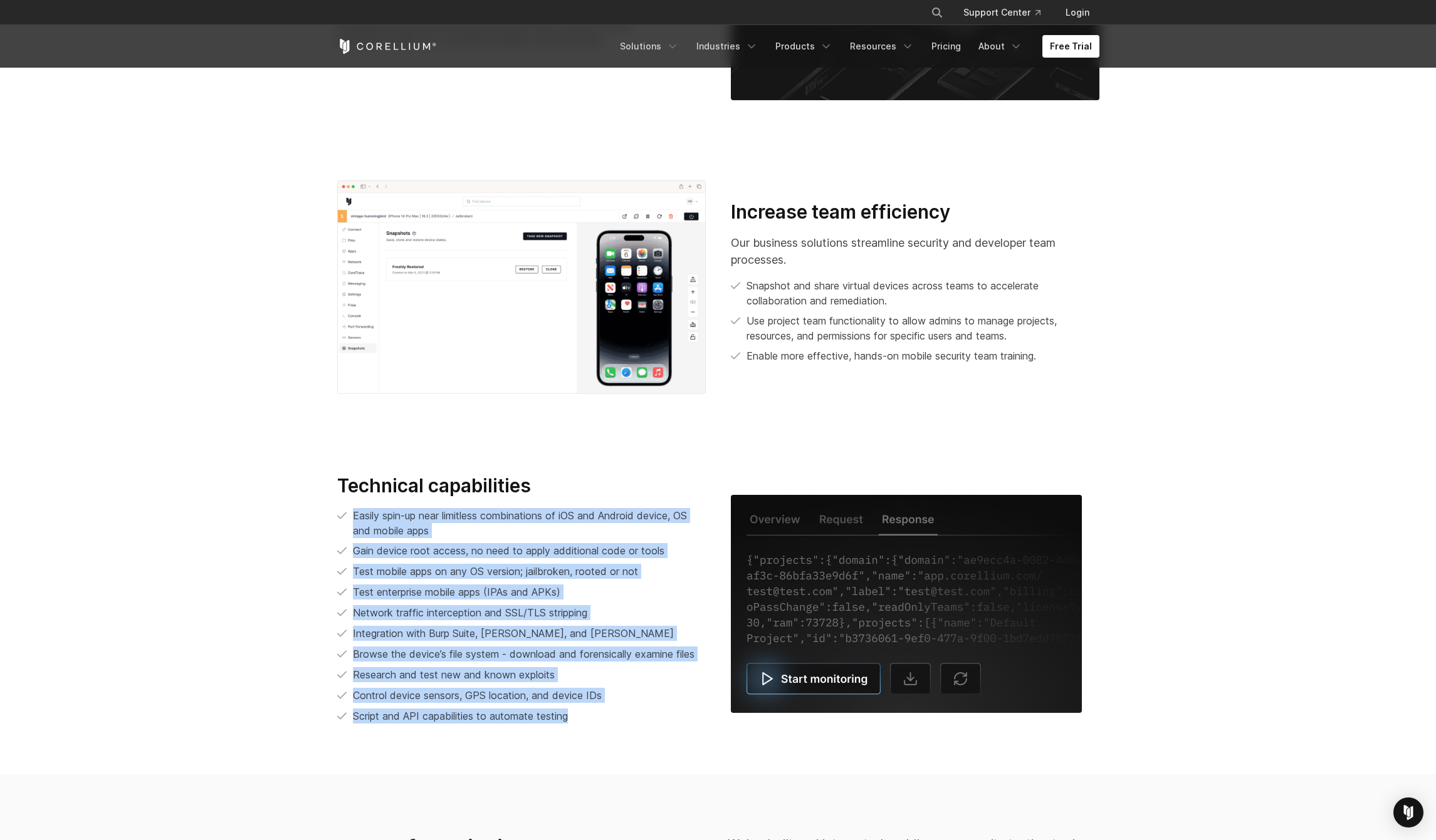
drag, startPoint x: 347, startPoint y: 513, endPoint x: 573, endPoint y: 716, distance: 303.8
click at [573, 716] on ul "Easily spin-up near limitless combinations of iOS and Android device, OS and mo…" at bounding box center [522, 615] width 369 height 216
click at [573, 716] on li "Script and API capabilities to automate testing" at bounding box center [522, 716] width 369 height 15
drag, startPoint x: 574, startPoint y: 716, endPoint x: 326, endPoint y: 512, distance: 321.1
click at [326, 512] on div "Technical capabilities Easily spin-up near limitless combinations of iOS and An…" at bounding box center [522, 604] width 394 height 260
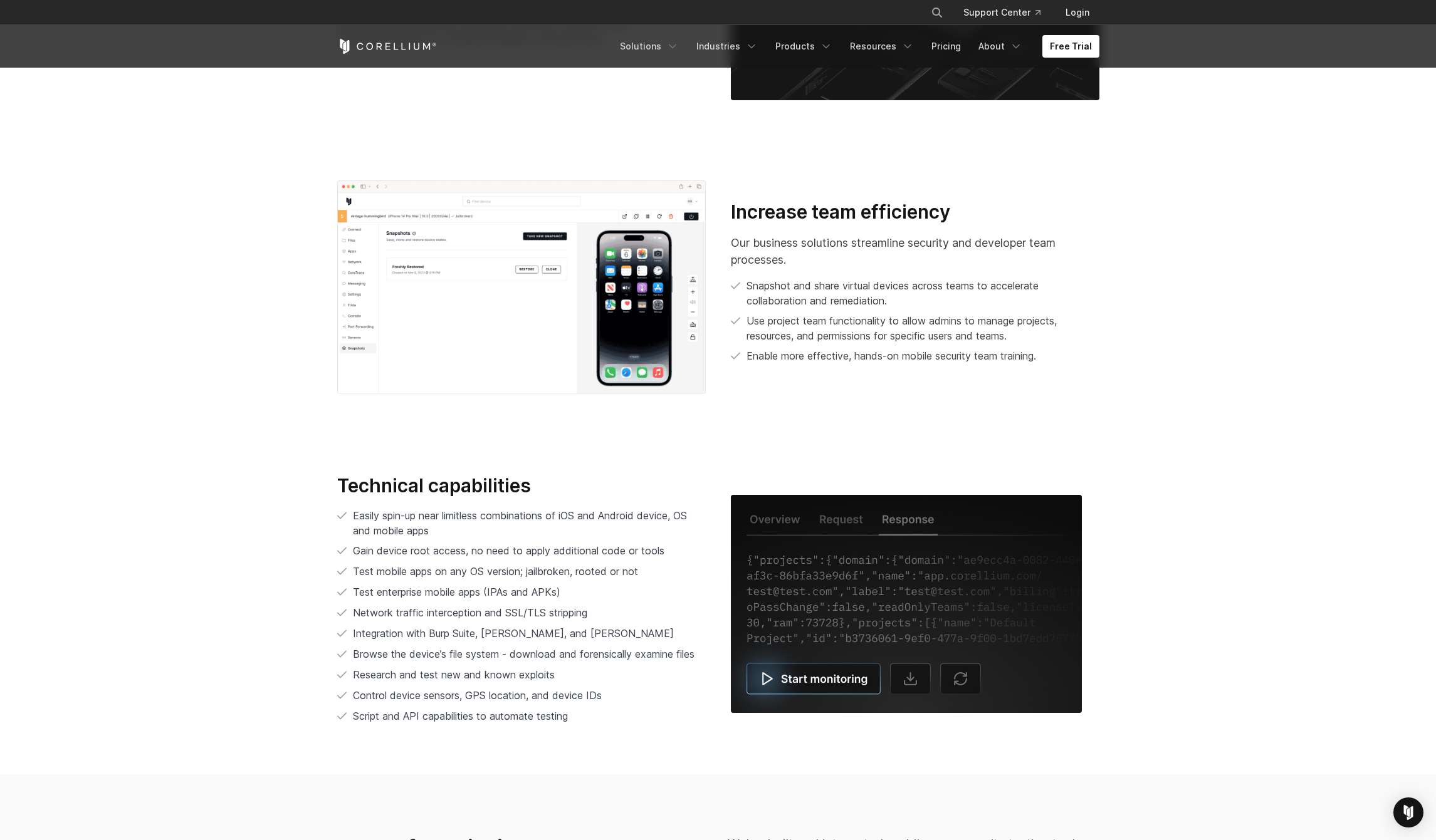
click at [336, 512] on div "Technical capabilities Easily spin-up near limitless combinations of iOS and An…" at bounding box center [522, 604] width 394 height 260
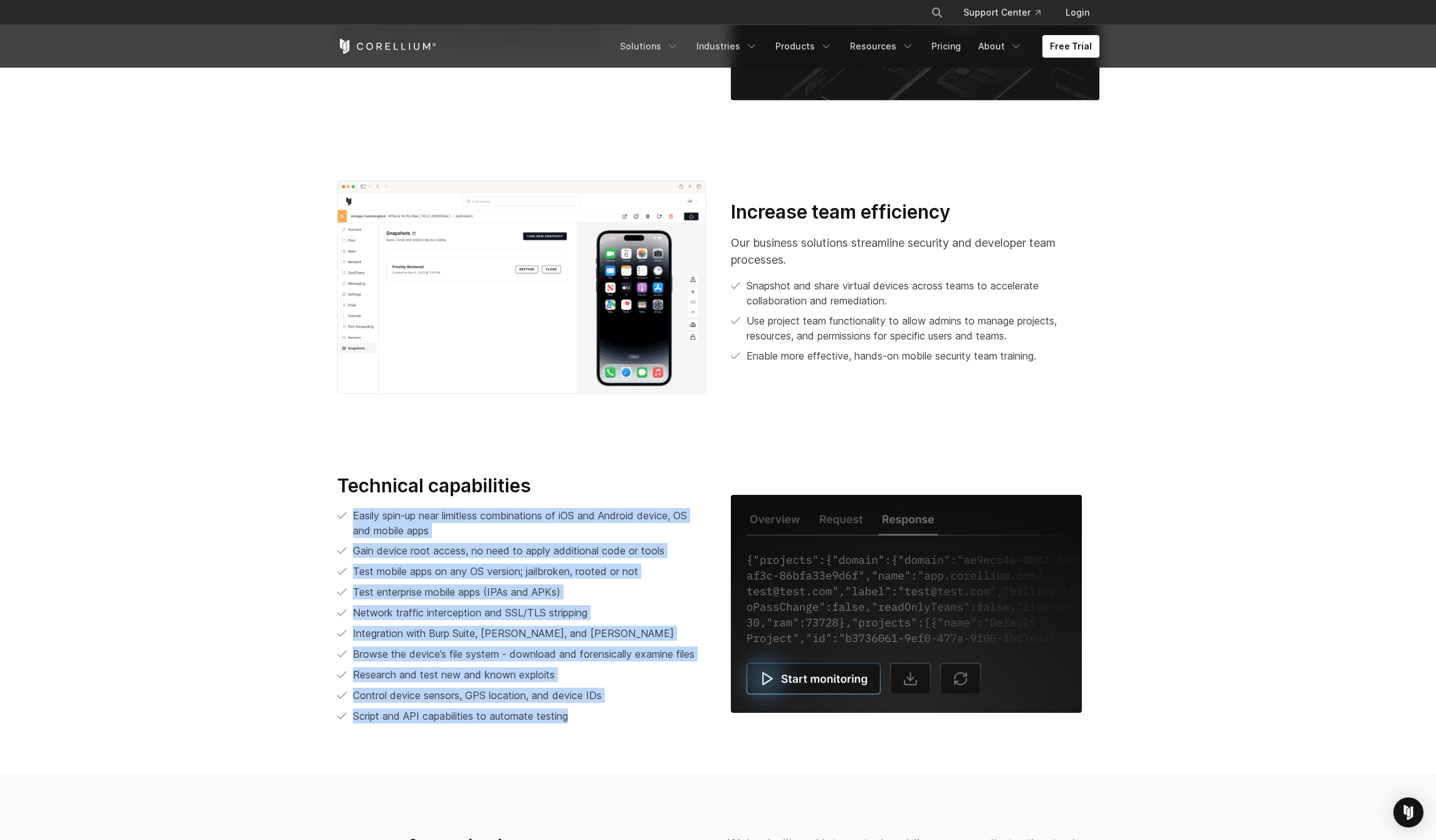
drag, startPoint x: 347, startPoint y: 512, endPoint x: 581, endPoint y: 720, distance: 313.1
click at [581, 720] on ul "Easily spin-up near limitless combinations of iOS and Android device, OS and mo…" at bounding box center [522, 615] width 369 height 216
click at [581, 720] on li "Script and API capabilities to automate testing" at bounding box center [522, 716] width 369 height 15
drag, startPoint x: 576, startPoint y: 716, endPoint x: 351, endPoint y: 514, distance: 302.4
click at [351, 514] on ul "Easily spin-up near limitless combinations of iOS and Android device, OS and mo…" at bounding box center [522, 615] width 369 height 216
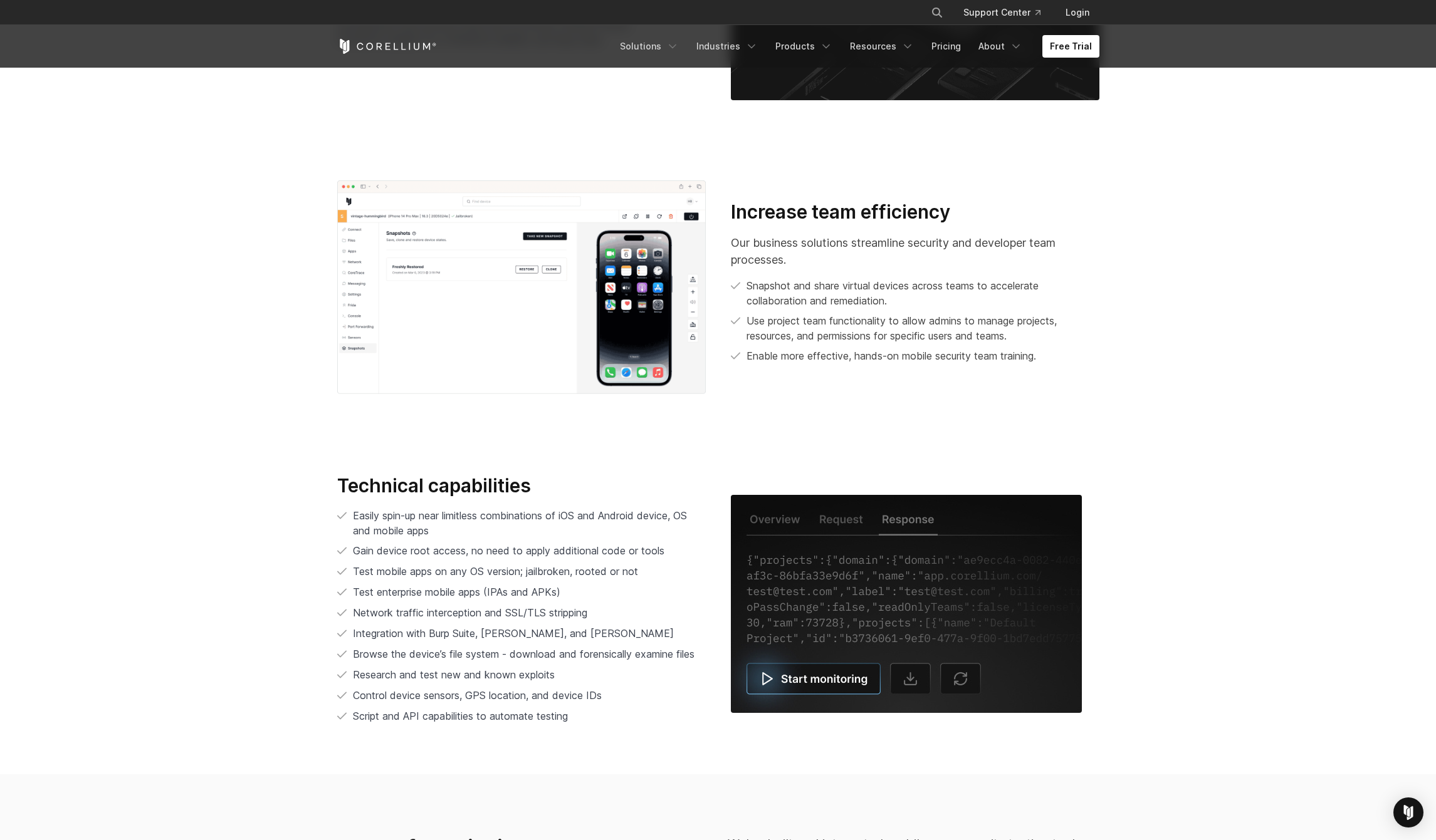
click at [351, 514] on li "Easily spin-up near limitless combinations of iOS and Android device, OS and mo…" at bounding box center [522, 523] width 369 height 30
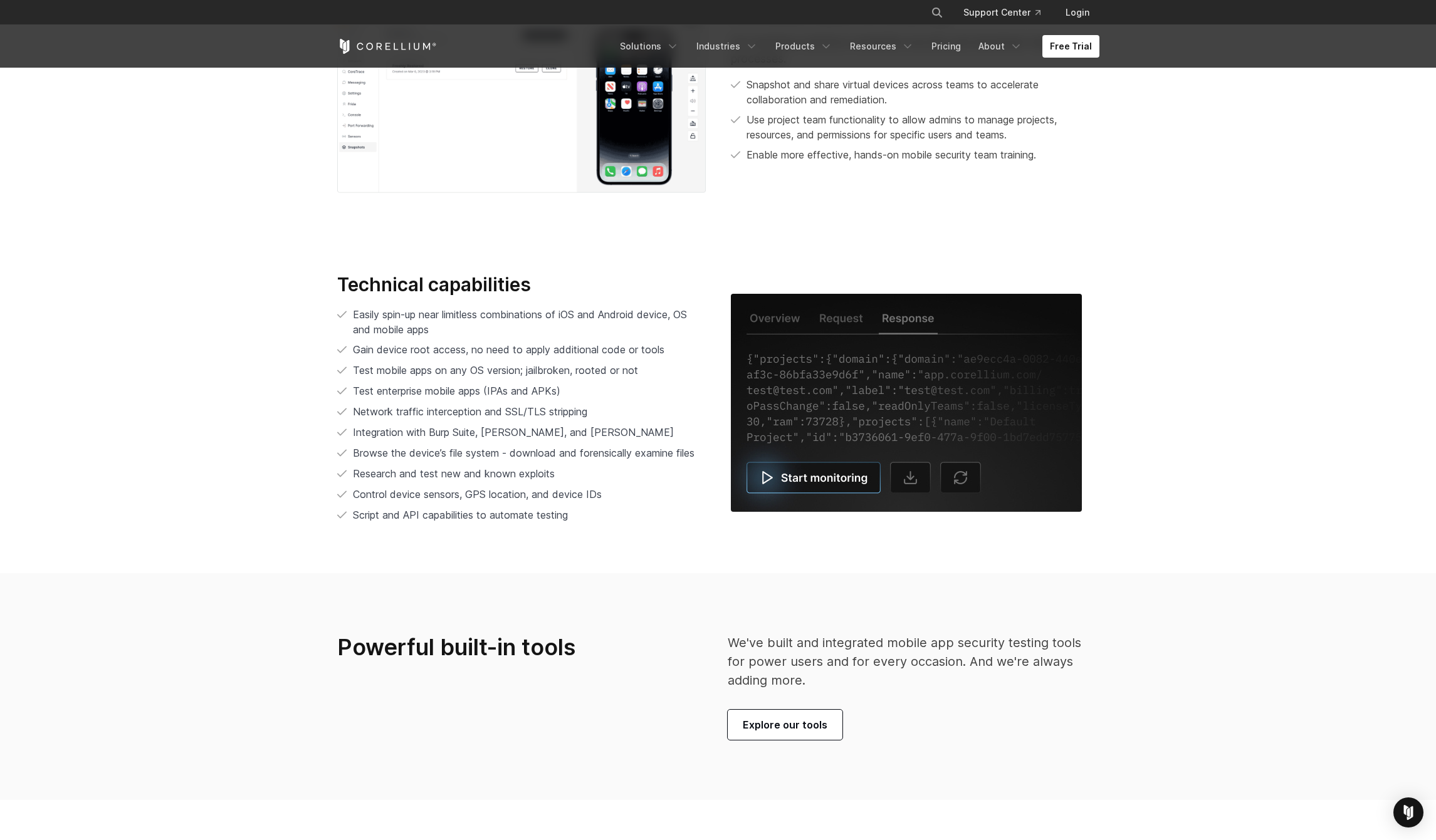
scroll to position [2554, 0]
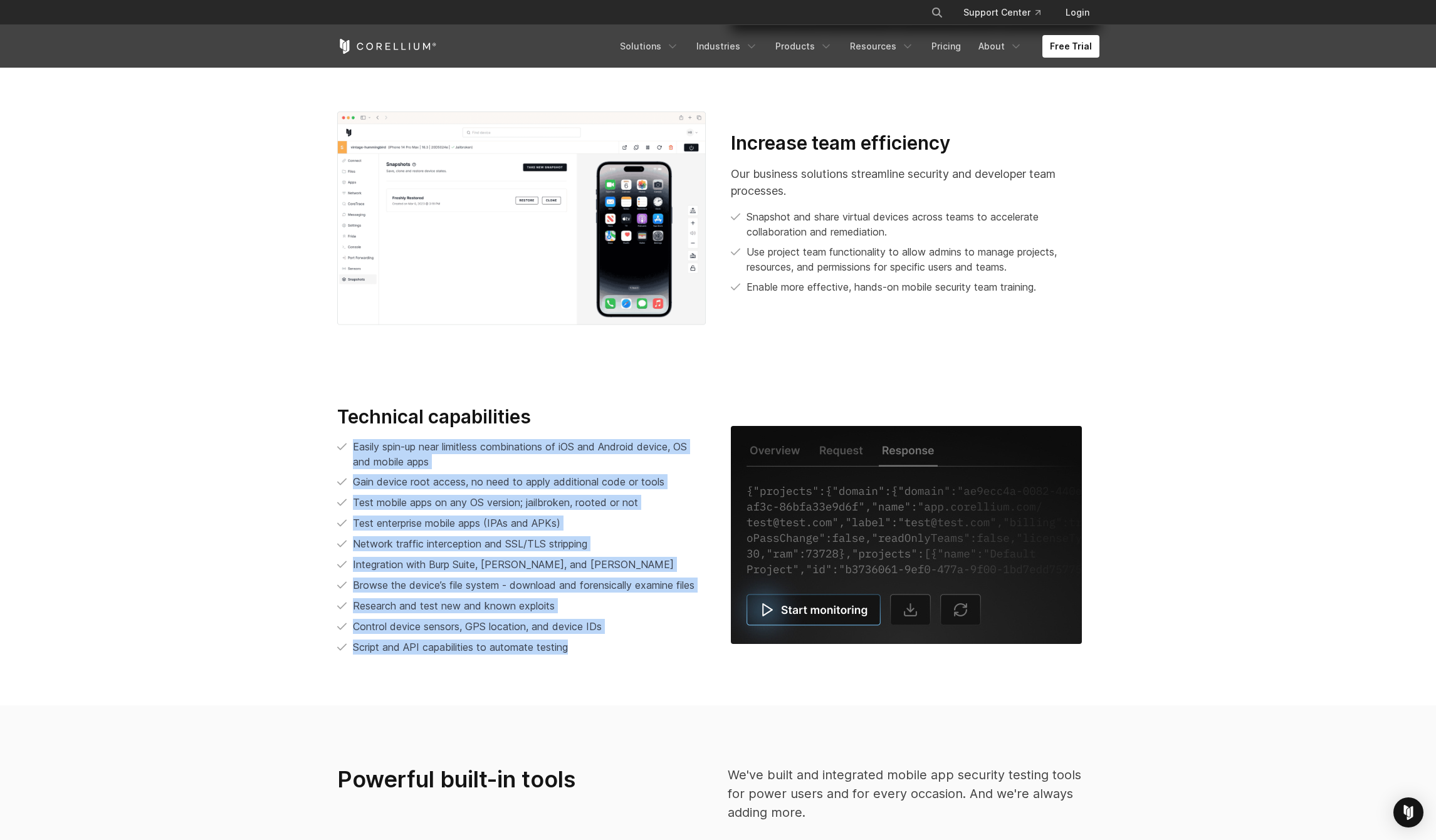
drag, startPoint x: 575, startPoint y: 647, endPoint x: 352, endPoint y: 448, distance: 298.9
click at [352, 448] on ul "Easily spin-up near limitless combinations of iOS and Android device, OS and mo…" at bounding box center [522, 547] width 369 height 216
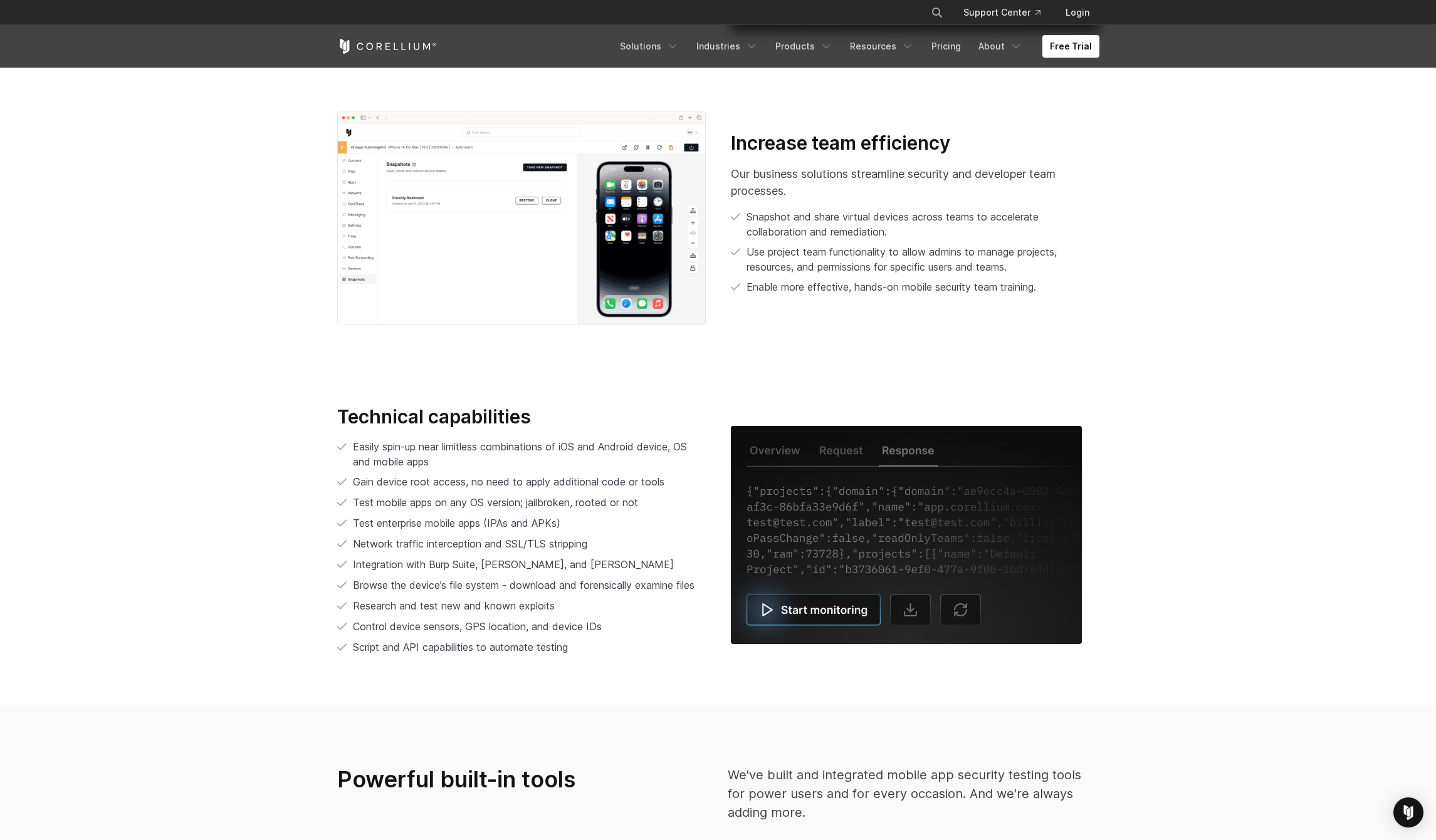
click at [352, 448] on li "Easily spin-up near limitless combinations of iOS and Android device, OS and mo…" at bounding box center [522, 454] width 369 height 30
